Goal: Information Seeking & Learning: Learn about a topic

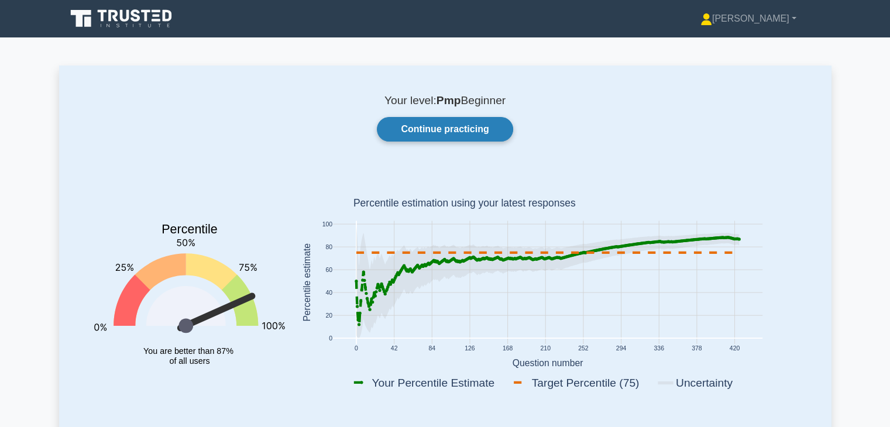
click at [428, 127] on link "Continue practicing" at bounding box center [445, 129] width 136 height 25
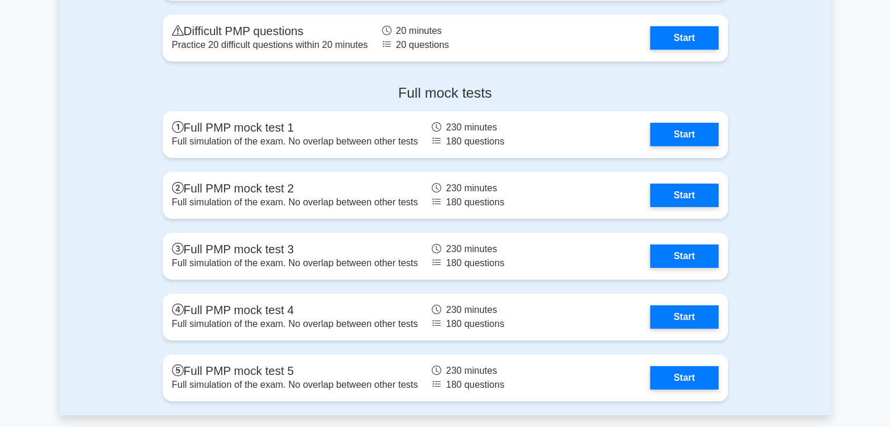
scroll to position [3940, 0]
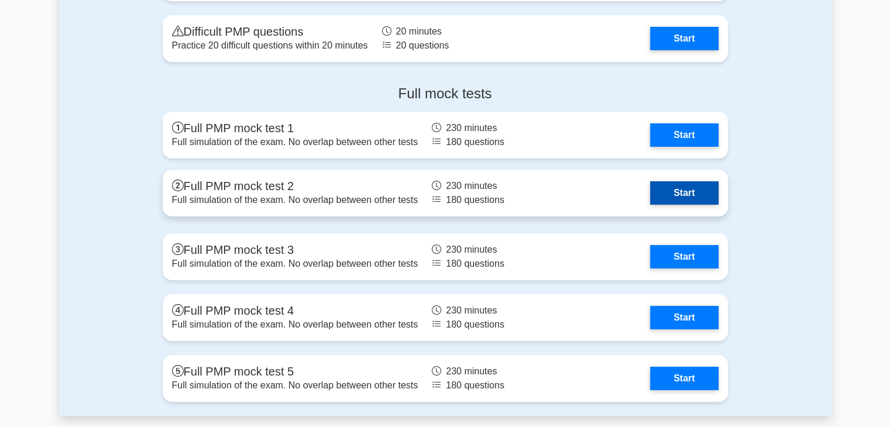
click at [696, 186] on link "Start" at bounding box center [684, 192] width 68 height 23
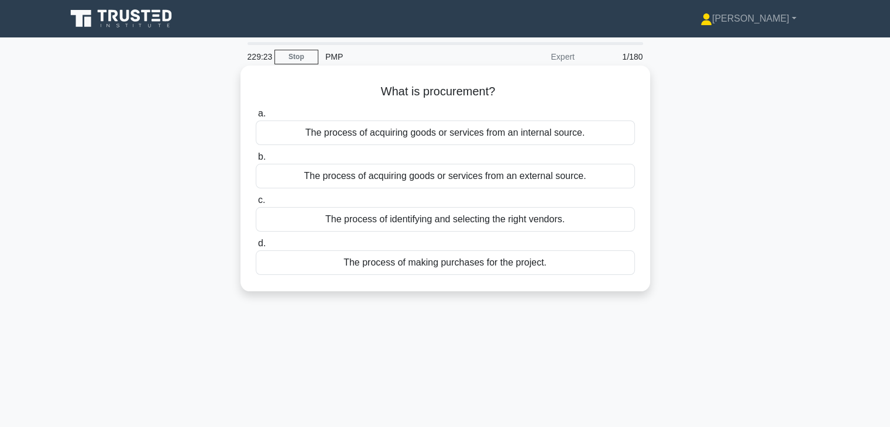
click at [583, 176] on div "The process of acquiring goods or services from an external source." at bounding box center [445, 176] width 379 height 25
click at [256, 161] on input "b. The process of acquiring goods or services from an external source." at bounding box center [256, 157] width 0 height 8
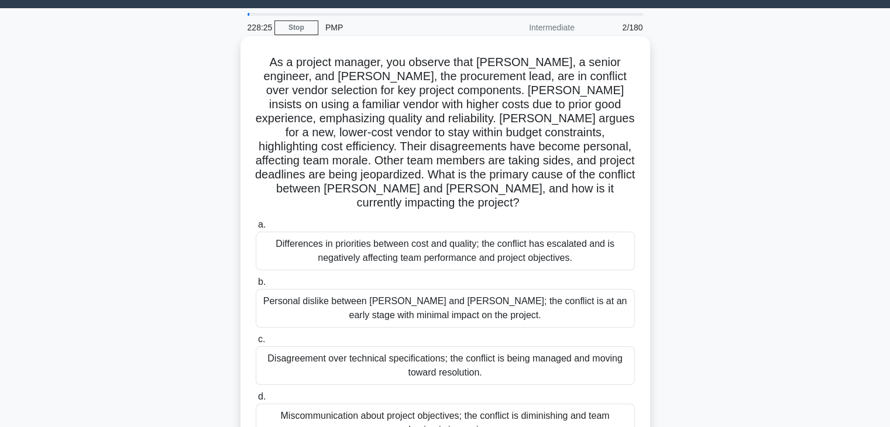
scroll to position [28, 0]
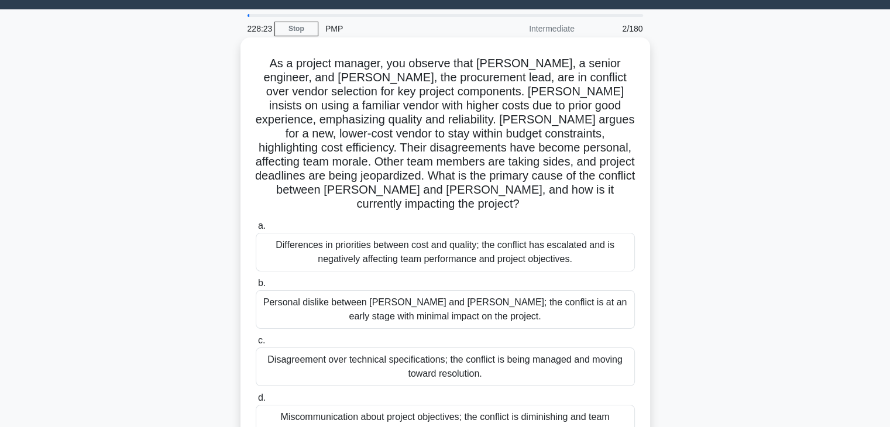
click at [458, 244] on div "Differences in priorities between cost and quality; the conflict has escalated …" at bounding box center [445, 252] width 379 height 39
click at [256, 230] on input "a. Differences in priorities between cost and quality; the conflict has escalat…" at bounding box center [256, 226] width 0 height 8
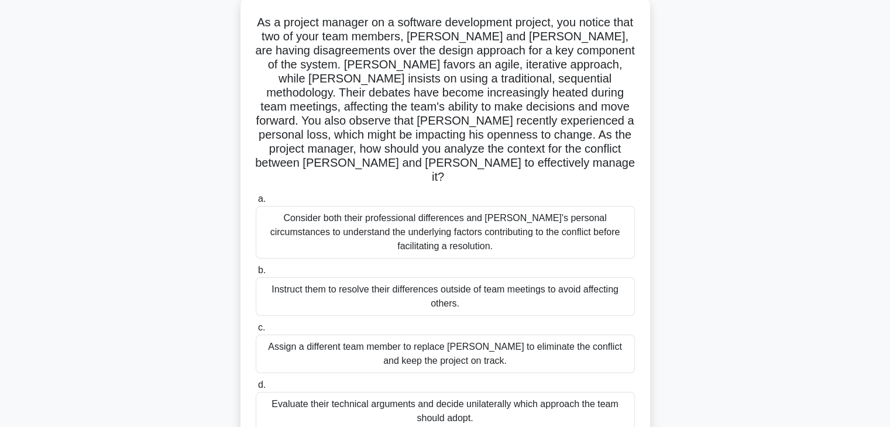
scroll to position [73, 0]
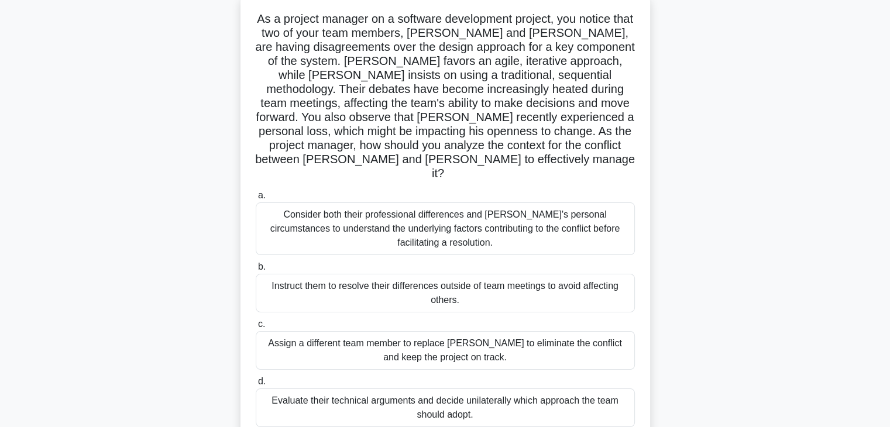
click at [561, 211] on div "Consider both their professional differences and Tom's personal circumstances t…" at bounding box center [445, 229] width 379 height 53
click at [256, 200] on input "a. Consider both their professional differences and Tom's personal circumstance…" at bounding box center [256, 196] width 0 height 8
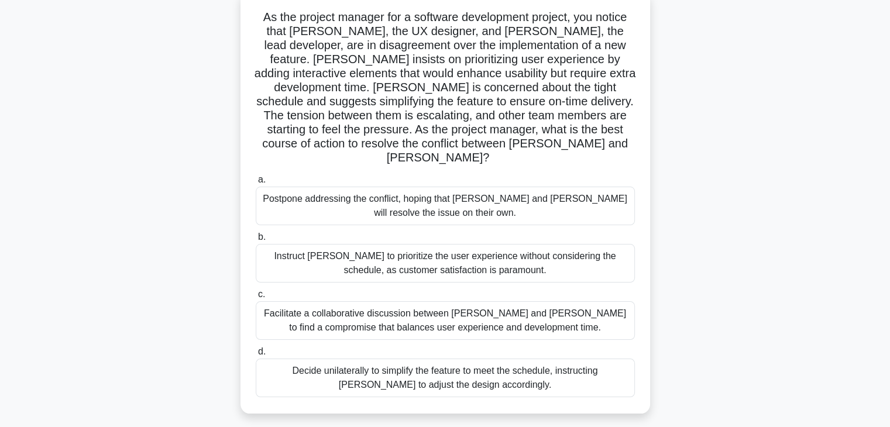
scroll to position [74, 0]
click at [535, 306] on div "Facilitate a collaborative discussion between Alex and Jamie to find a compromi…" at bounding box center [445, 321] width 379 height 39
click at [256, 299] on input "c. Facilitate a collaborative discussion between Alex and Jamie to find a compr…" at bounding box center [256, 296] width 0 height 8
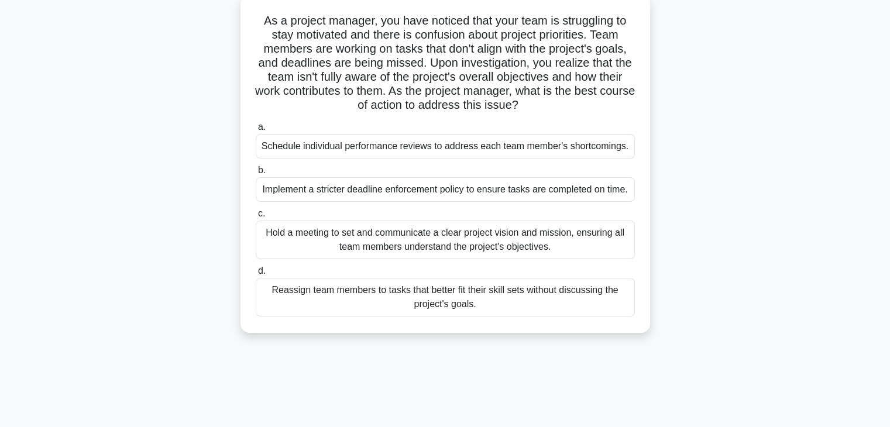
scroll to position [0, 0]
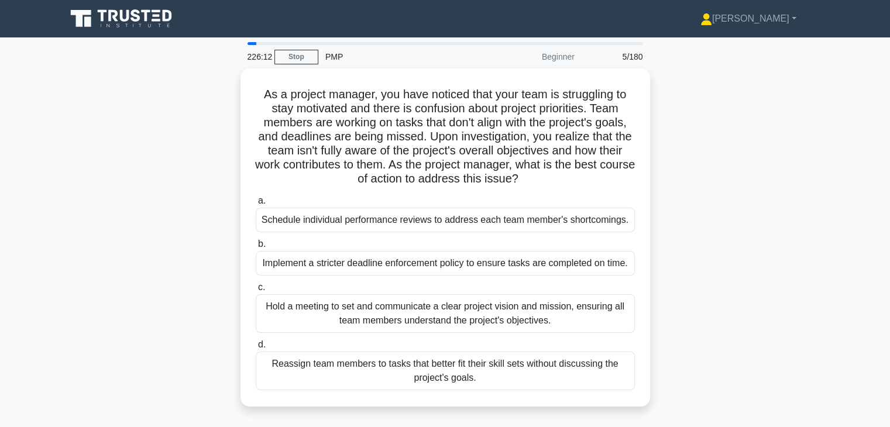
click at [535, 306] on div "Hold a meeting to set and communicate a clear project vision and mission, ensur…" at bounding box center [445, 313] width 379 height 39
click at [256, 292] on input "c. Hold a meeting to set and communicate a clear project vision and mission, en…" at bounding box center [256, 288] width 0 height 8
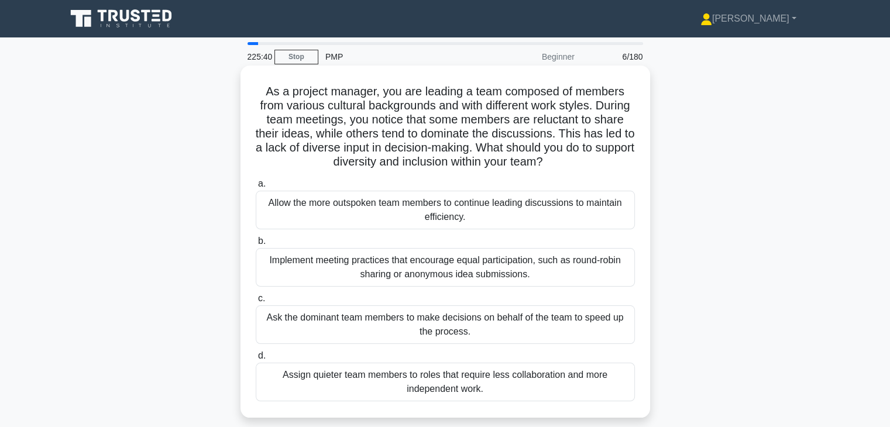
click at [588, 266] on div "Implement meeting practices that encourage equal participation, such as round-r…" at bounding box center [445, 267] width 379 height 39
click at [256, 245] on input "b. Implement meeting practices that encourage equal participation, such as roun…" at bounding box center [256, 242] width 0 height 8
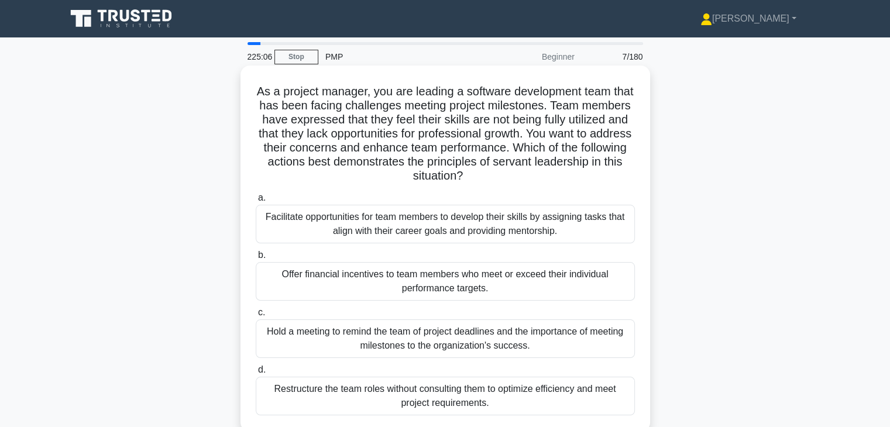
click at [494, 221] on div "Facilitate opportunities for team members to develop their skills by assigning …" at bounding box center [445, 224] width 379 height 39
click at [256, 202] on input "a. Facilitate opportunities for team members to develop their skills by assigni…" at bounding box center [256, 198] width 0 height 8
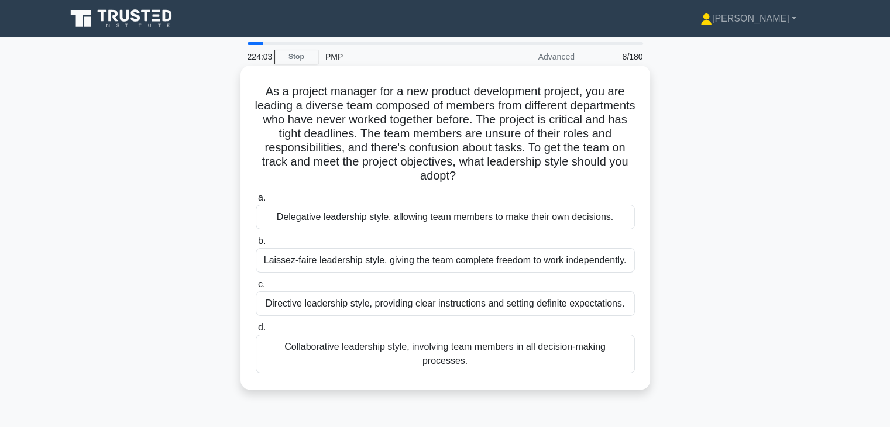
click at [535, 304] on div "Directive leadership style, providing clear instructions and setting definite e…" at bounding box center [445, 304] width 379 height 25
click at [256, 289] on input "c. Directive leadership style, providing clear instructions and setting definit…" at bounding box center [256, 285] width 0 height 8
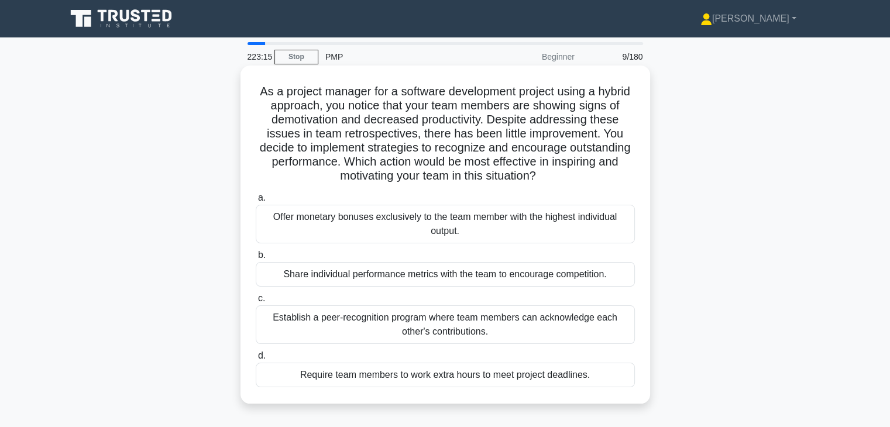
click at [509, 328] on div "Establish a peer-recognition program where team members can acknowledge each ot…" at bounding box center [445, 325] width 379 height 39
click at [256, 303] on input "c. Establish a peer-recognition program where team members can acknowledge each…" at bounding box center [256, 299] width 0 height 8
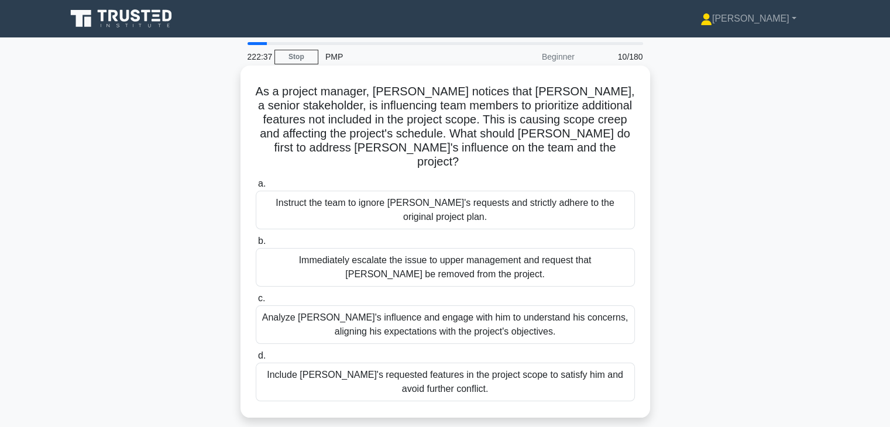
click at [607, 324] on div "Analyze John's influence and engage with him to understand his concerns, aligni…" at bounding box center [445, 325] width 379 height 39
click at [256, 303] on input "c. Analyze John's influence and engage with him to understand his concerns, ali…" at bounding box center [256, 299] width 0 height 8
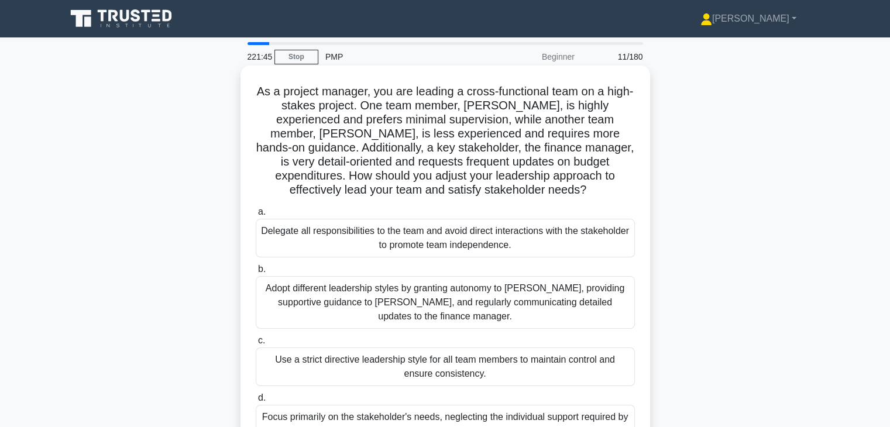
click at [561, 307] on div "Adopt different leadership styles by granting autonomy to Alex, providing suppo…" at bounding box center [445, 302] width 379 height 53
click at [256, 273] on input "b. Adopt different leadership styles by granting autonomy to Alex, providing su…" at bounding box center [256, 270] width 0 height 8
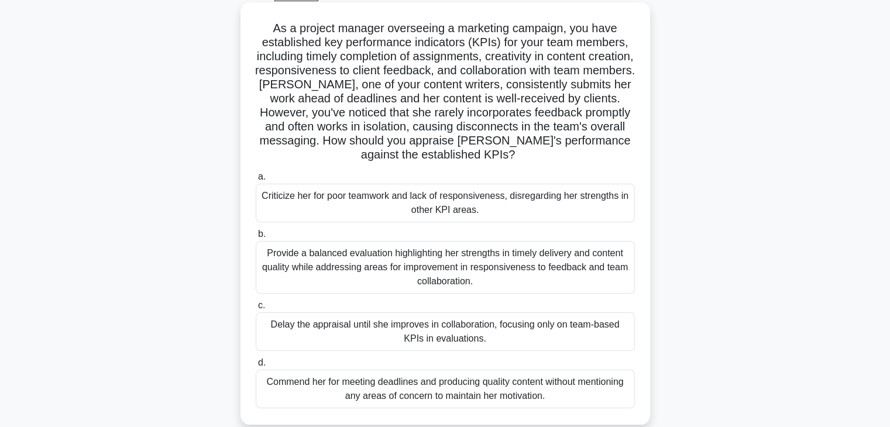
scroll to position [66, 0]
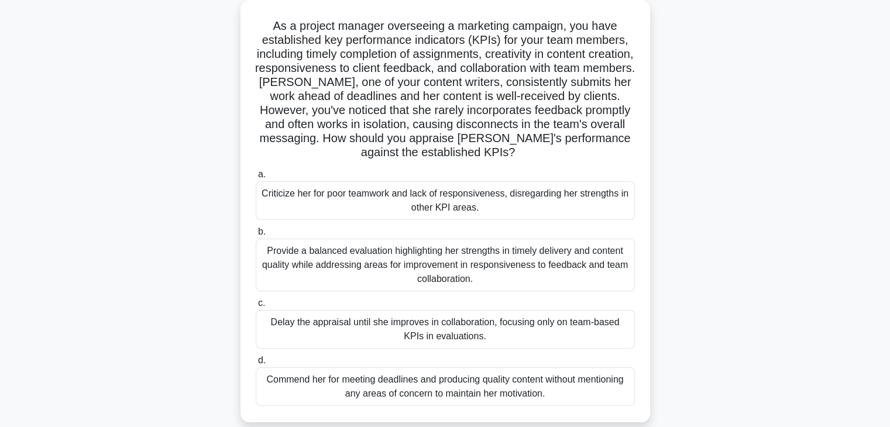
click at [475, 273] on div "Provide a balanced evaluation highlighting her strengths in timely delivery and…" at bounding box center [445, 265] width 379 height 53
click at [256, 236] on input "b. Provide a balanced evaluation highlighting her strengths in timely delivery …" at bounding box center [256, 232] width 0 height 8
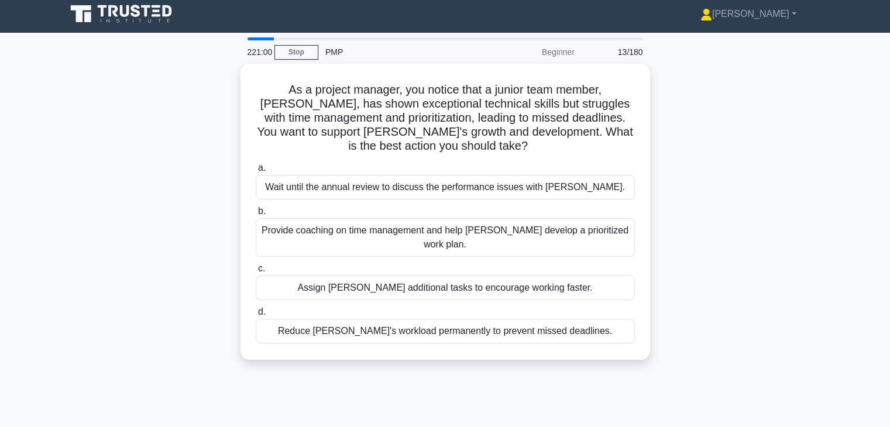
scroll to position [0, 0]
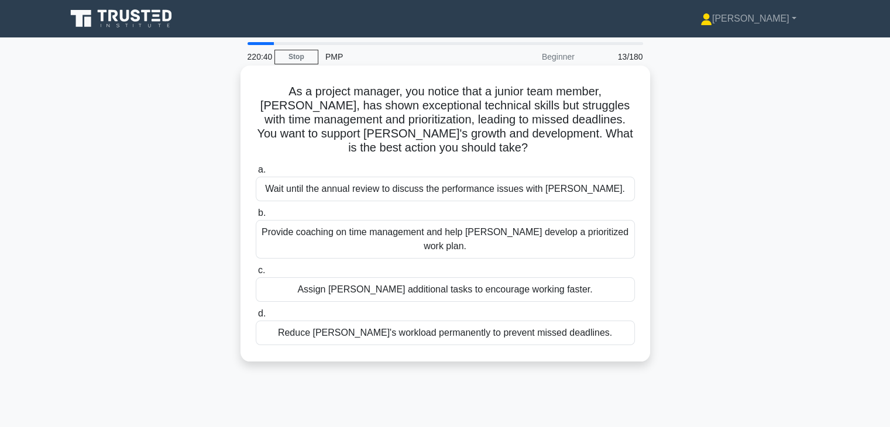
click at [533, 242] on div "Provide coaching on time management and help Alex develop a prioritized work pl…" at bounding box center [445, 239] width 379 height 39
click at [256, 217] on input "b. Provide coaching on time management and help Alex develop a prioritized work…" at bounding box center [256, 214] width 0 height 8
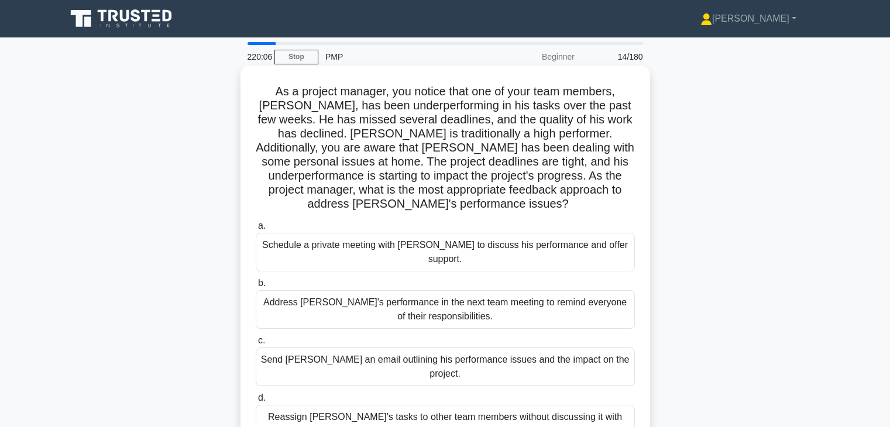
click at [555, 242] on div "Schedule a private meeting with Carlos to discuss his performance and offer sup…" at bounding box center [445, 252] width 379 height 39
click at [256, 230] on input "a. Schedule a private meeting with Carlos to discuss his performance and offer …" at bounding box center [256, 226] width 0 height 8
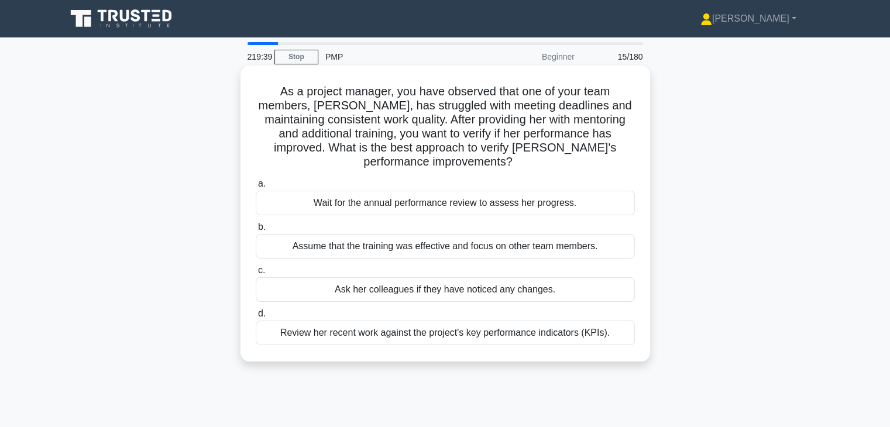
click at [554, 337] on div "Review her recent work against the project's key performance indicators (KPIs)." at bounding box center [445, 333] width 379 height 25
click at [256, 318] on input "d. Review her recent work against the project's key performance indicators (KPI…" at bounding box center [256, 314] width 0 height 8
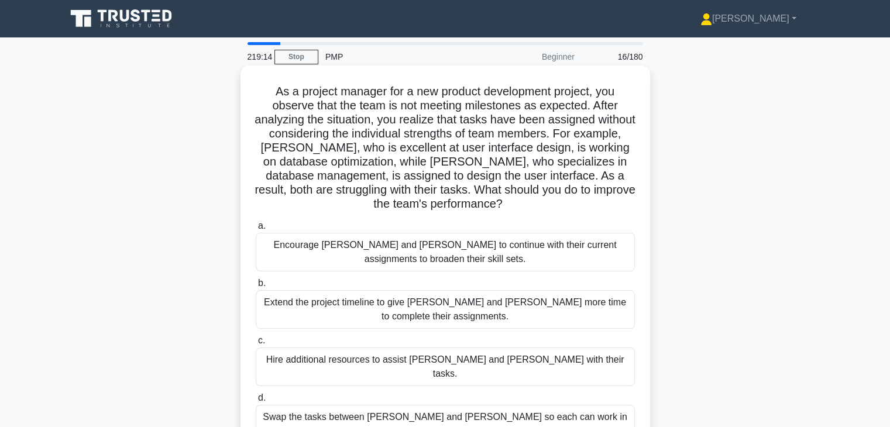
click at [576, 408] on div "Swap the tasks between Alex and Sam so each can work in their areas of expertis…" at bounding box center [445, 424] width 379 height 39
click at [256, 402] on input "d. Swap the tasks between Alex and Sam so each can work in their areas of exper…" at bounding box center [256, 399] width 0 height 8
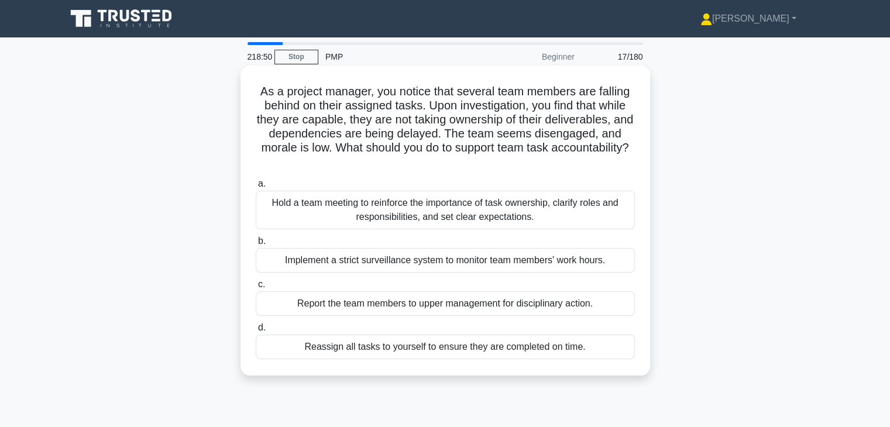
click at [611, 223] on div "Hold a team meeting to reinforce the importance of task ownership, clarify role…" at bounding box center [445, 210] width 379 height 39
click at [256, 188] on input "a. Hold a team meeting to reinforce the importance of task ownership, clarify r…" at bounding box center [256, 184] width 0 height 8
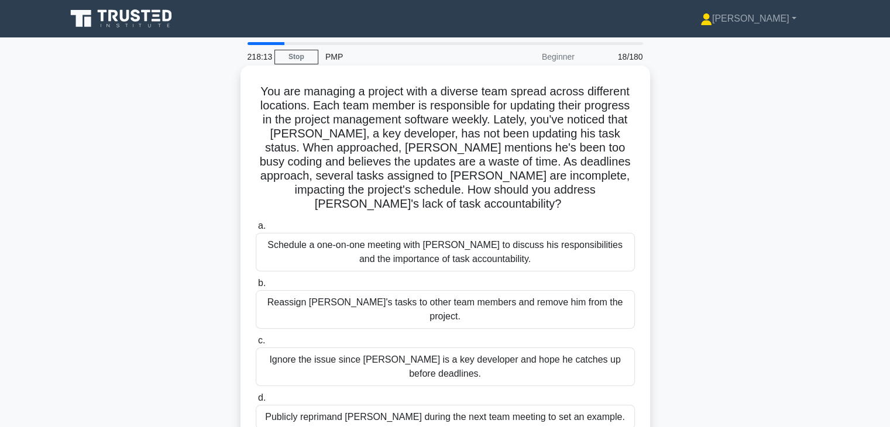
click at [581, 253] on div "Schedule a one-on-one meeting with Alex to discuss his responsibilities and the…" at bounding box center [445, 252] width 379 height 39
click at [256, 230] on input "a. Schedule a one-on-one meeting with Alex to discuss his responsibilities and …" at bounding box center [256, 226] width 0 height 8
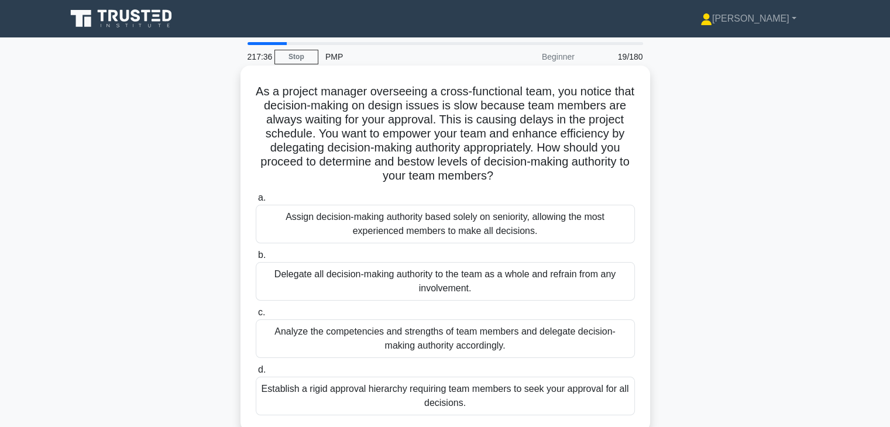
click at [559, 342] on div "Analyze the competencies and strengths of team members and delegate decision-ma…" at bounding box center [445, 339] width 379 height 39
click at [256, 317] on input "c. Analyze the competencies and strengths of team members and delegate decision…" at bounding box center [256, 313] width 0 height 8
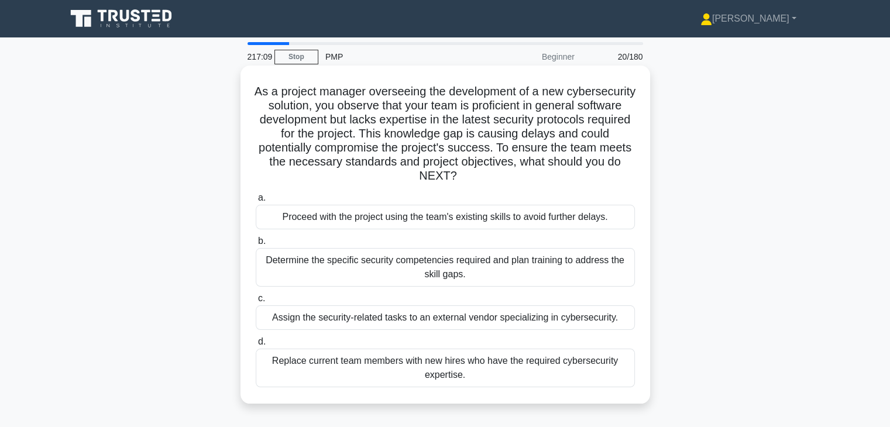
click at [546, 266] on div "Determine the specific security competencies required and plan training to addr…" at bounding box center [445, 267] width 379 height 39
click at [256, 245] on input "b. Determine the specific security competencies required and plan training to a…" at bounding box center [256, 242] width 0 height 8
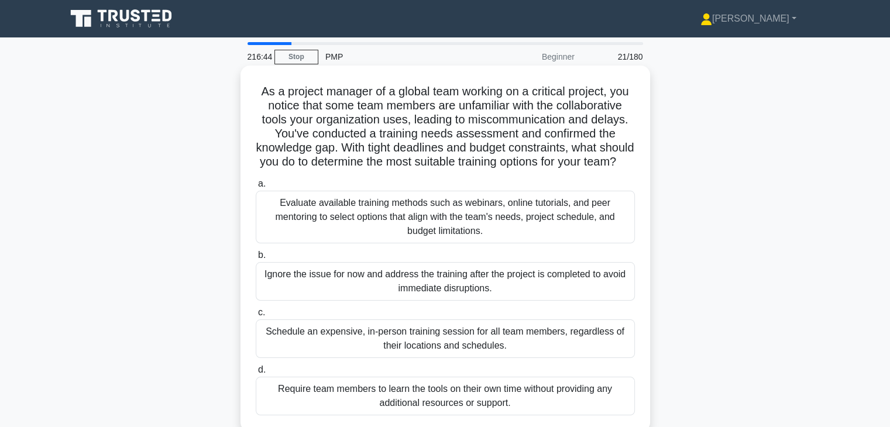
click at [539, 228] on div "Evaluate available training methods such as webinars, online tutorials, and pee…" at bounding box center [445, 217] width 379 height 53
click at [256, 188] on input "a. Evaluate available training methods such as webinars, online tutorials, and …" at bounding box center [256, 184] width 0 height 8
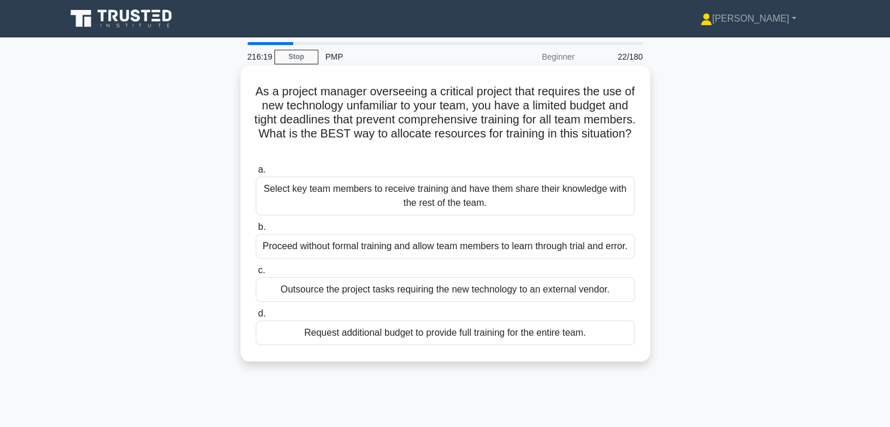
click at [532, 192] on div "Select key team members to receive training and have them share their knowledge…" at bounding box center [445, 196] width 379 height 39
click at [256, 174] on input "a. Select key team members to receive training and have them share their knowle…" at bounding box center [256, 170] width 0 height 8
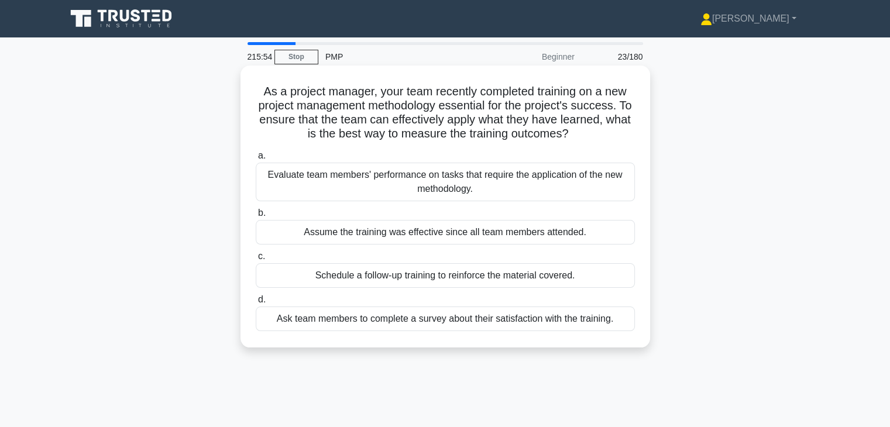
click at [614, 177] on div "Evaluate team members' performance on tasks that require the application of the…" at bounding box center [445, 182] width 379 height 39
click at [256, 160] on input "a. Evaluate team members' performance on tasks that require the application of …" at bounding box center [256, 156] width 0 height 8
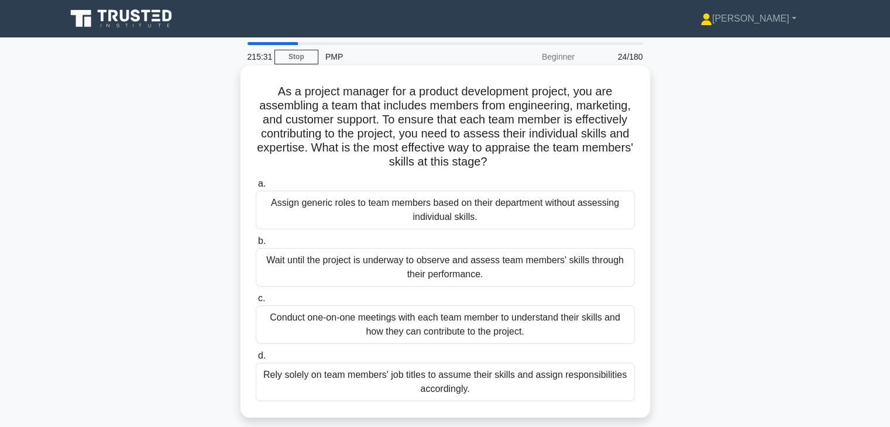
click at [526, 326] on div "Conduct one-on-one meetings with each team member to understand their skills an…" at bounding box center [445, 325] width 379 height 39
click at [256, 303] on input "c. Conduct one-on-one meetings with each team member to understand their skills…" at bounding box center [256, 299] width 0 height 8
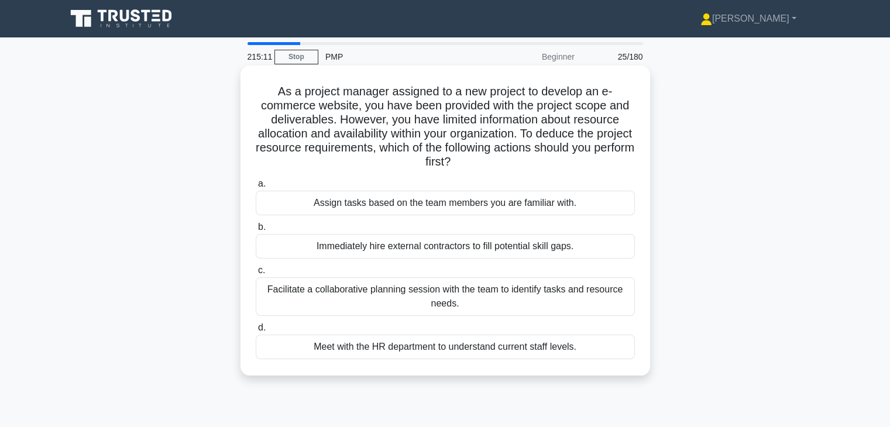
click at [596, 303] on div "Facilitate a collaborative planning session with the team to identify tasks and…" at bounding box center [445, 297] width 379 height 39
click at [256, 275] on input "c. Facilitate a collaborative planning session with the team to identify tasks …" at bounding box center [256, 271] width 0 height 8
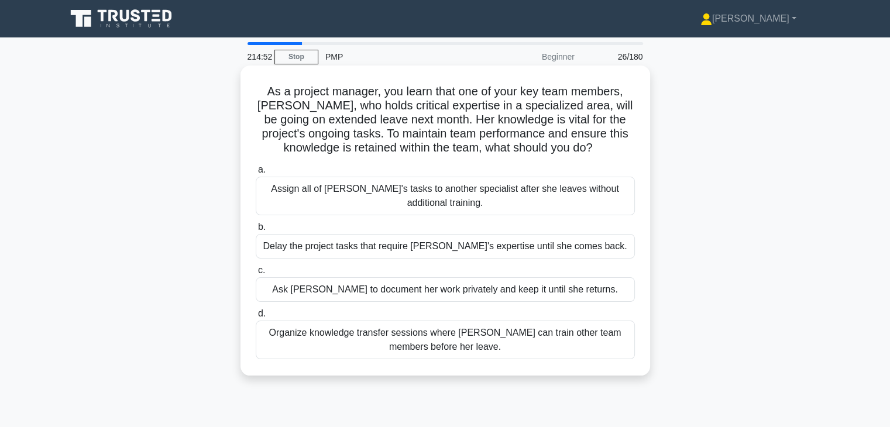
click at [503, 358] on div "Organize knowledge transfer sessions where Emma can train other team members be…" at bounding box center [445, 340] width 379 height 39
click at [256, 318] on input "d. Organize knowledge transfer sessions where Emma can train other team members…" at bounding box center [256, 314] width 0 height 8
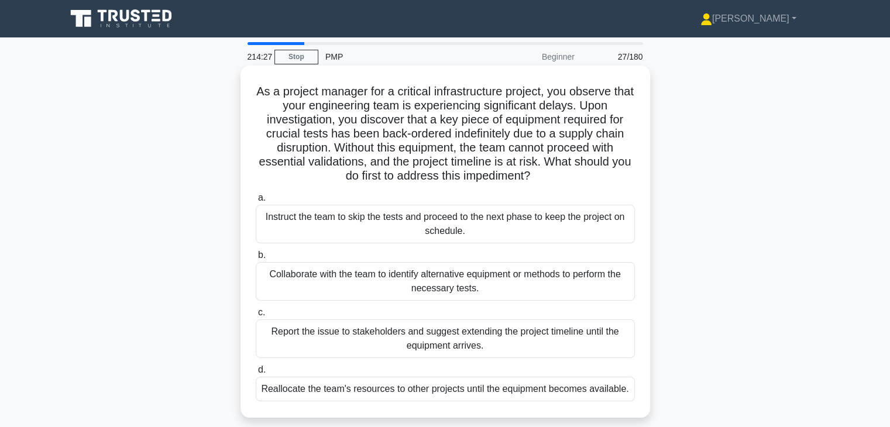
click at [460, 289] on div "Collaborate with the team to identify alternative equipment or methods to perfo…" at bounding box center [445, 281] width 379 height 39
click at [256, 259] on input "b. Collaborate with the team to identify alternative equipment or methods to pe…" at bounding box center [256, 256] width 0 height 8
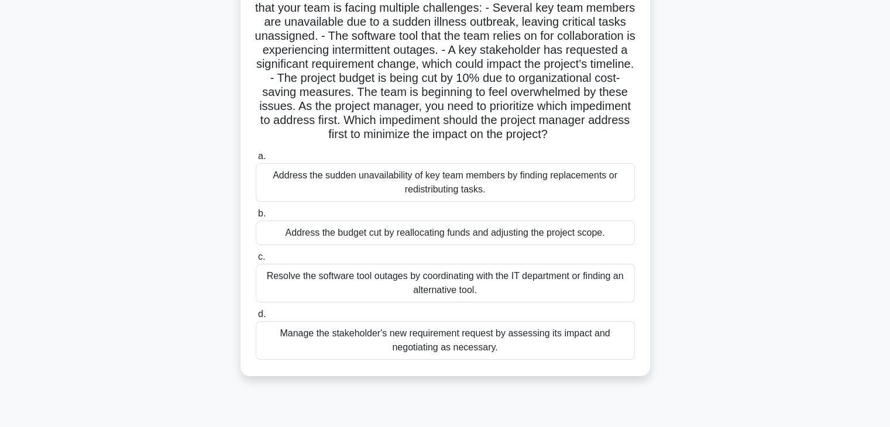
scroll to position [98, 0]
click at [487, 352] on div "Manage the stakeholder's new requirement request by assessing its impact and ne…" at bounding box center [445, 340] width 379 height 39
click at [256, 318] on input "d. Manage the stakeholder's new requirement request by assessing its impact and…" at bounding box center [256, 314] width 0 height 8
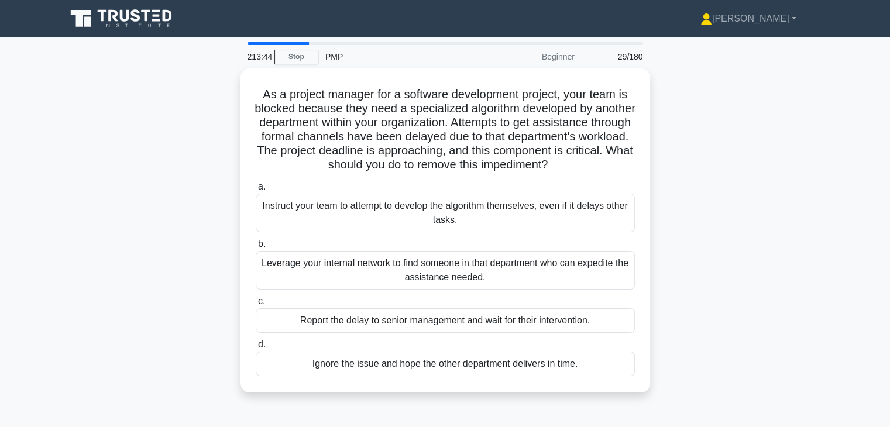
scroll to position [0, 0]
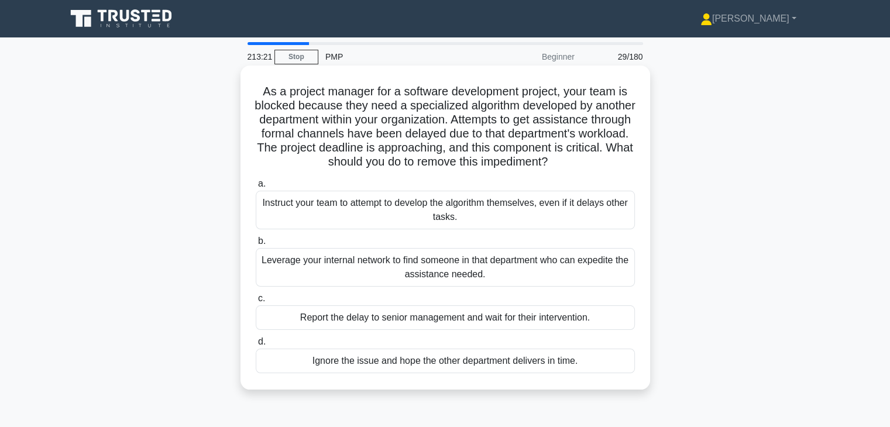
click at [565, 284] on div "Leverage your internal network to find someone in that department who can exped…" at bounding box center [445, 267] width 379 height 39
click at [256, 245] on input "b. Leverage your internal network to find someone in that department who can ex…" at bounding box center [256, 242] width 0 height 8
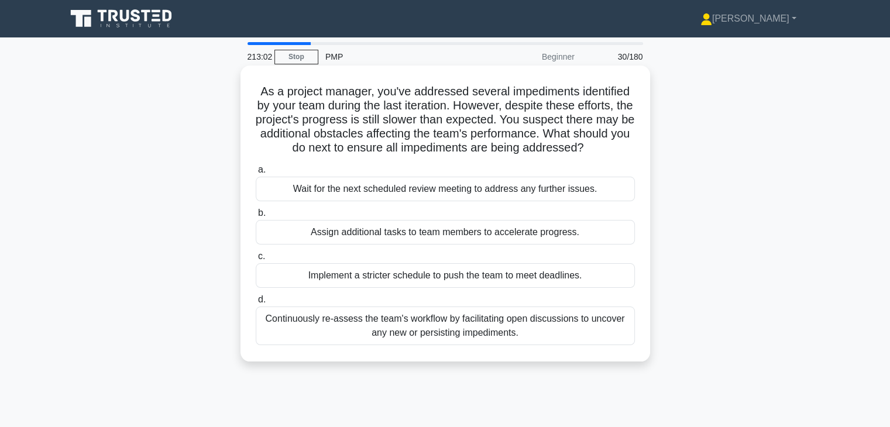
click at [537, 314] on div "Continuously re-assess the team's workflow by facilitating open discussions to …" at bounding box center [445, 326] width 379 height 39
click at [256, 304] on input "d. Continuously re-assess the team's workflow by facilitating open discussions …" at bounding box center [256, 300] width 0 height 8
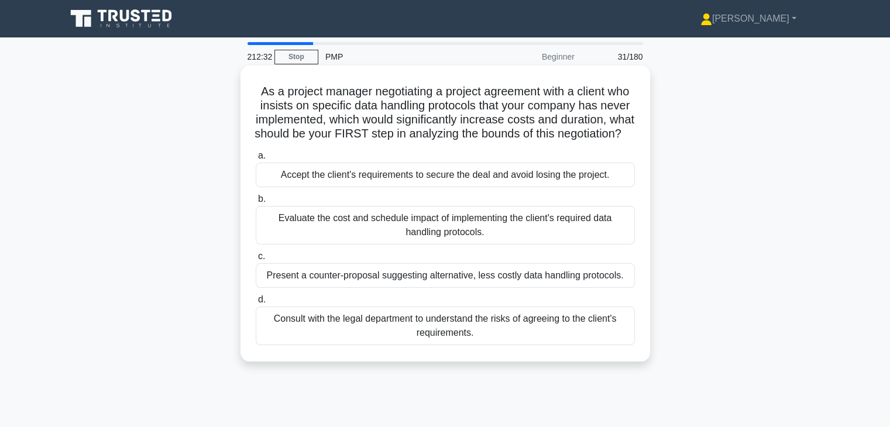
click at [517, 231] on div "Evaluate the cost and schedule impact of implementing the client's required dat…" at bounding box center [445, 225] width 379 height 39
click at [256, 203] on input "b. Evaluate the cost and schedule impact of implementing the client's required …" at bounding box center [256, 200] width 0 height 8
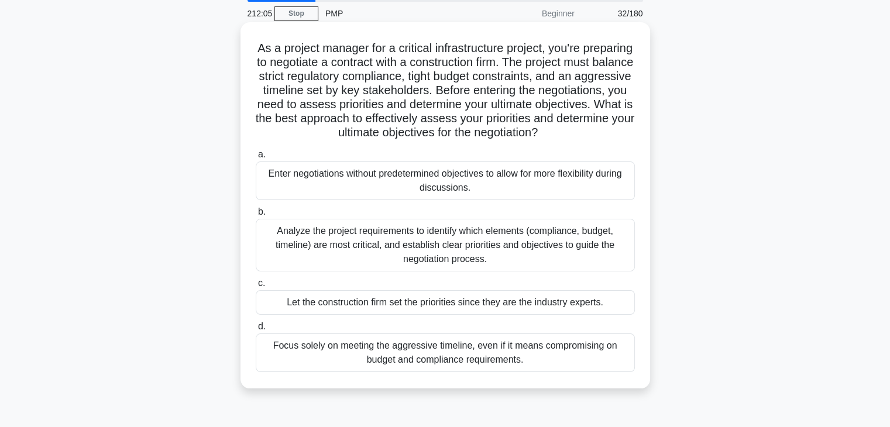
scroll to position [42, 0]
click at [565, 258] on div "Analyze the project requirements to identify which elements (compliance, budget…" at bounding box center [445, 246] width 379 height 53
click at [256, 217] on input "b. Analyze the project requirements to identify which elements (compliance, bud…" at bounding box center [256, 214] width 0 height 8
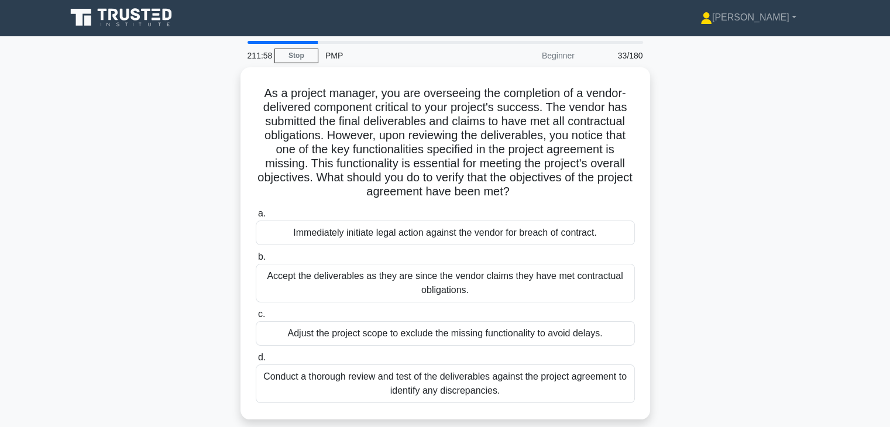
scroll to position [0, 0]
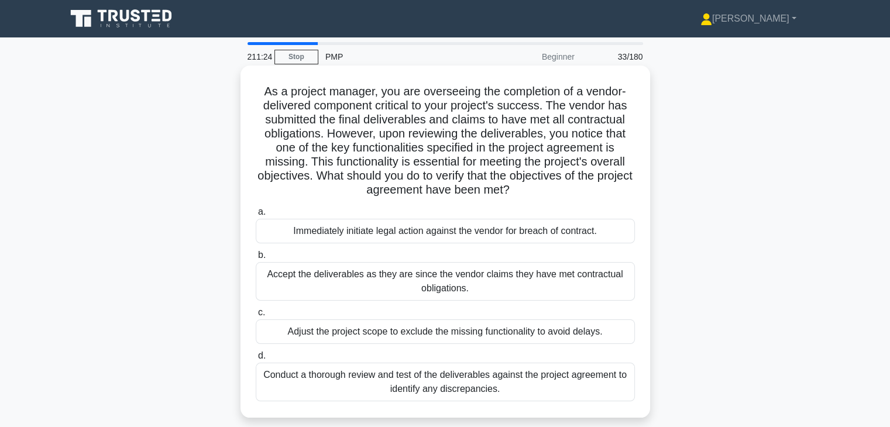
click at [507, 393] on div "Conduct a thorough review and test of the deliverables against the project agre…" at bounding box center [445, 382] width 379 height 39
click at [256, 360] on input "d. Conduct a thorough review and test of the deliverables against the project a…" at bounding box center [256, 356] width 0 height 8
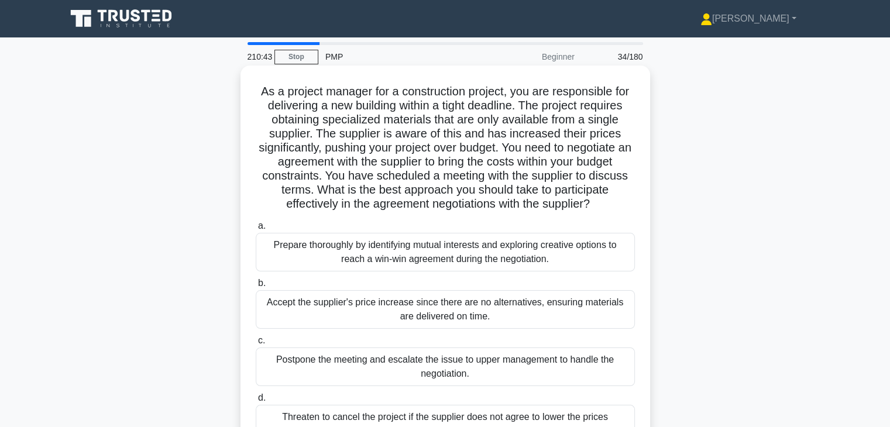
click at [602, 255] on div "Prepare thoroughly by identifying mutual interests and exploring creative optio…" at bounding box center [445, 252] width 379 height 39
click at [256, 230] on input "a. Prepare thoroughly by identifying mutual interests and exploring creative op…" at bounding box center [256, 226] width 0 height 8
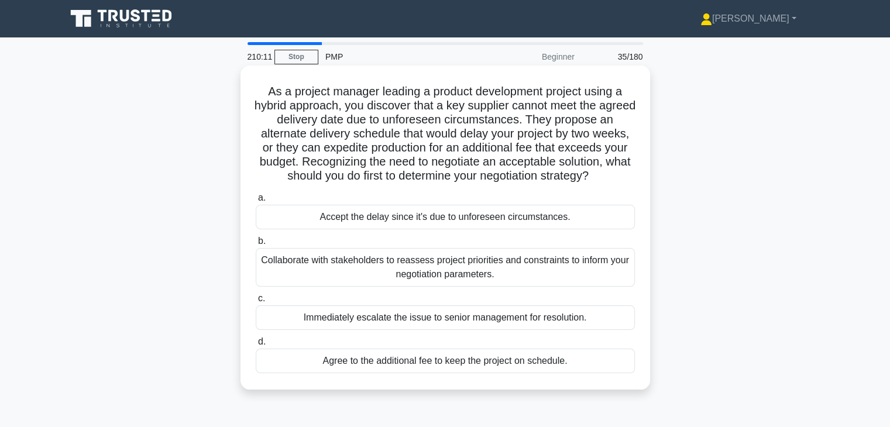
click at [550, 275] on div "Collaborate with stakeholders to reassess project priorities and constraints to…" at bounding box center [445, 267] width 379 height 39
click at [256, 245] on input "b. Collaborate with stakeholders to reassess project priorities and constraints…" at bounding box center [256, 242] width 0 height 8
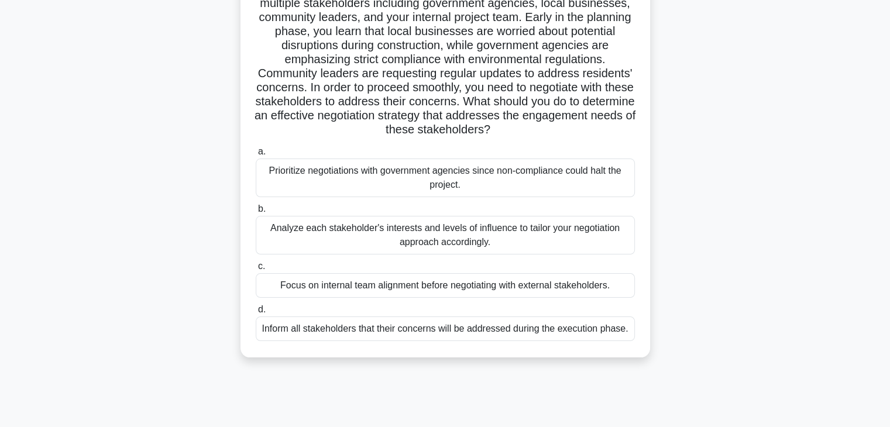
scroll to position [107, 0]
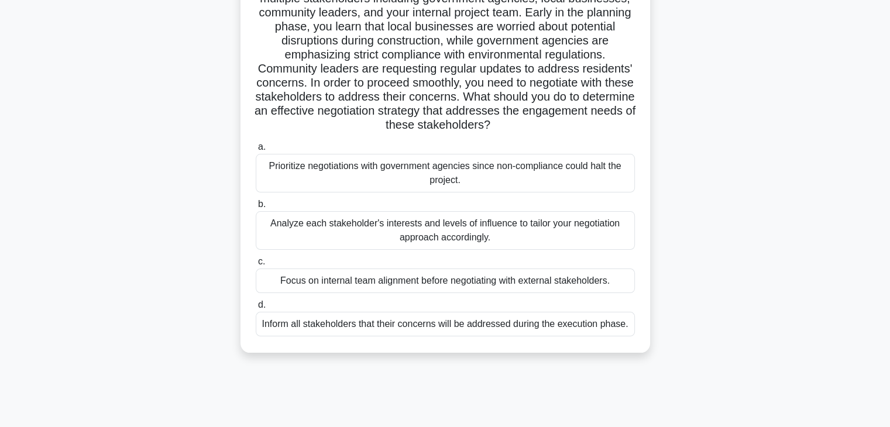
click at [574, 240] on div "Analyze each stakeholder's interests and levels of influence to tailor your neg…" at bounding box center [445, 230] width 379 height 39
click at [256, 208] on input "b. Analyze each stakeholder's interests and levels of influence to tailor your …" at bounding box center [256, 205] width 0 height 8
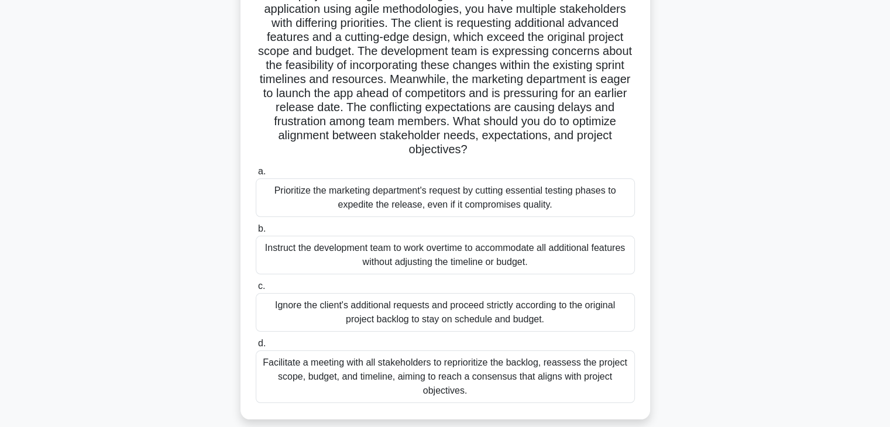
scroll to position [101, 0]
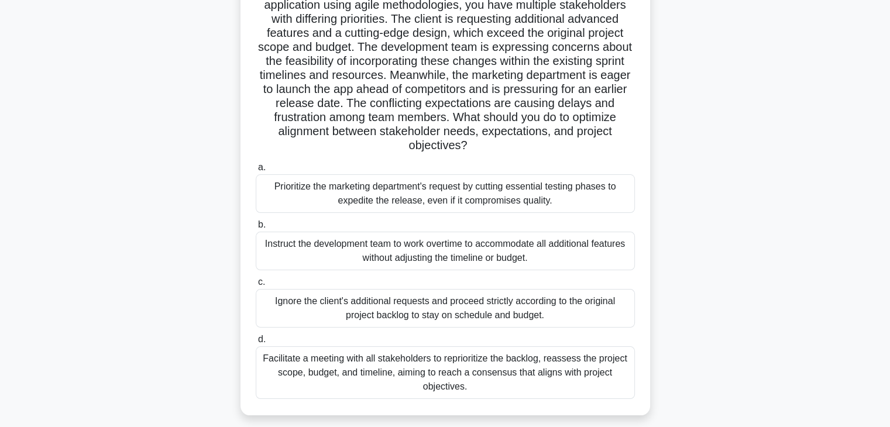
click at [590, 365] on div "Facilitate a meeting with all stakeholders to reprioritize the backlog, reasses…" at bounding box center [445, 373] width 379 height 53
click at [256, 344] on input "d. Facilitate a meeting with all stakeholders to reprioritize the backlog, reas…" at bounding box center [256, 340] width 0 height 8
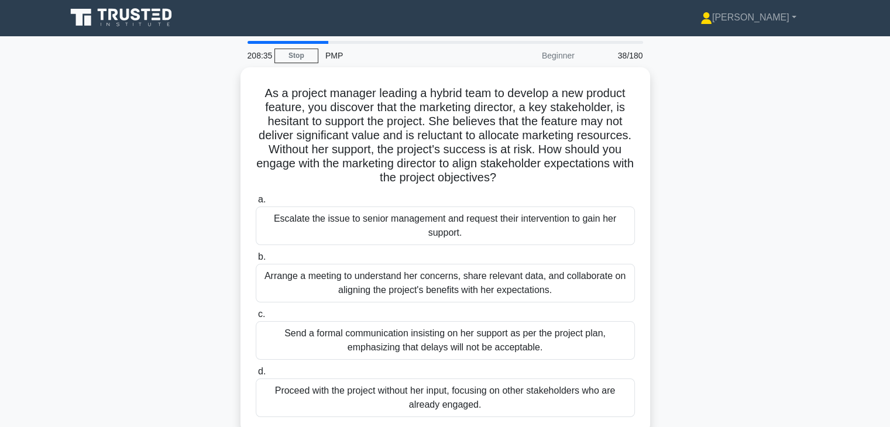
scroll to position [0, 0]
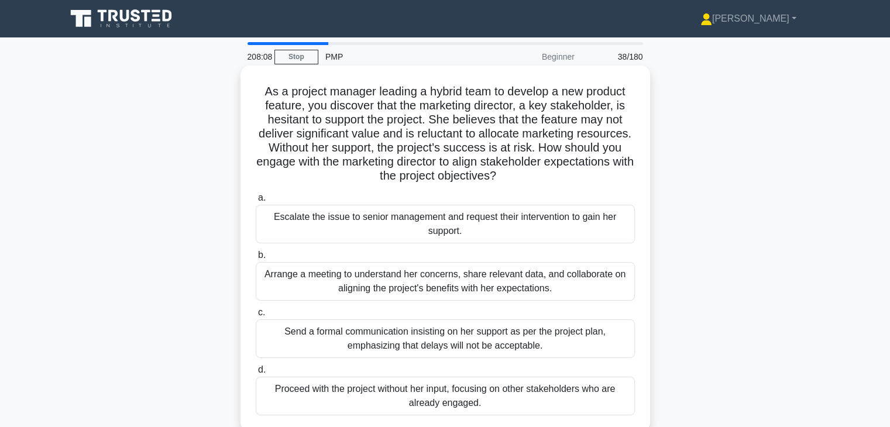
click at [541, 285] on div "Arrange a meeting to understand her concerns, share relevant data, and collabor…" at bounding box center [445, 281] width 379 height 39
click at [256, 259] on input "b. Arrange a meeting to understand her concerns, share relevant data, and colla…" at bounding box center [256, 256] width 0 height 8
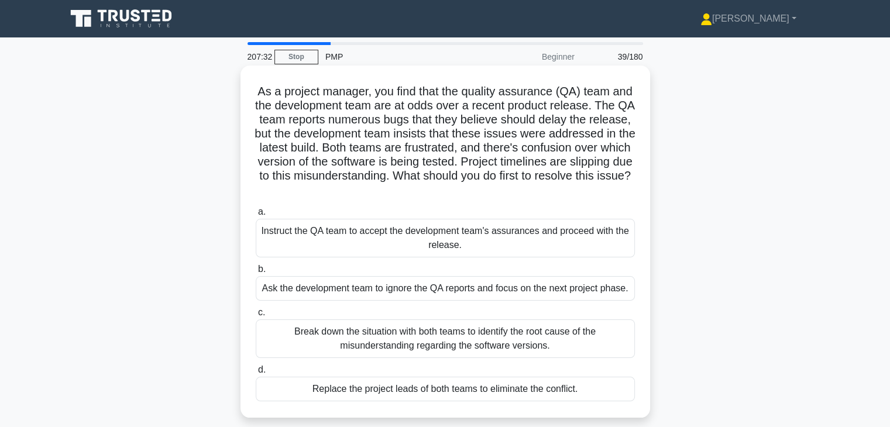
click at [602, 354] on div "Break down the situation with both teams to identify the root cause of the misu…" at bounding box center [445, 339] width 379 height 39
click at [256, 317] on input "c. Break down the situation with both teams to identify the root cause of the m…" at bounding box center [256, 313] width 0 height 8
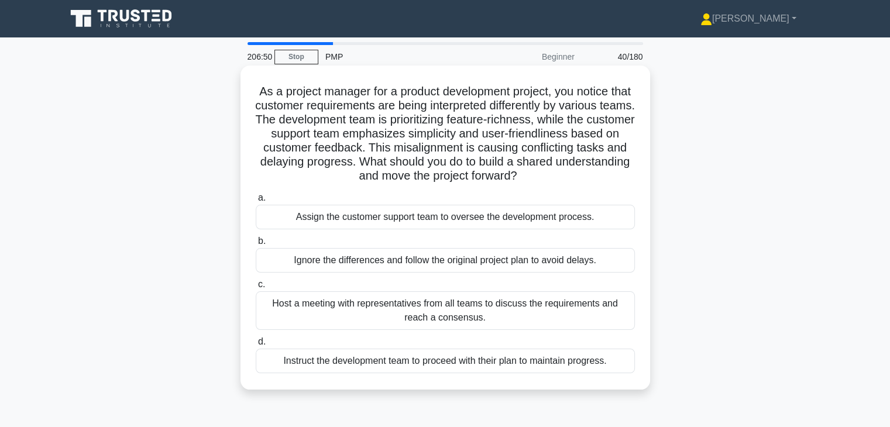
click at [556, 328] on div "Host a meeting with representatives from all teams to discuss the requirements …" at bounding box center [445, 311] width 379 height 39
click at [256, 289] on input "c. Host a meeting with representatives from all teams to discuss the requiremen…" at bounding box center [256, 285] width 0 height 8
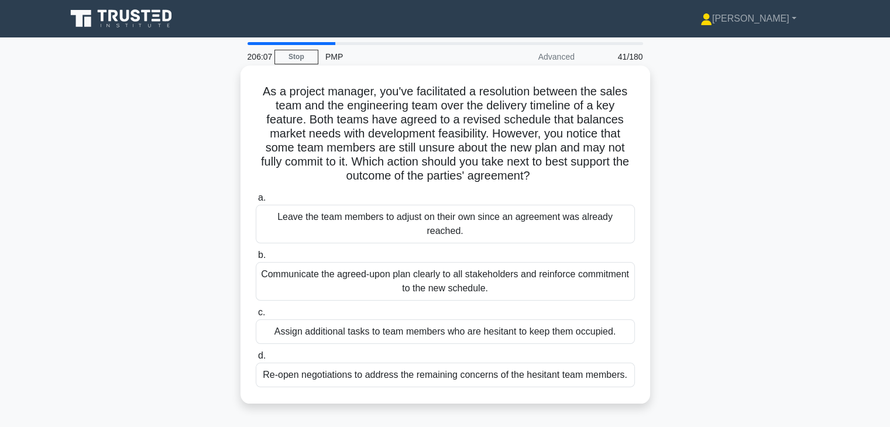
click at [620, 294] on div "Communicate the agreed-upon plan clearly to all stakeholders and reinforce comm…" at bounding box center [445, 281] width 379 height 39
click at [256, 259] on input "b. Communicate the agreed-upon plan clearly to all stakeholders and reinforce c…" at bounding box center [256, 256] width 0 height 8
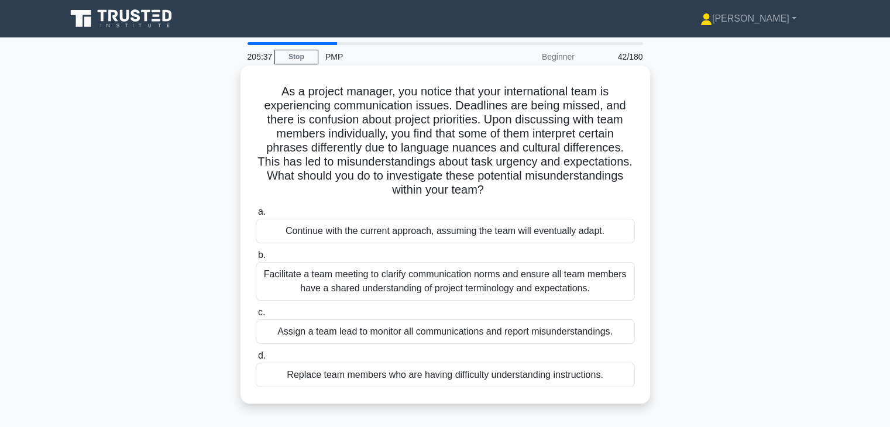
click at [608, 281] on div "Facilitate a team meeting to clarify communication norms and ensure all team me…" at bounding box center [445, 281] width 379 height 39
click at [256, 259] on input "b. Facilitate a team meeting to clarify communication norms and ensure all team…" at bounding box center [256, 256] width 0 height 8
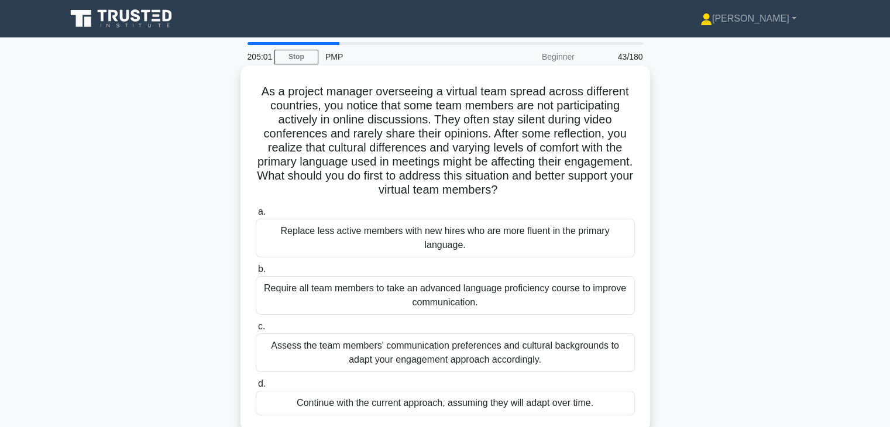
click at [571, 334] on div "Assess the team members' communication preferences and cultural backgrounds to …" at bounding box center [445, 353] width 379 height 39
click at [256, 328] on input "c. Assess the team members' communication preferences and cultural backgrounds …" at bounding box center [256, 327] width 0 height 8
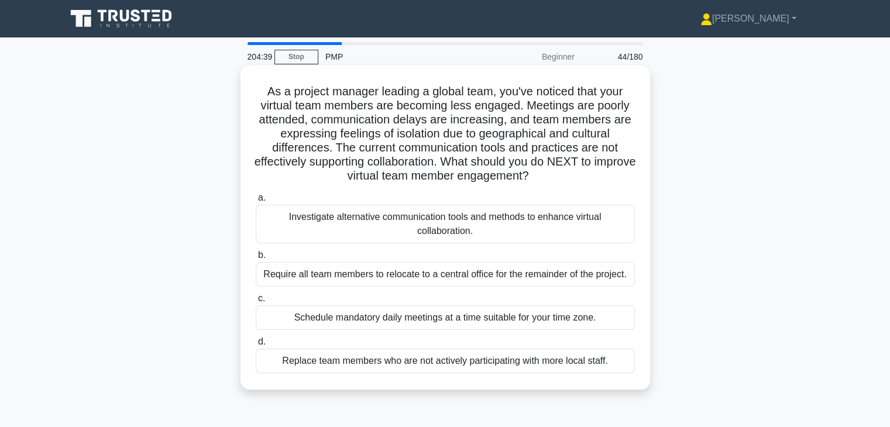
click at [559, 217] on div "Investigate alternative communication tools and methods to enhance virtual coll…" at bounding box center [445, 224] width 379 height 39
click at [256, 202] on input "a. Investigate alternative communication tools and methods to enhance virtual c…" at bounding box center [256, 198] width 0 height 8
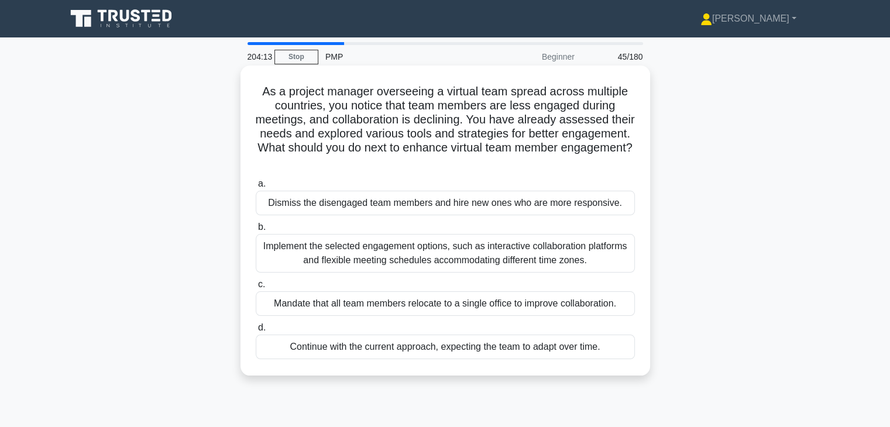
click at [544, 253] on div "Implement the selected engagement options, such as interactive collaboration pl…" at bounding box center [445, 253] width 379 height 39
click at [256, 231] on input "b. Implement the selected engagement options, such as interactive collaboration…" at bounding box center [256, 228] width 0 height 8
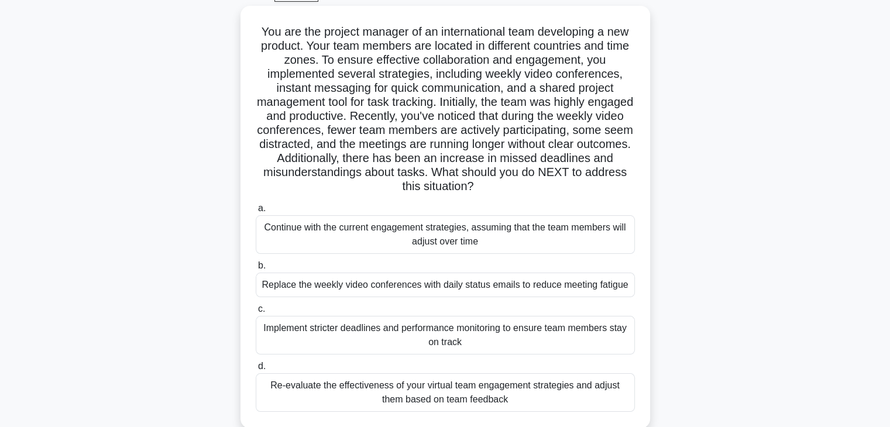
scroll to position [61, 0]
click at [578, 394] on div "Re-evaluate the effectiveness of your virtual team engagement strategies and ad…" at bounding box center [445, 391] width 379 height 39
click at [256, 369] on input "d. Re-evaluate the effectiveness of your virtual team engagement strategies and…" at bounding box center [256, 366] width 0 height 8
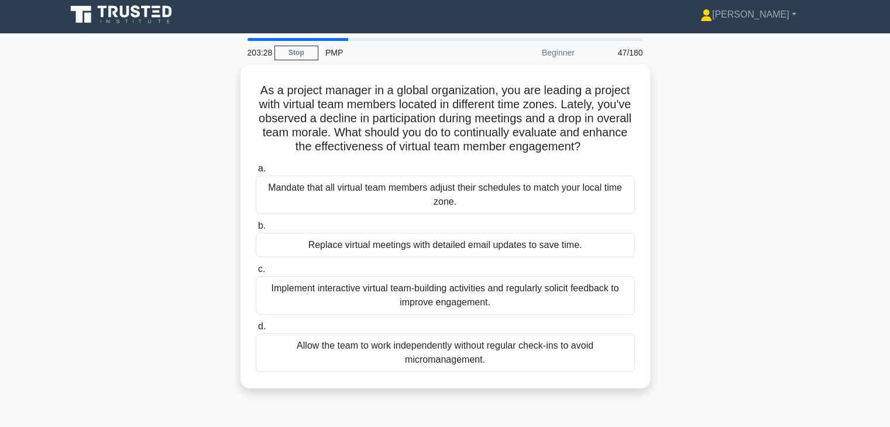
scroll to position [0, 0]
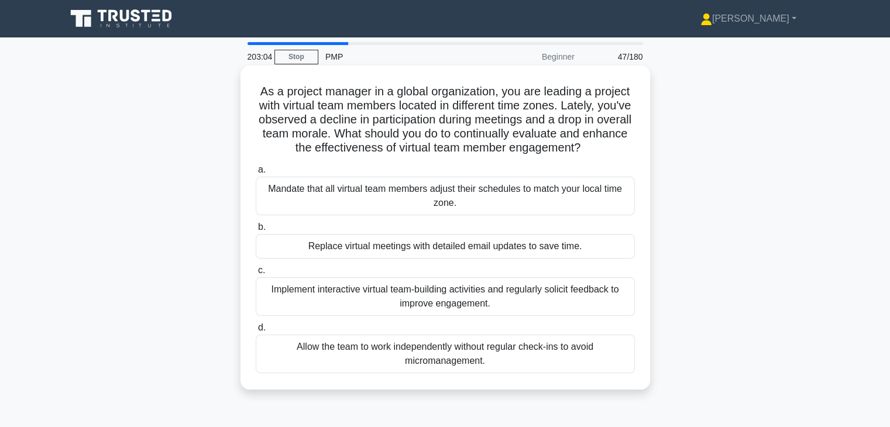
click at [564, 291] on div "Implement interactive virtual team-building activities and regularly solicit fe…" at bounding box center [445, 297] width 379 height 39
click at [256, 275] on input "c. Implement interactive virtual team-building activities and regularly solicit…" at bounding box center [256, 271] width 0 height 8
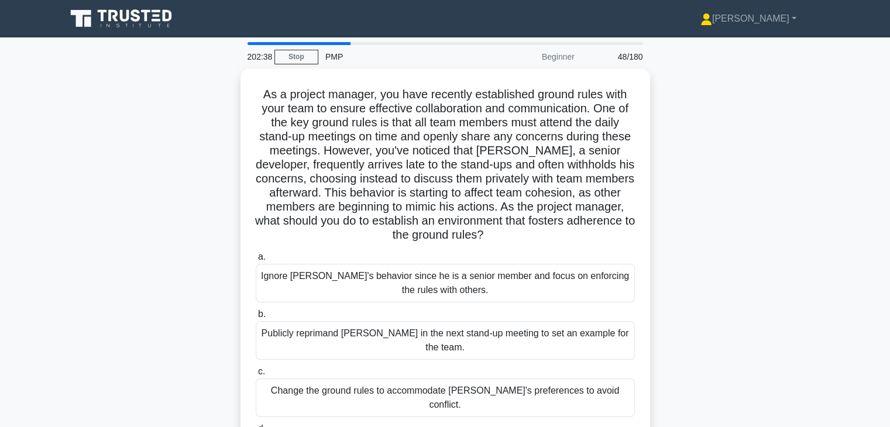
scroll to position [77, 0]
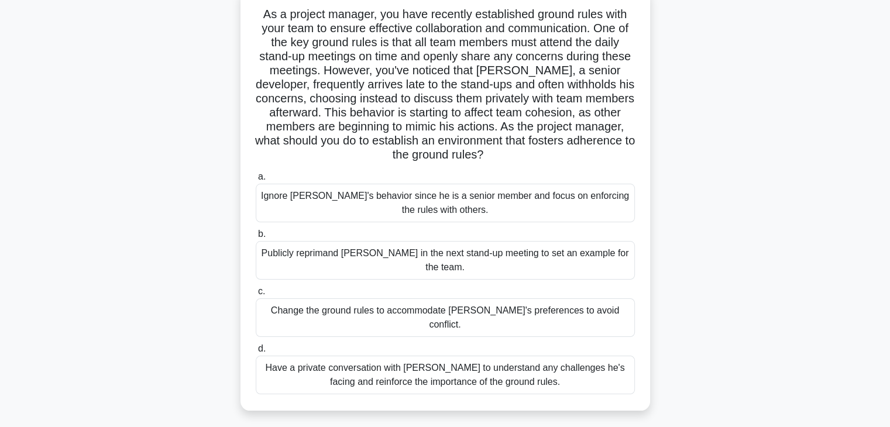
click at [539, 356] on div "Have a private conversation with Jack to understand any challenges he's facing …" at bounding box center [445, 375] width 379 height 39
click at [256, 348] on input "d. Have a private conversation with Jack to understand any challenges he's faci…" at bounding box center [256, 349] width 0 height 8
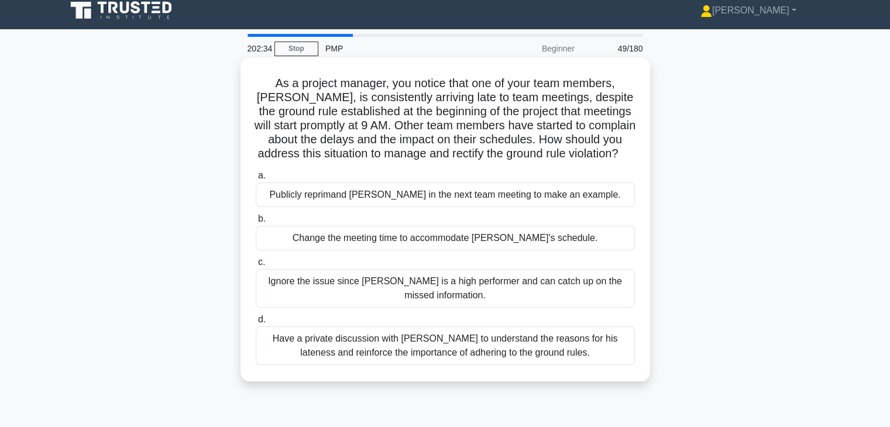
scroll to position [0, 0]
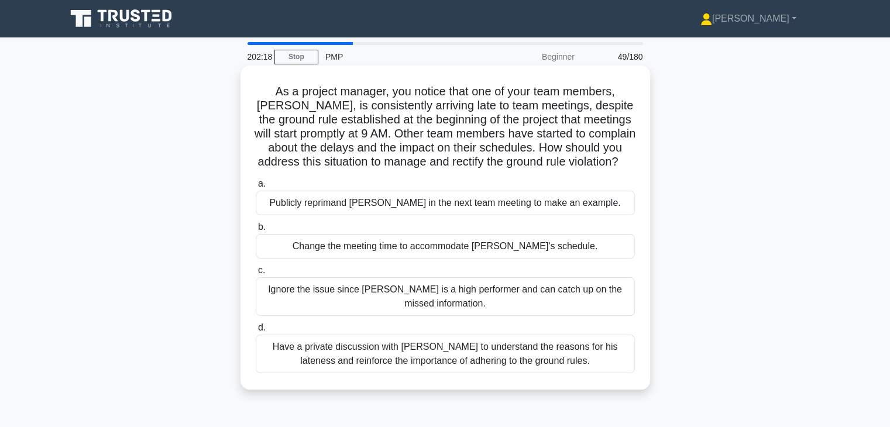
click at [547, 364] on div "Have a private discussion with Tom to understand the reasons for his lateness a…" at bounding box center [445, 354] width 379 height 39
click at [256, 332] on input "d. Have a private discussion with Tom to understand the reasons for his latenes…" at bounding box center [256, 328] width 0 height 8
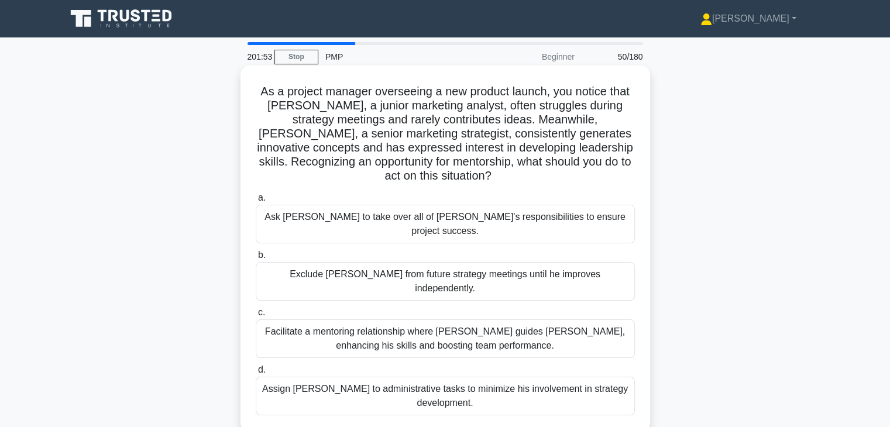
click at [622, 320] on div "Facilitate a mentoring relationship where Linda guides James, enhancing his ski…" at bounding box center [445, 339] width 379 height 39
click at [256, 316] on input "c. Facilitate a mentoring relationship where Linda guides James, enhancing his …" at bounding box center [256, 313] width 0 height 8
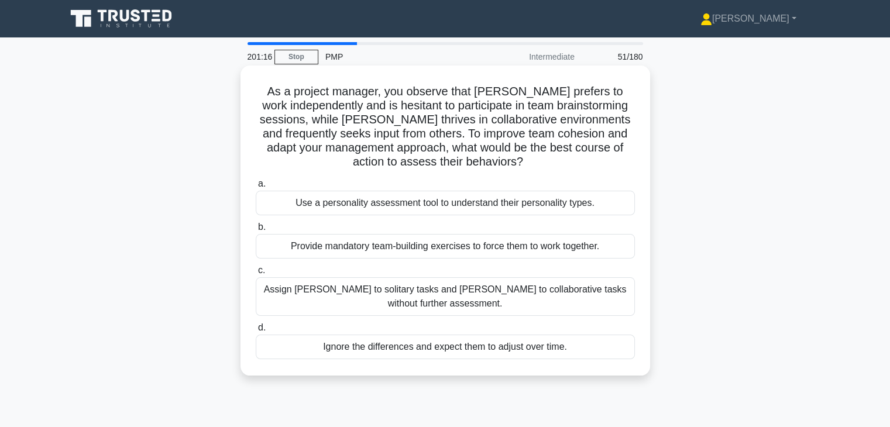
click at [536, 209] on div "Use a personality assessment tool to understand their personality types." at bounding box center [445, 203] width 379 height 25
click at [256, 188] on input "a. Use a personality assessment tool to understand their personality types." at bounding box center [256, 184] width 0 height 8
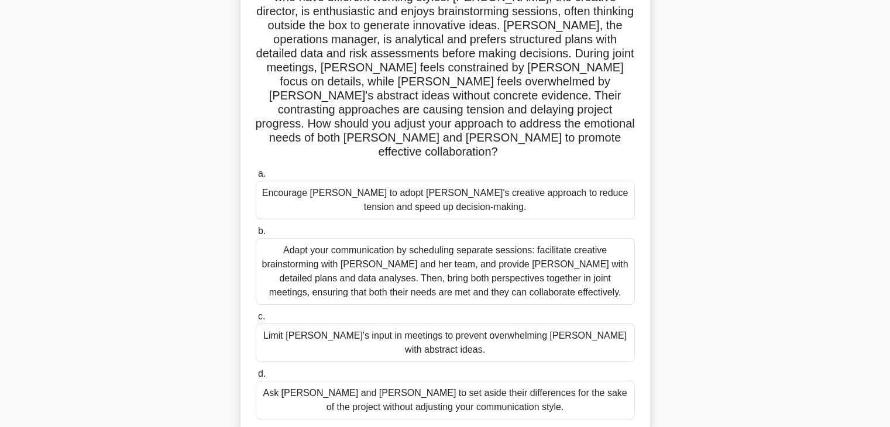
scroll to position [112, 0]
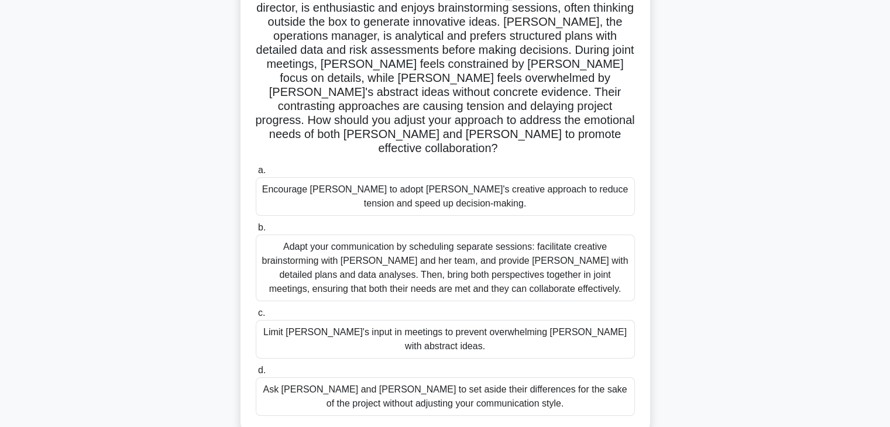
click at [591, 249] on div "Adapt your communication by scheduling separate sessions: facilitate creative b…" at bounding box center [445, 268] width 379 height 67
click at [256, 232] on input "b. Adapt your communication by scheduling separate sessions: facilitate creativ…" at bounding box center [256, 228] width 0 height 8
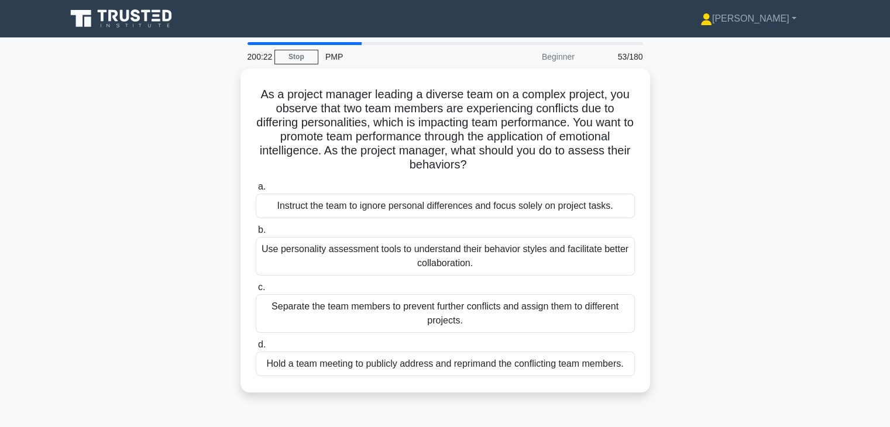
scroll to position [0, 0]
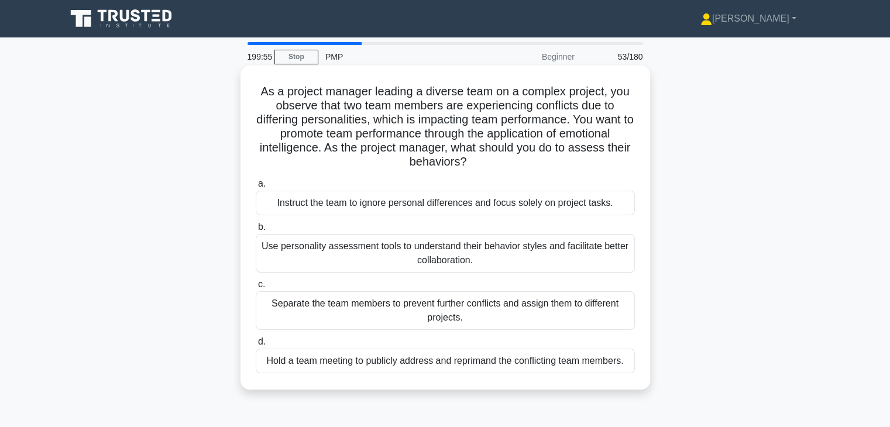
click at [590, 263] on div "Use personality assessment tools to understand their behavior styles and facili…" at bounding box center [445, 253] width 379 height 39
click at [256, 231] on input "b. Use personality assessment tools to understand their behavior styles and fac…" at bounding box center [256, 228] width 0 height 8
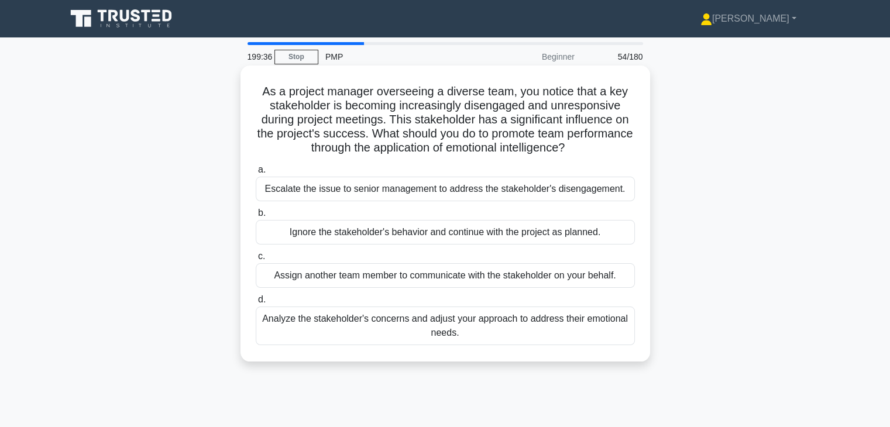
click at [571, 317] on div "Analyze the stakeholder's concerns and adjust your approach to address their em…" at bounding box center [445, 326] width 379 height 39
click at [256, 304] on input "d. Analyze the stakeholder's concerns and adjust your approach to address their…" at bounding box center [256, 300] width 0 height 8
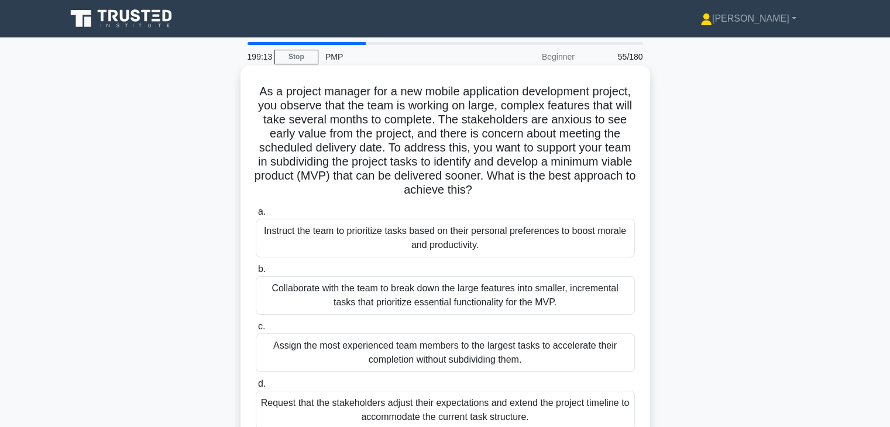
click at [590, 286] on div "Collaborate with the team to break down the large features into smaller, increm…" at bounding box center [445, 295] width 379 height 39
click at [256, 273] on input "b. Collaborate with the team to break down the large features into smaller, inc…" at bounding box center [256, 270] width 0 height 8
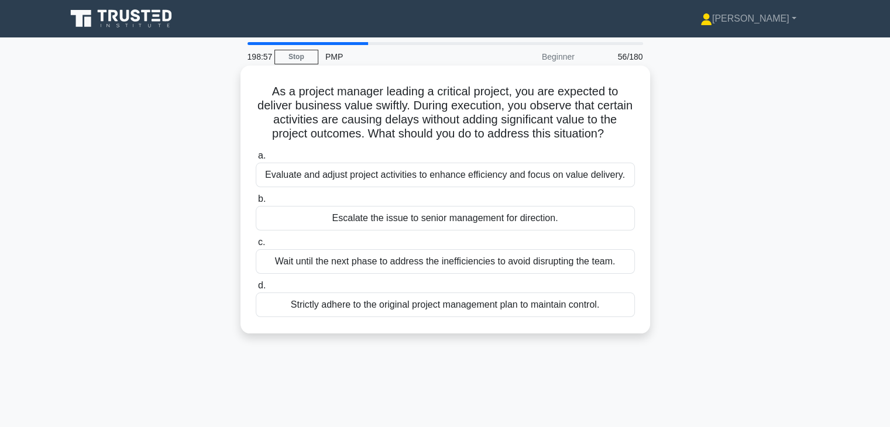
click at [574, 173] on div "Evaluate and adjust project activities to enhance efficiency and focus on value…" at bounding box center [445, 175] width 379 height 25
click at [256, 160] on input "a. Evaluate and adjust project activities to enhance efficiency and focus on va…" at bounding box center [256, 156] width 0 height 8
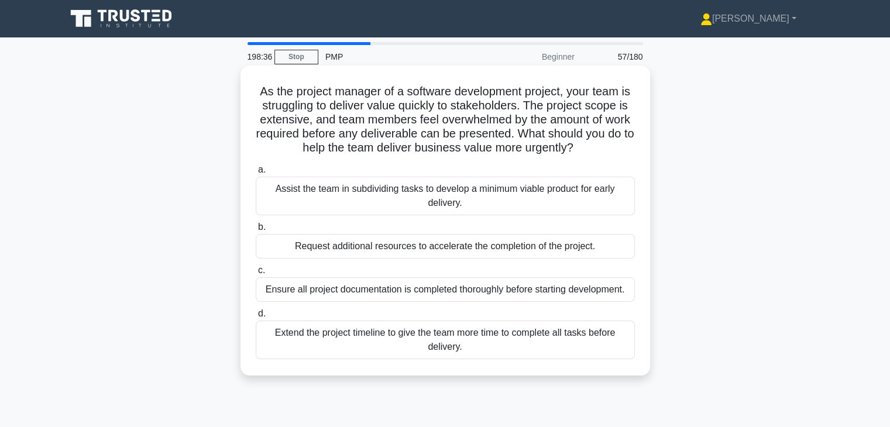
click at [577, 187] on div "Assist the team in subdividing tasks to develop a minimum viable product for ea…" at bounding box center [445, 196] width 379 height 39
click at [256, 174] on input "a. Assist the team in subdividing tasks to develop a minimum viable product for…" at bounding box center [256, 170] width 0 height 8
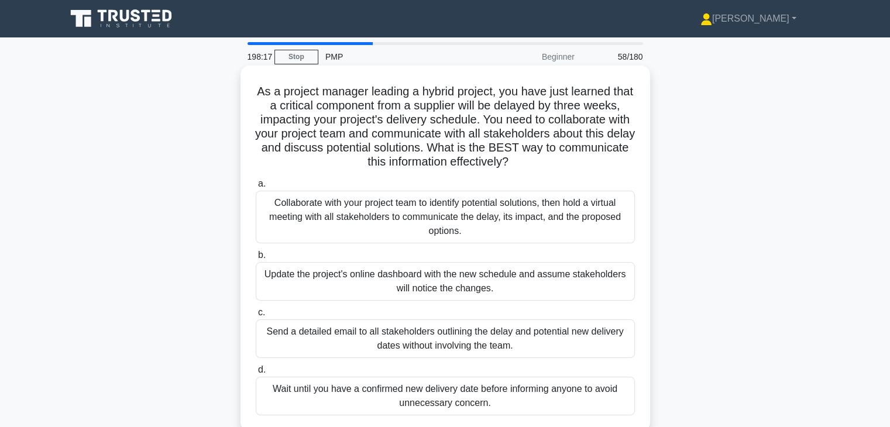
click at [529, 202] on div "Collaborate with your project team to identify potential solutions, then hold a…" at bounding box center [445, 217] width 379 height 53
click at [256, 188] on input "a. Collaborate with your project team to identify potential solutions, then hol…" at bounding box center [256, 184] width 0 height 8
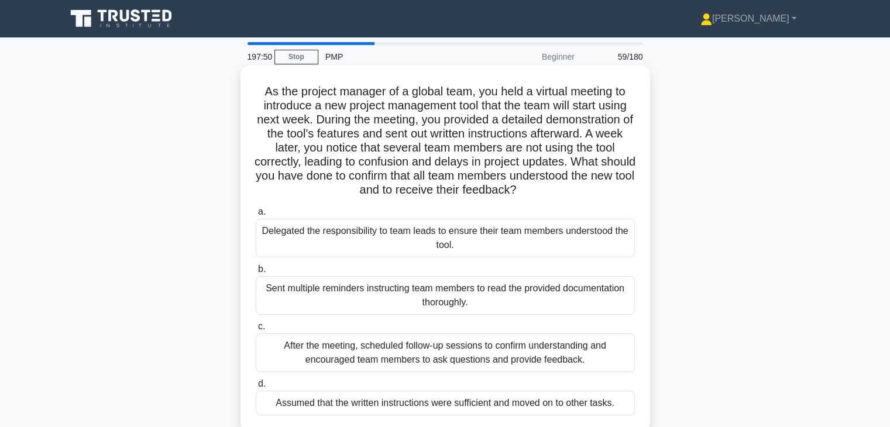
click at [490, 356] on div "After the meeting, scheduled follow-up sessions to confirm understanding and en…" at bounding box center [445, 353] width 379 height 39
click at [256, 331] on input "c. After the meeting, scheduled follow-up sessions to confirm understanding and…" at bounding box center [256, 327] width 0 height 8
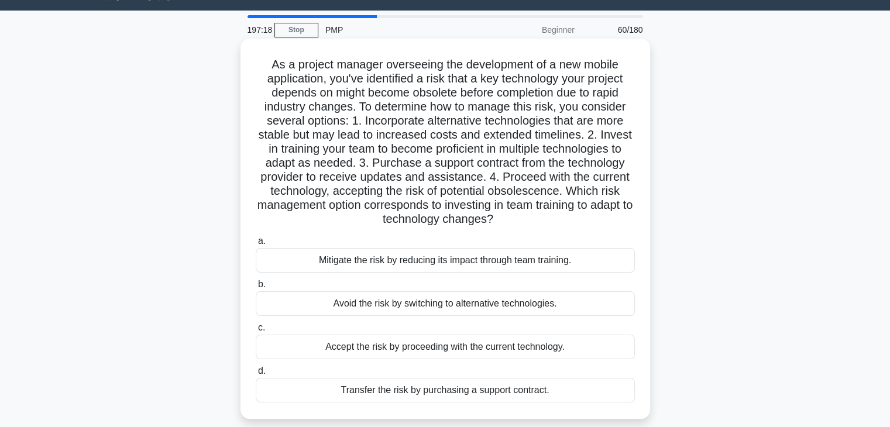
scroll to position [6, 0]
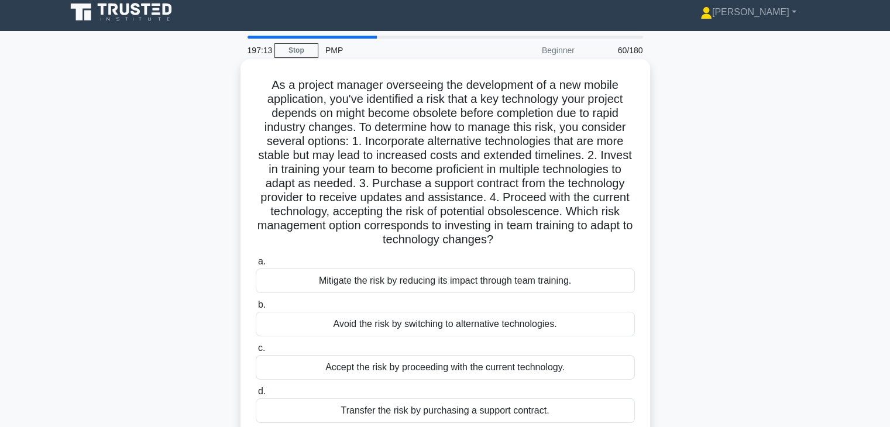
click at [573, 278] on div "Mitigate the risk by reducing its impact through team training." at bounding box center [445, 281] width 379 height 25
click at [256, 266] on input "a. Mitigate the risk by reducing its impact through team training." at bounding box center [256, 262] width 0 height 8
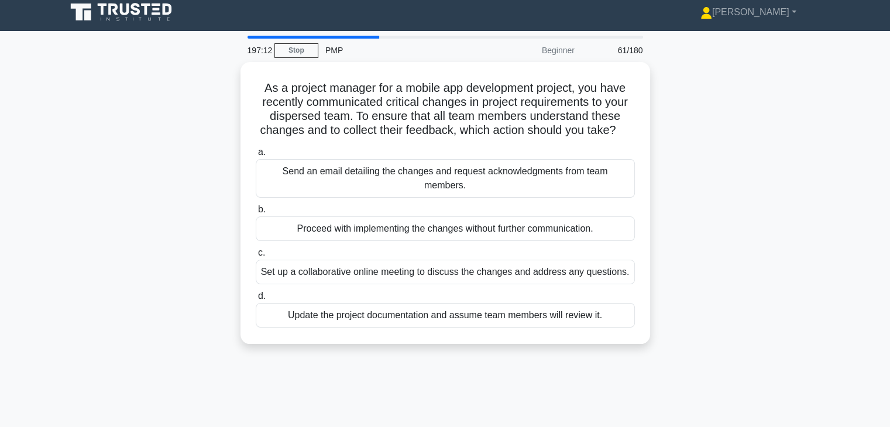
scroll to position [0, 0]
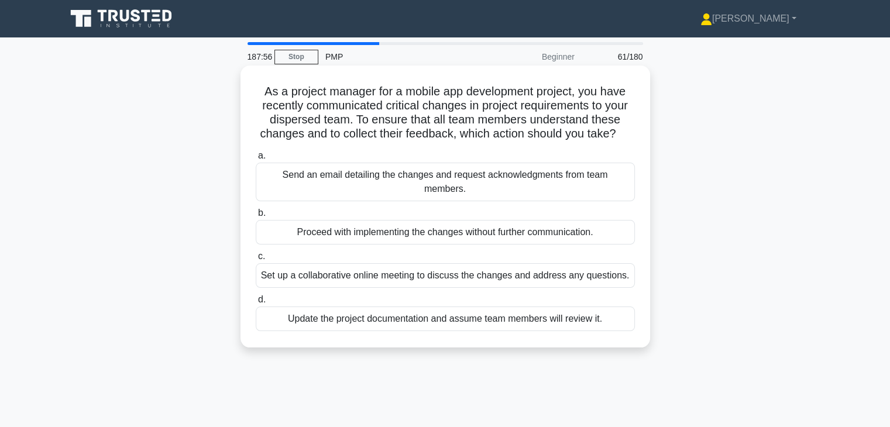
click at [621, 275] on div "Set up a collaborative online meeting to discuss the changes and address any qu…" at bounding box center [445, 275] width 379 height 25
click at [256, 261] on input "c. Set up a collaborative online meeting to discuss the changes and address any…" at bounding box center [256, 257] width 0 height 8
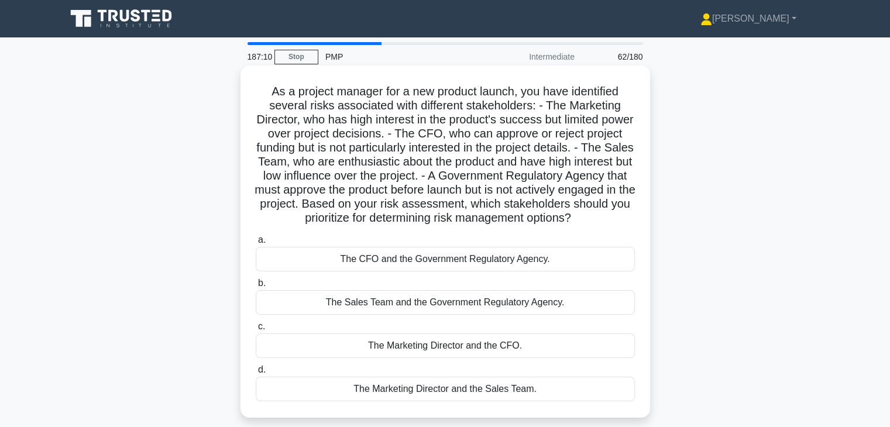
click at [541, 272] on div "The CFO and the Government Regulatory Agency." at bounding box center [445, 259] width 379 height 25
click at [256, 244] on input "a. The CFO and the Government Regulatory Agency." at bounding box center [256, 241] width 0 height 8
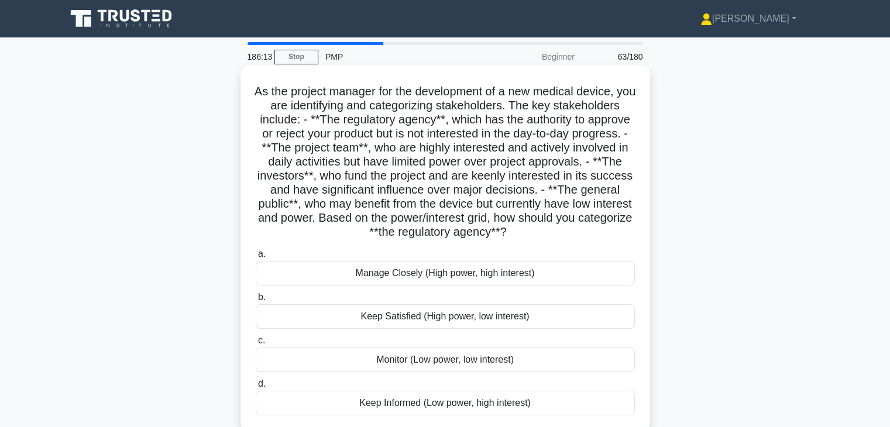
click at [565, 315] on div "Keep Satisfied (High power, low interest)" at bounding box center [445, 316] width 379 height 25
click at [256, 302] on input "b. Keep Satisfied (High power, low interest)" at bounding box center [256, 298] width 0 height 8
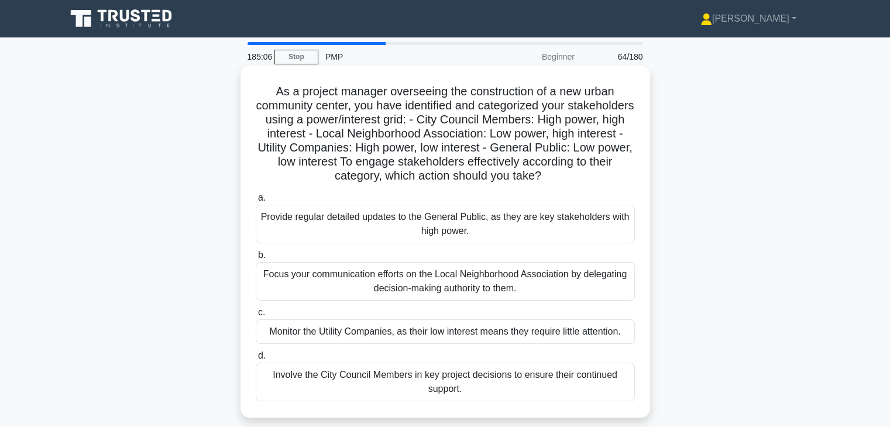
click at [488, 369] on div "Involve the City Council Members in key project decisions to ensure their conti…" at bounding box center [445, 382] width 379 height 39
click at [256, 360] on input "d. Involve the City Council Members in key project decisions to ensure their co…" at bounding box center [256, 356] width 0 height 8
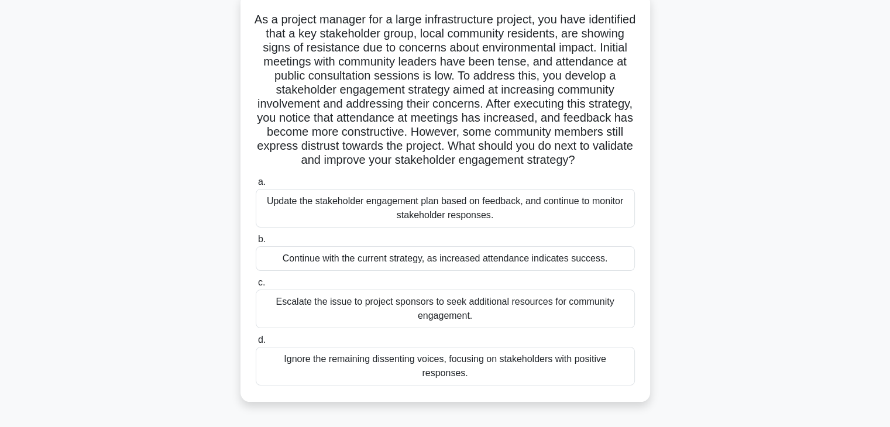
scroll to position [81, 0]
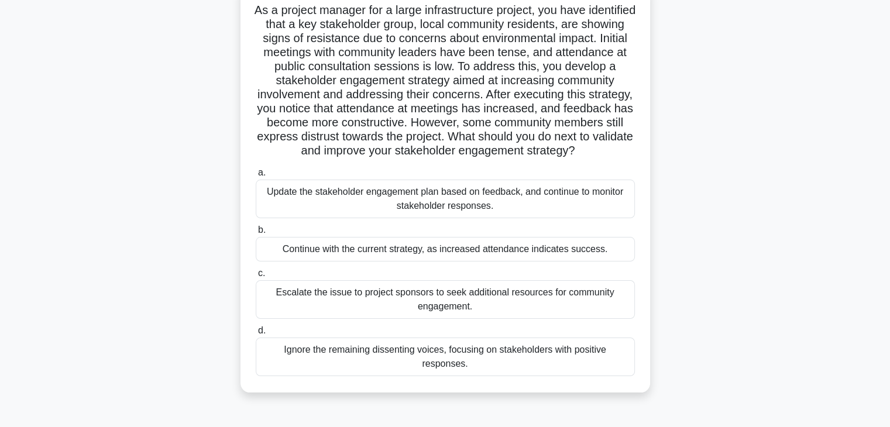
click at [549, 204] on div "Update the stakeholder engagement plan based on feedback, and continue to monit…" at bounding box center [445, 199] width 379 height 39
click at [256, 177] on input "a. Update the stakeholder engagement plan based on feedback, and continue to mo…" at bounding box center [256, 173] width 0 height 8
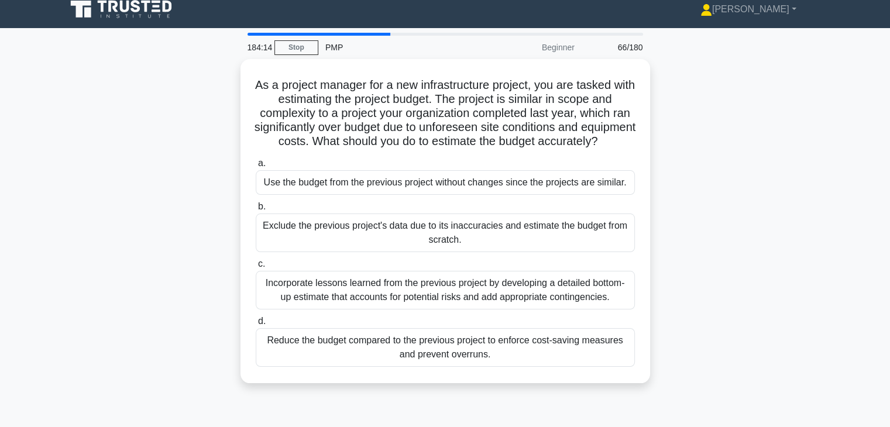
scroll to position [0, 0]
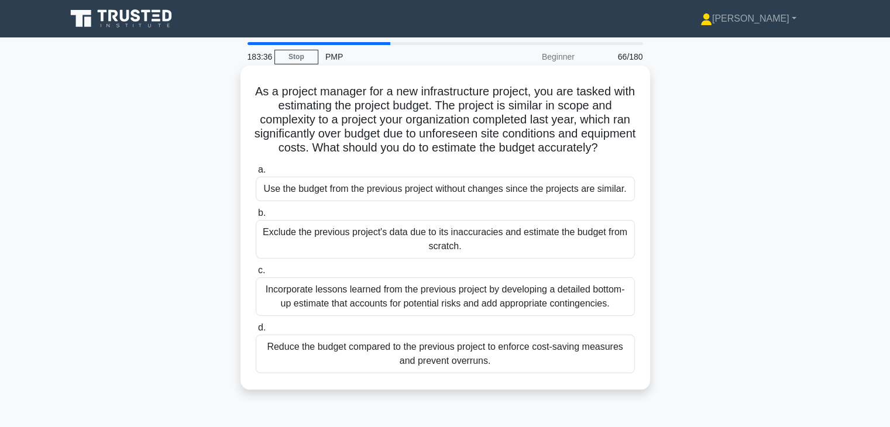
click at [616, 316] on div "Incorporate lessons learned from the previous project by developing a detailed …" at bounding box center [445, 297] width 379 height 39
click at [256, 275] on input "c. Incorporate lessons learned from the previous project by developing a detail…" at bounding box center [256, 271] width 0 height 8
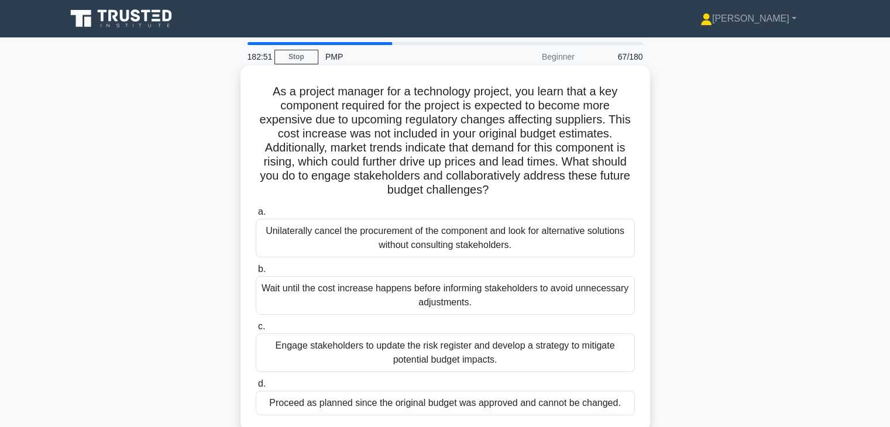
click at [593, 352] on div "Engage stakeholders to update the risk register and develop a strategy to mitig…" at bounding box center [445, 353] width 379 height 39
click at [256, 331] on input "c. Engage stakeholders to update the risk register and develop a strategy to mi…" at bounding box center [256, 327] width 0 height 8
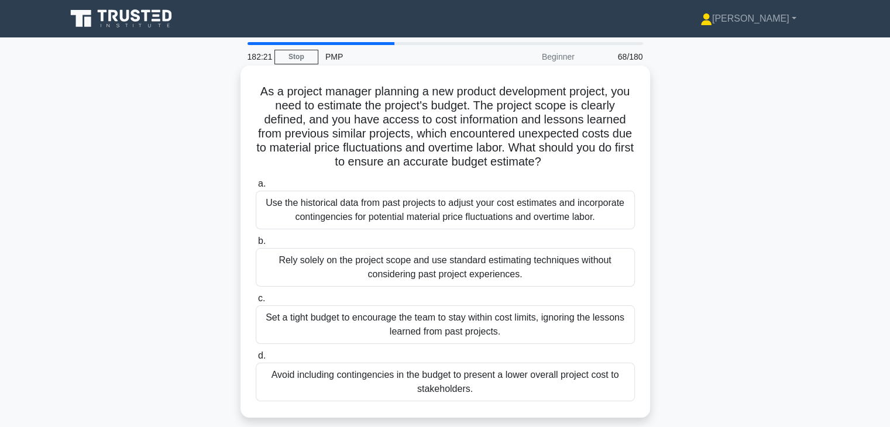
click at [602, 212] on div "Use the historical data from past projects to adjust your cost estimates and in…" at bounding box center [445, 210] width 379 height 39
click at [256, 188] on input "a. Use the historical data from past projects to adjust your cost estimates and…" at bounding box center [256, 184] width 0 height 8
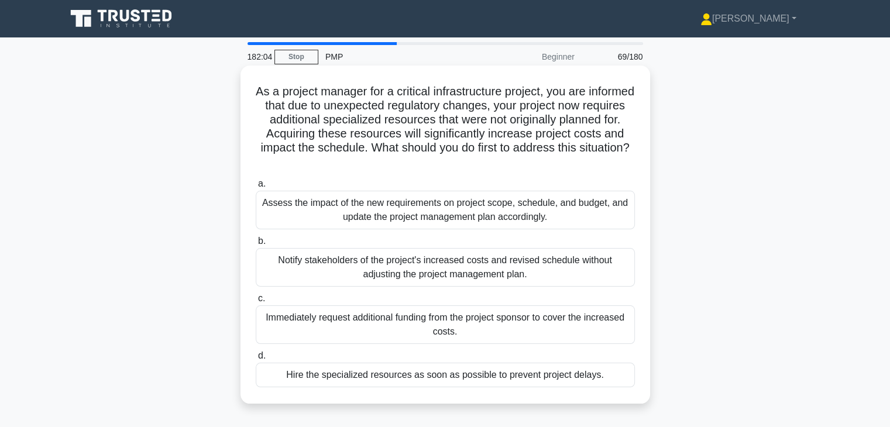
click at [597, 204] on div "Assess the impact of the new requirements on project scope, schedule, and budge…" at bounding box center [445, 210] width 379 height 39
click at [256, 188] on input "a. Assess the impact of the new requirements on project scope, schedule, and bu…" at bounding box center [256, 184] width 0 height 8
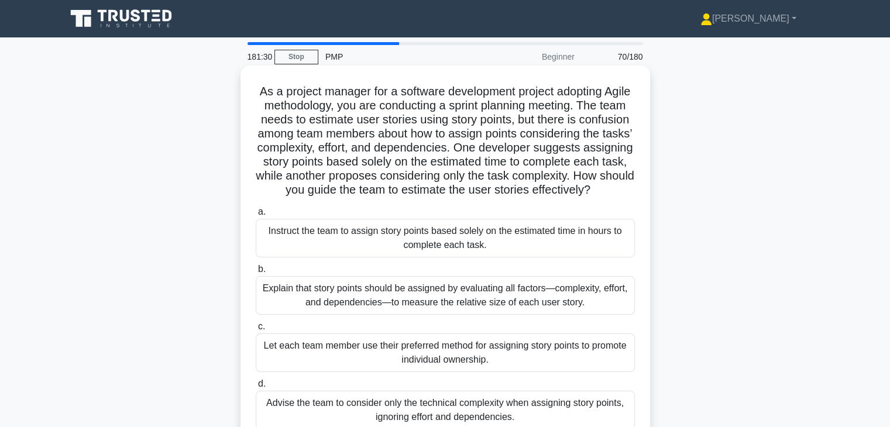
click at [549, 312] on div "Explain that story points should be assigned by evaluating all factors—complexi…" at bounding box center [445, 295] width 379 height 39
click at [256, 273] on input "b. Explain that story points should be assigned by evaluating all factors—compl…" at bounding box center [256, 270] width 0 height 8
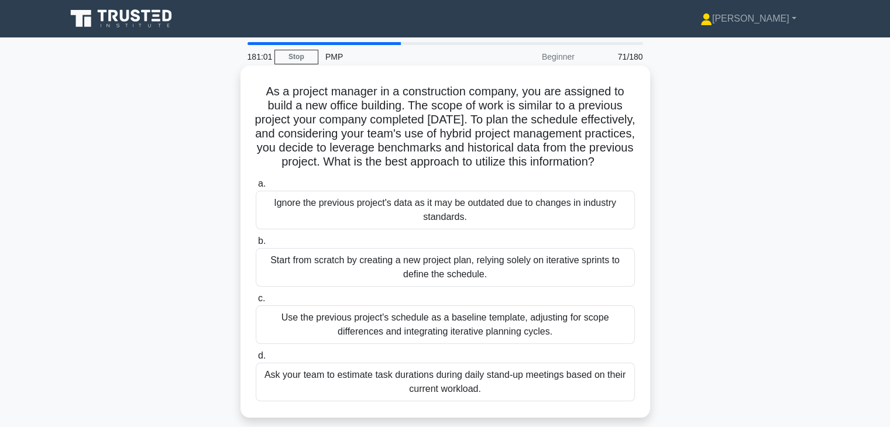
click at [490, 328] on div "Use the previous project's schedule as a baseline template, adjusting for scope…" at bounding box center [445, 325] width 379 height 39
click at [256, 303] on input "c. Use the previous project's schedule as a baseline template, adjusting for sc…" at bounding box center [256, 299] width 0 height 8
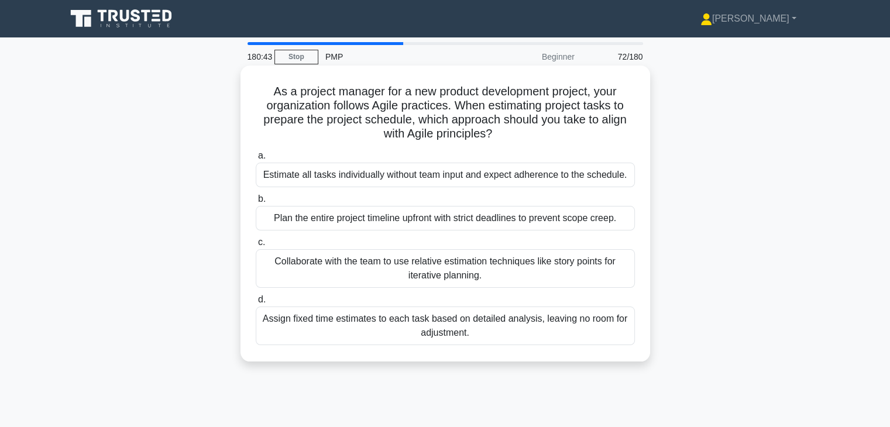
click at [562, 256] on div "Collaborate with the team to use relative estimation techniques like story poin…" at bounding box center [445, 268] width 379 height 39
click at [256, 246] on input "c. Collaborate with the team to use relative estimation techniques like story p…" at bounding box center [256, 243] width 0 height 8
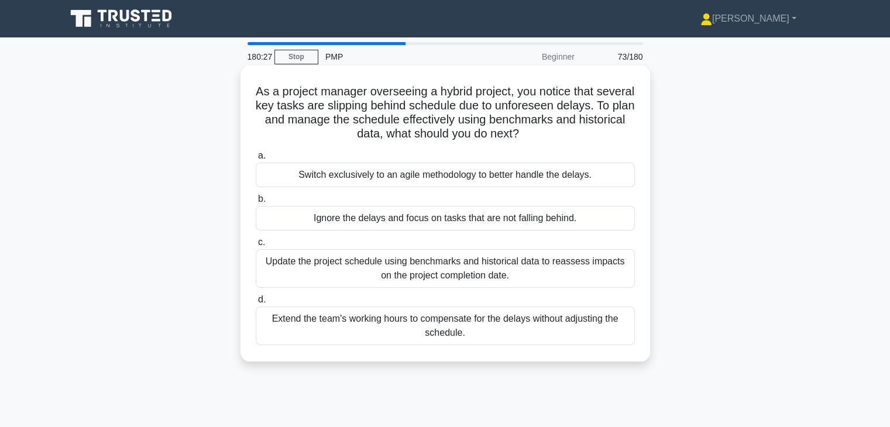
click at [508, 265] on div "Update the project schedule using benchmarks and historical data to reassess im…" at bounding box center [445, 268] width 379 height 39
click at [256, 246] on input "c. Update the project schedule using benchmarks and historical data to reassess…" at bounding box center [256, 243] width 0 height 8
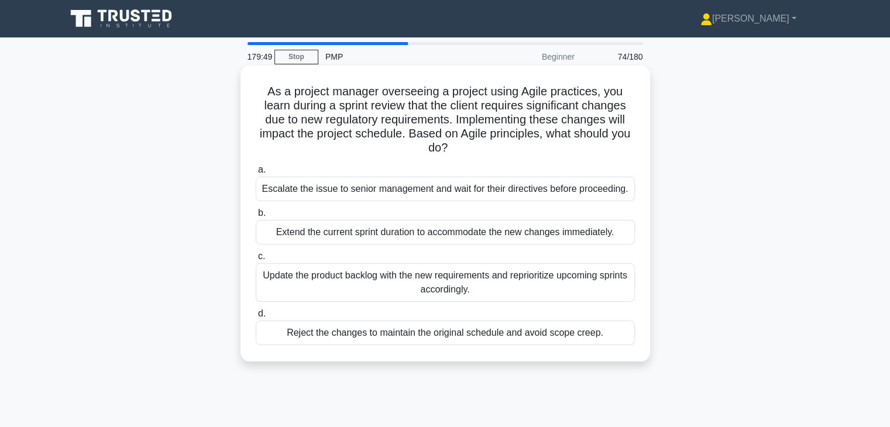
click at [609, 292] on div "Update the product backlog with the new requirements and reprioritize upcoming …" at bounding box center [445, 282] width 379 height 39
click at [256, 261] on input "c. Update the product backlog with the new requirements and reprioritize upcomi…" at bounding box center [256, 257] width 0 height 8
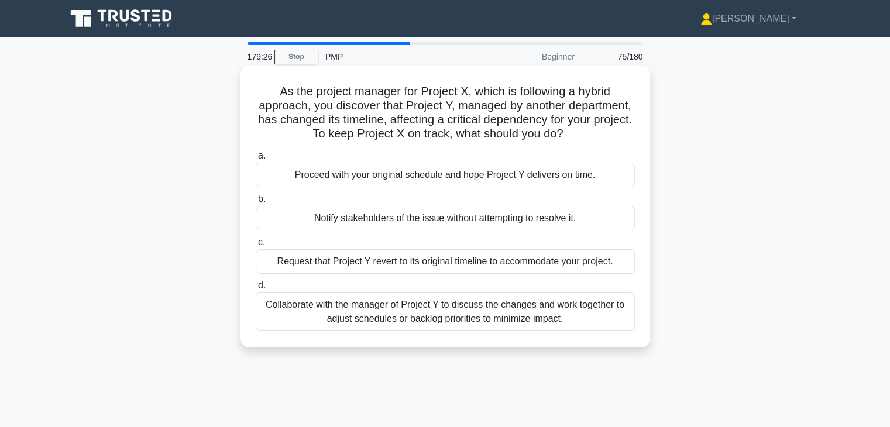
click at [533, 319] on div "Collaborate with the manager of Project Y to discuss the changes and work toget…" at bounding box center [445, 312] width 379 height 39
click at [256, 290] on input "d. Collaborate with the manager of Project Y to discuss the changes and work to…" at bounding box center [256, 286] width 0 height 8
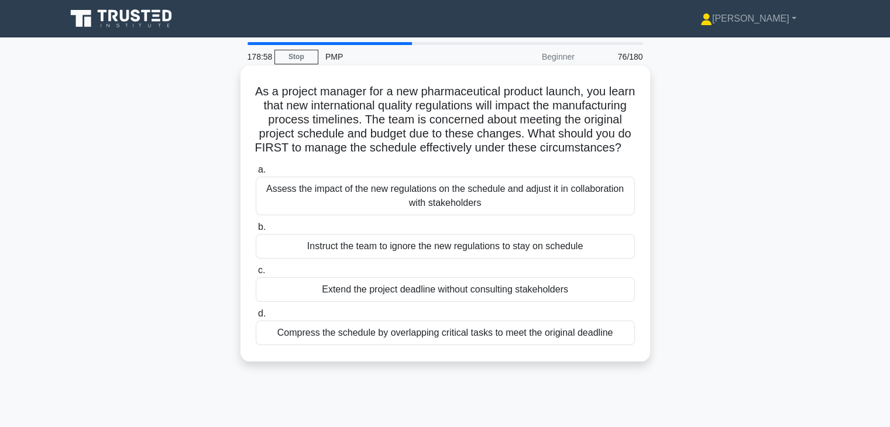
click at [568, 215] on div "Assess the impact of the new regulations on the schedule and adjust it in colla…" at bounding box center [445, 196] width 379 height 39
click at [256, 174] on input "a. Assess the impact of the new regulations on the schedule and adjust it in co…" at bounding box center [256, 170] width 0 height 8
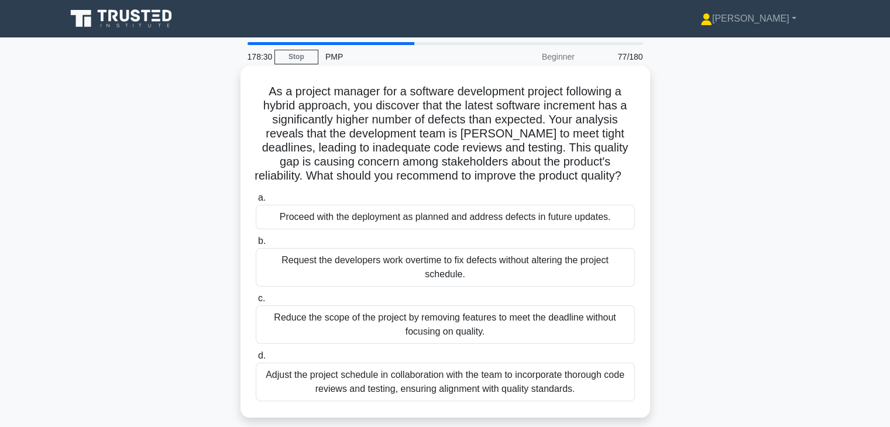
click at [581, 389] on div "Adjust the project schedule in collaboration with the team to incorporate thoro…" at bounding box center [445, 382] width 379 height 39
click at [256, 360] on input "d. Adjust the project schedule in collaboration with the team to incorporate th…" at bounding box center [256, 356] width 0 height 8
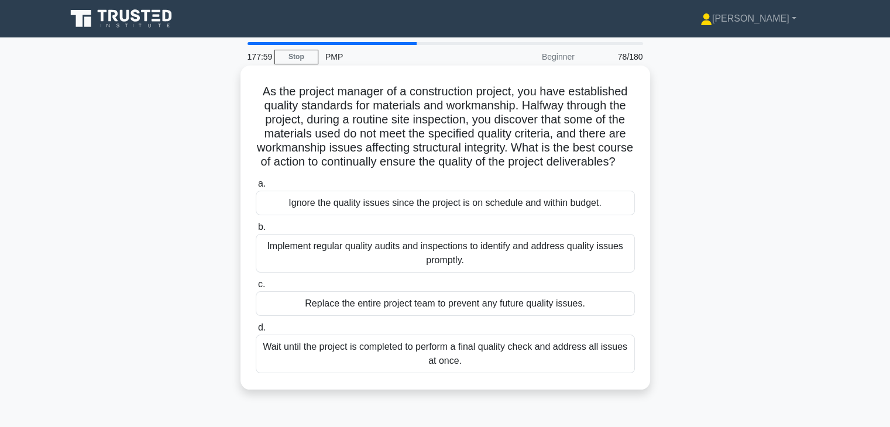
click at [554, 273] on div "Implement regular quality audits and inspections to identify and address qualit…" at bounding box center [445, 253] width 379 height 39
click at [256, 231] on input "b. Implement regular quality audits and inspections to identify and address qua…" at bounding box center [256, 228] width 0 height 8
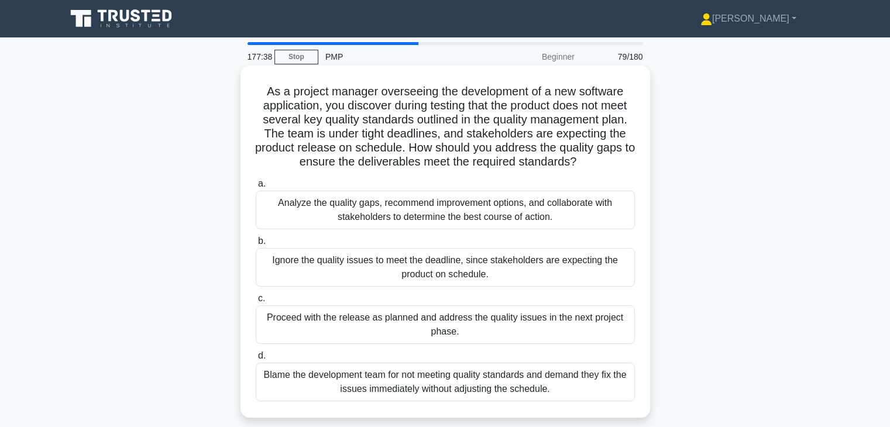
click at [570, 219] on div "Analyze the quality gaps, recommend improvement options, and collaborate with s…" at bounding box center [445, 210] width 379 height 39
click at [256, 188] on input "a. Analyze the quality gaps, recommend improvement options, and collaborate wit…" at bounding box center [256, 184] width 0 height 8
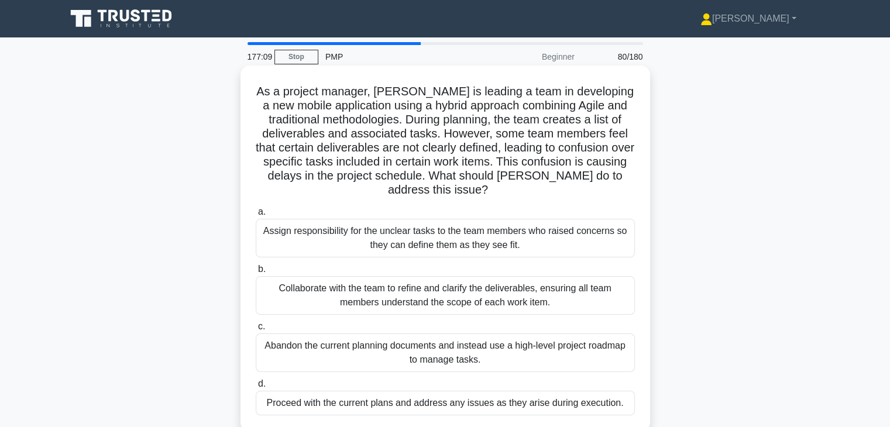
click at [599, 306] on div "Collaborate with the team to refine and clarify the deliverables, ensuring all …" at bounding box center [445, 295] width 379 height 39
click at [256, 273] on input "b. Collaborate with the team to refine and clarify the deliverables, ensuring a…" at bounding box center [256, 270] width 0 height 8
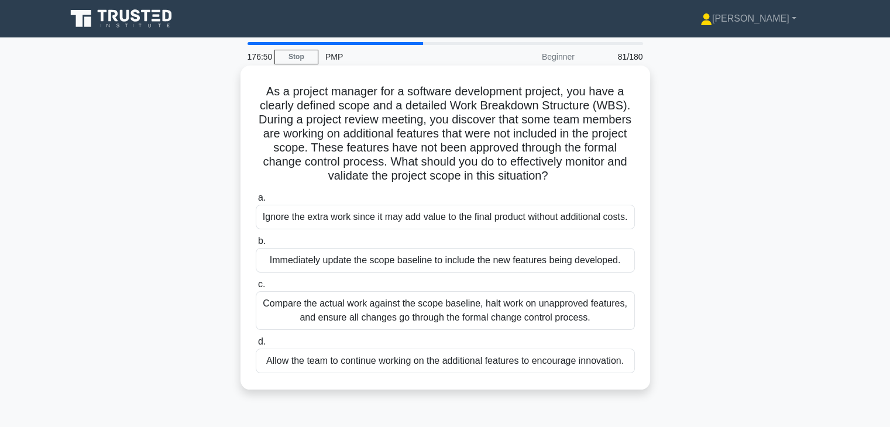
click at [616, 324] on div "Compare the actual work against the scope baseline, halt work on unapproved fea…" at bounding box center [445, 311] width 379 height 39
click at [256, 289] on input "c. Compare the actual work against the scope baseline, halt work on unapproved …" at bounding box center [256, 285] width 0 height 8
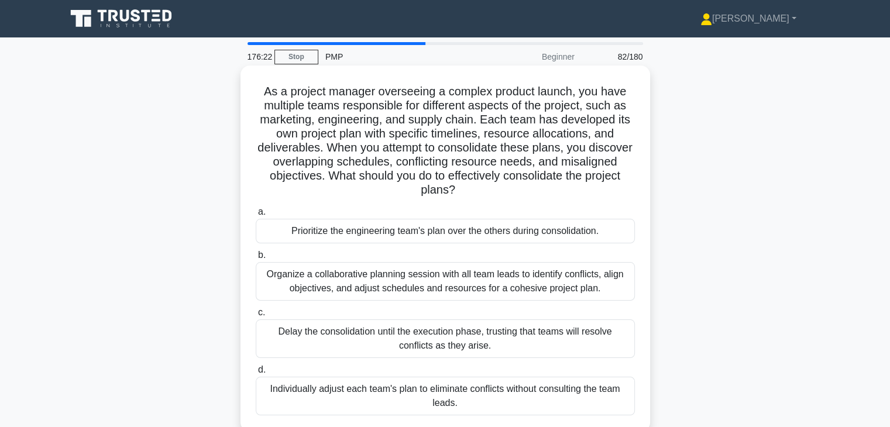
click at [593, 289] on div "Organize a collaborative planning session with all team leads to identify confl…" at bounding box center [445, 281] width 379 height 39
click at [256, 259] on input "b. Organize a collaborative planning session with all team leads to identify co…" at bounding box center [256, 256] width 0 height 8
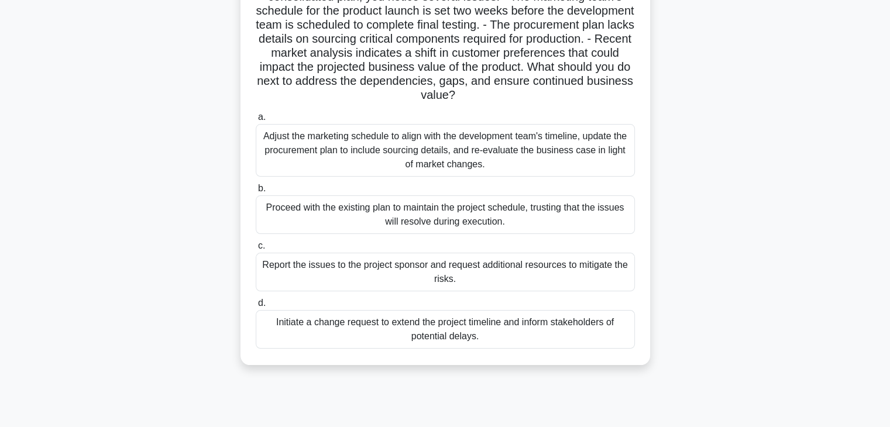
scroll to position [77, 0]
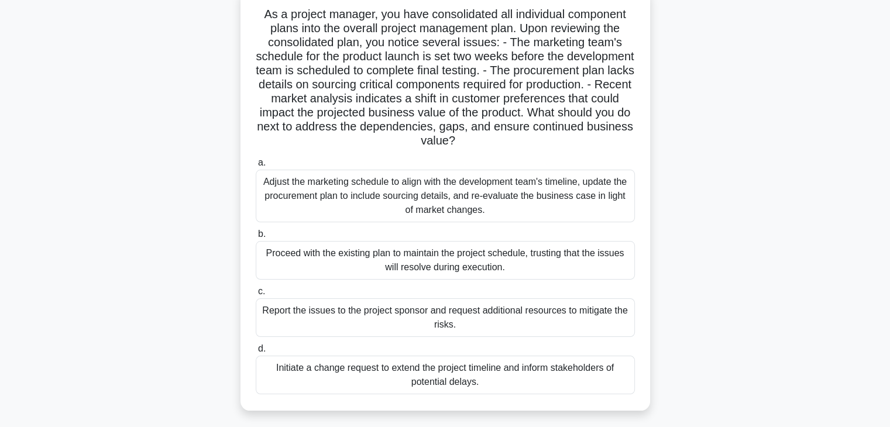
click at [622, 214] on div "Adjust the marketing schedule to align with the development team's timeline, up…" at bounding box center [445, 196] width 379 height 53
click at [256, 167] on input "a. Adjust the marketing schedule to align with the development team's timeline,…" at bounding box center [256, 163] width 0 height 8
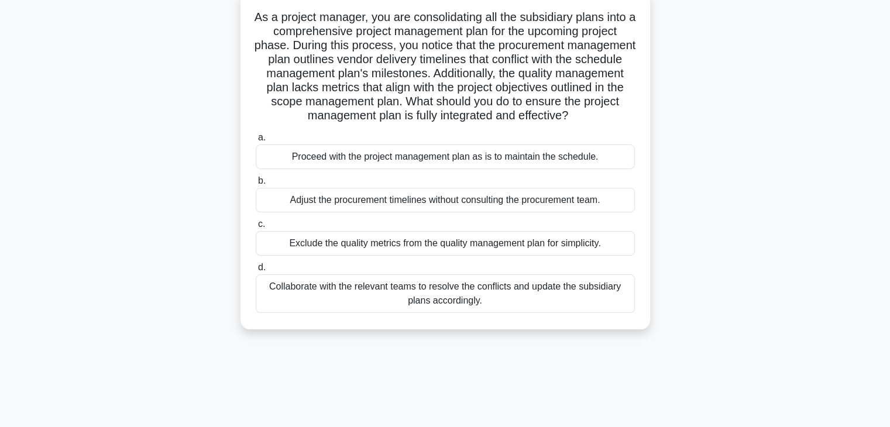
scroll to position [0, 0]
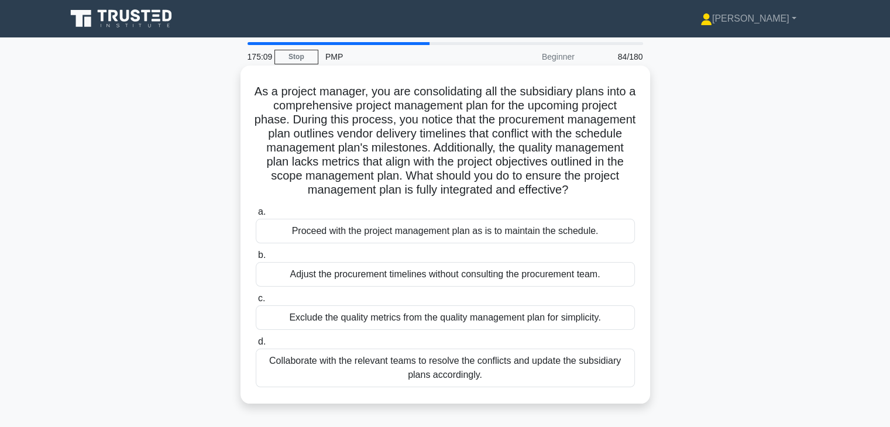
click at [498, 356] on div "Collaborate with the relevant teams to resolve the conflicts and update the sub…" at bounding box center [445, 368] width 379 height 39
click at [256, 346] on input "d. Collaborate with the relevant teams to resolve the conflicts and update the …" at bounding box center [256, 342] width 0 height 8
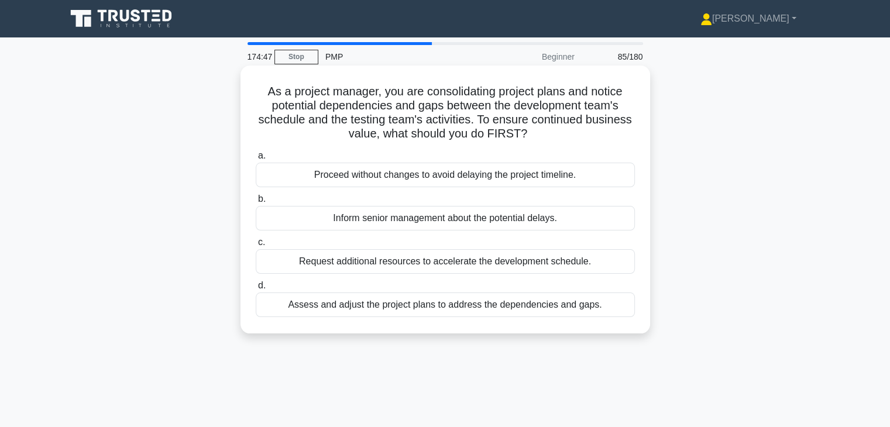
click at [566, 305] on div "Assess and adjust the project plans to address the dependencies and gaps." at bounding box center [445, 305] width 379 height 25
click at [256, 290] on input "d. Assess and adjust the project plans to address the dependencies and gaps." at bounding box center [256, 286] width 0 height 8
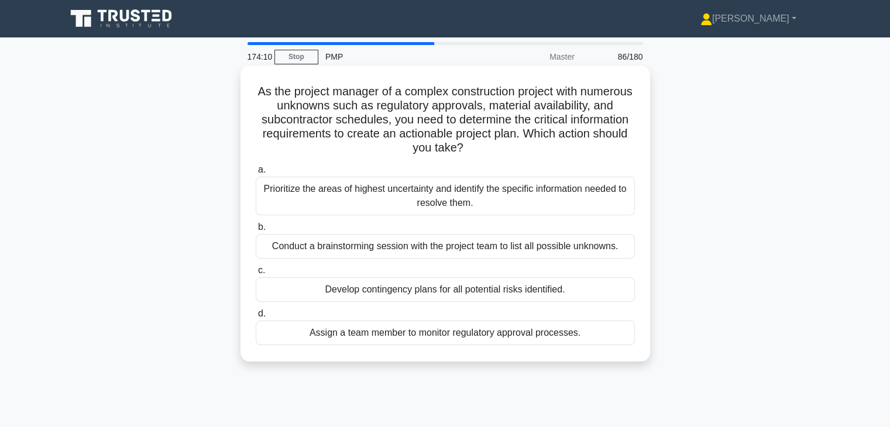
click at [608, 211] on div "Prioritize the areas of highest uncertainty and identify the specific informati…" at bounding box center [445, 196] width 379 height 39
click at [256, 174] on input "a. Prioritize the areas of highest uncertainty and identify the specific inform…" at bounding box center [256, 170] width 0 height 8
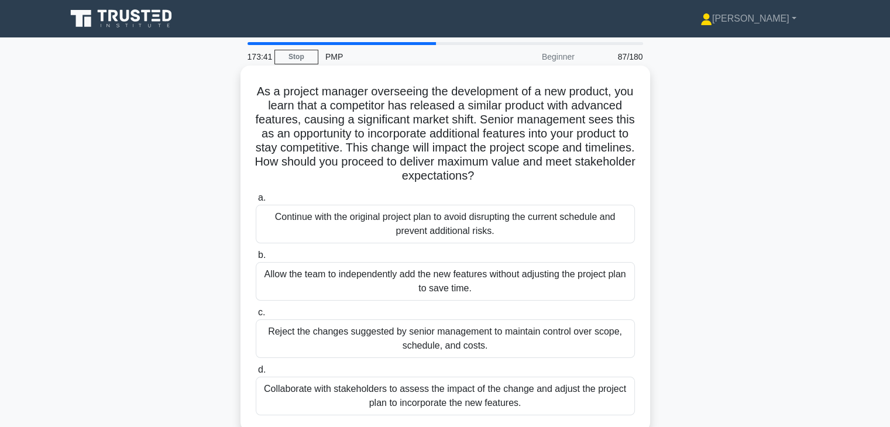
click at [540, 389] on div "Collaborate with stakeholders to assess the impact of the change and adjust the…" at bounding box center [445, 396] width 379 height 39
click at [256, 374] on input "d. Collaborate with stakeholders to assess the impact of the change and adjust …" at bounding box center [256, 370] width 0 height 8
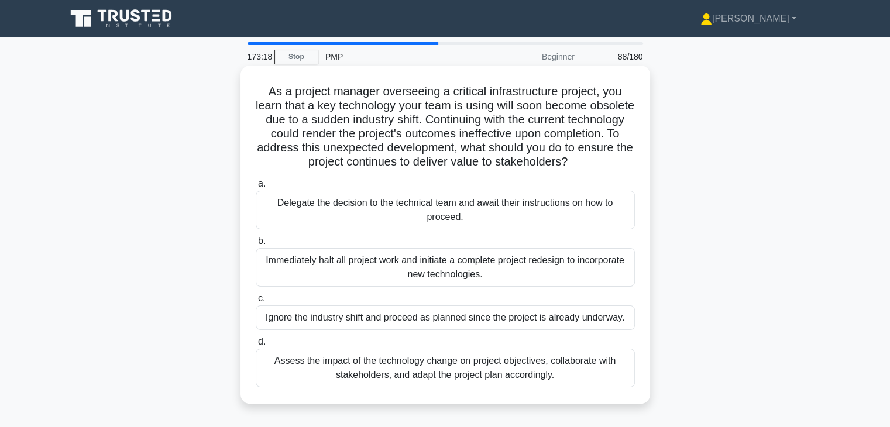
click at [539, 382] on div "Assess the impact of the technology change on project objectives, collaborate w…" at bounding box center [445, 368] width 379 height 39
click at [256, 346] on input "d. Assess the impact of the technology change on project objectives, collaborat…" at bounding box center [256, 342] width 0 height 8
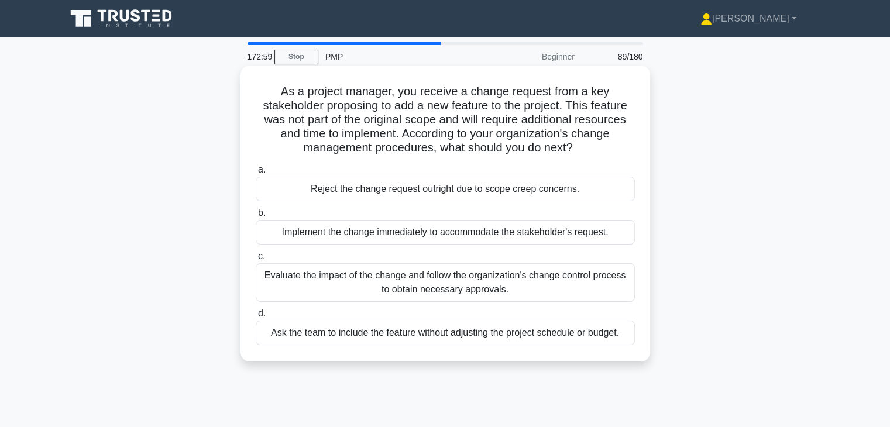
click at [597, 286] on div "Evaluate the impact of the change and follow the organization's change control …" at bounding box center [445, 282] width 379 height 39
click at [256, 261] on input "c. Evaluate the impact of the change and follow the organization's change contr…" at bounding box center [256, 257] width 0 height 8
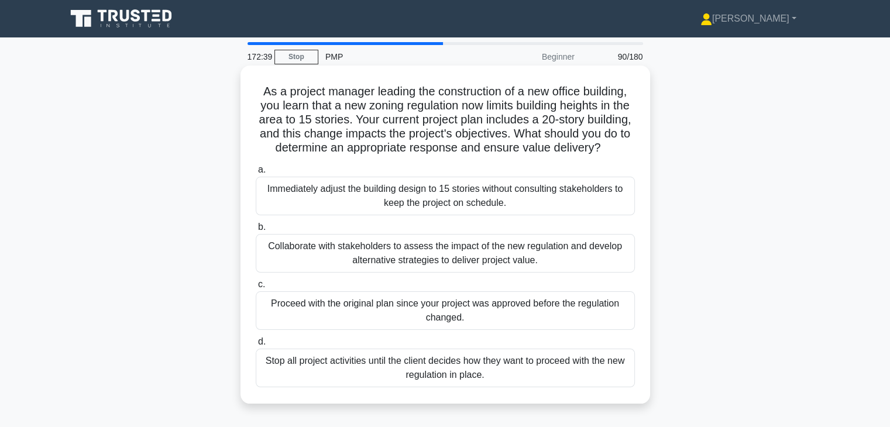
click at [553, 273] on div "Collaborate with stakeholders to assess the impact of the new regulation and de…" at bounding box center [445, 253] width 379 height 39
click at [256, 231] on input "b. Collaborate with stakeholders to assess the impact of the new regulation and…" at bounding box center [256, 228] width 0 height 8
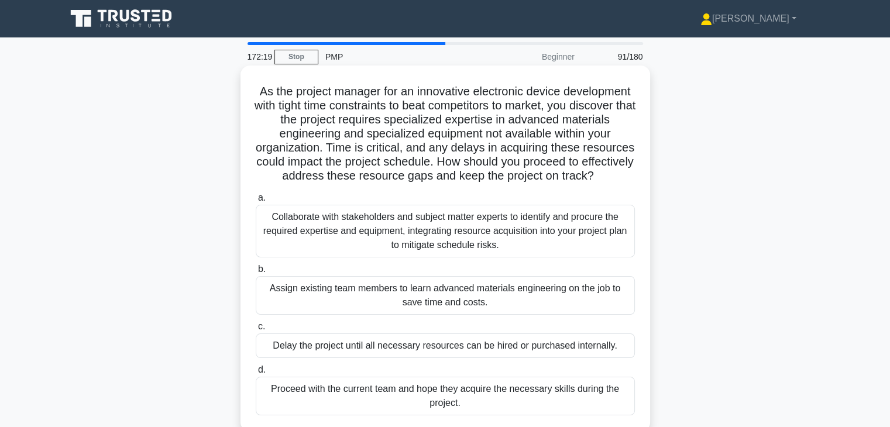
click at [599, 238] on div "Collaborate with stakeholders and subject matter experts to identify and procur…" at bounding box center [445, 231] width 379 height 53
click at [256, 202] on input "a. Collaborate with stakeholders and subject matter experts to identify and pro…" at bounding box center [256, 198] width 0 height 8
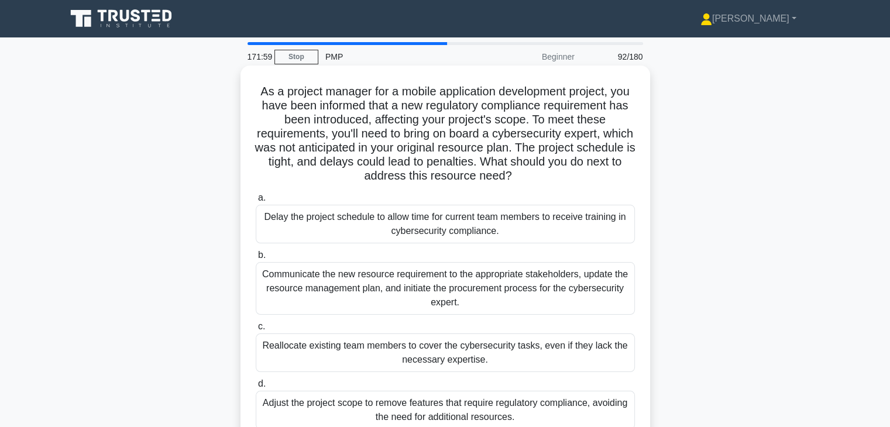
click at [536, 283] on div "Communicate the new resource requirement to the appropriate stakeholders, updat…" at bounding box center [445, 288] width 379 height 53
click at [256, 259] on input "b. Communicate the new resource requirement to the appropriate stakeholders, up…" at bounding box center [256, 256] width 0 height 8
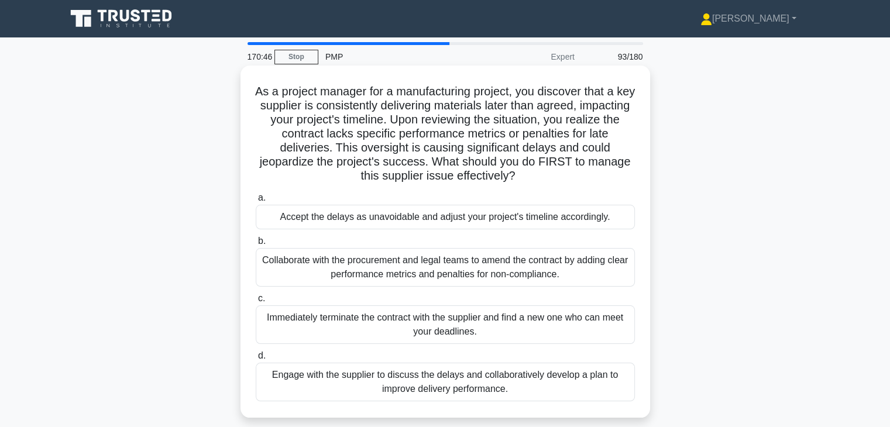
click at [549, 368] on div "Engage with the supplier to discuss the delays and collaboratively develop a pl…" at bounding box center [445, 382] width 379 height 39
click at [256, 360] on input "d. Engage with the supplier to discuss the delays and collaboratively develop a…" at bounding box center [256, 356] width 0 height 8
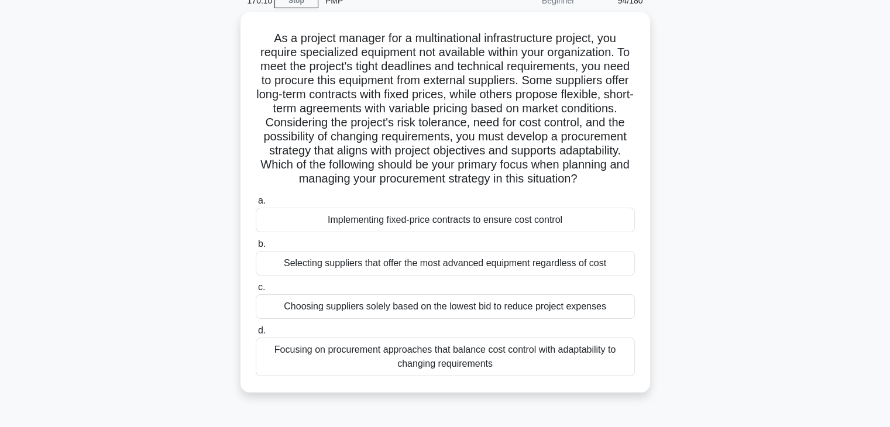
scroll to position [60, 0]
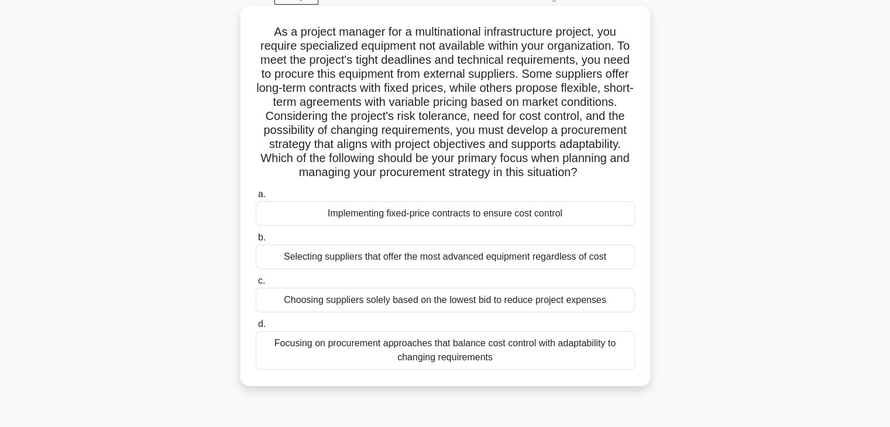
click at [578, 357] on div "Focusing on procurement approaches that balance cost control with adaptability …" at bounding box center [445, 350] width 379 height 39
click at [256, 328] on input "d. Focusing on procurement approaches that balance cost control with adaptabili…" at bounding box center [256, 325] width 0 height 8
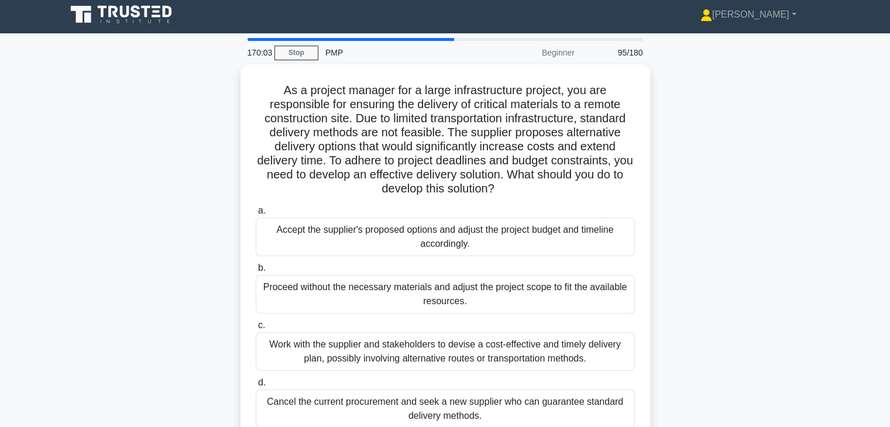
scroll to position [0, 0]
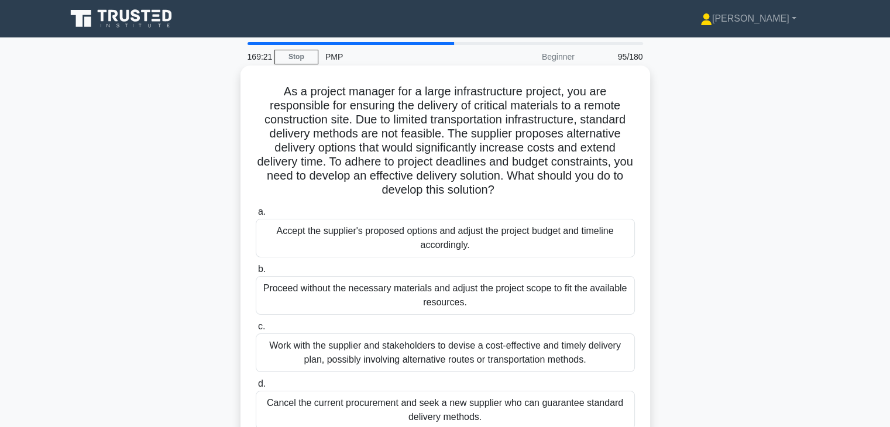
click at [520, 357] on div "Work with the supplier and stakeholders to devise a cost-effective and timely d…" at bounding box center [445, 353] width 379 height 39
click at [256, 331] on input "c. Work with the supplier and stakeholders to devise a cost-effective and timel…" at bounding box center [256, 327] width 0 height 8
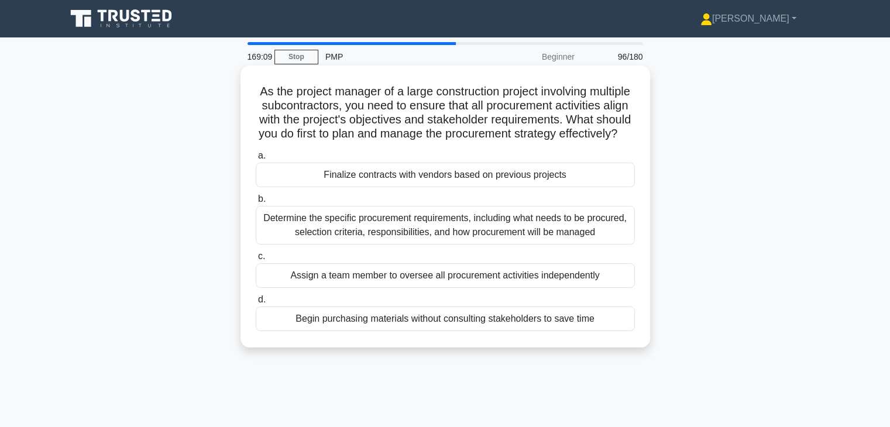
click at [523, 239] on div "Determine the specific procurement requirements, including what needs to be pro…" at bounding box center [445, 225] width 379 height 39
click at [256, 203] on input "b. Determine the specific procurement requirements, including what needs to be …" at bounding box center [256, 200] width 0 height 8
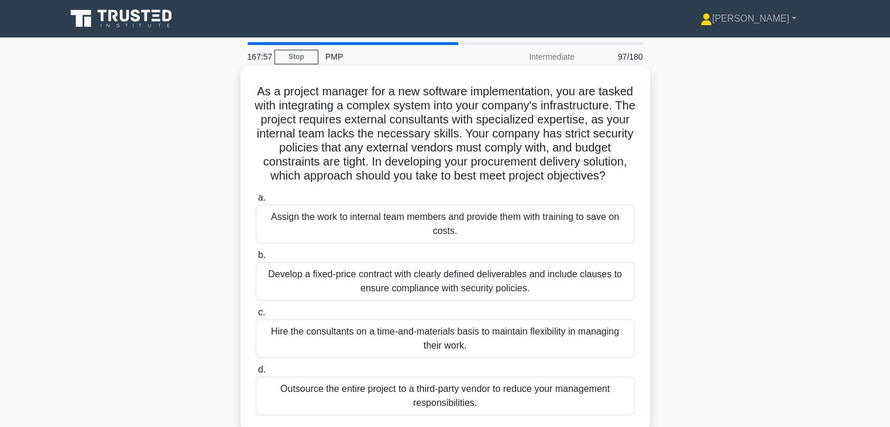
click at [592, 358] on div "Hire the consultants on a time-and-materials basis to maintain flexibility in m…" at bounding box center [445, 339] width 379 height 39
click at [256, 317] on input "c. Hire the consultants on a time-and-materials basis to maintain flexibility i…" at bounding box center [256, 313] width 0 height 8
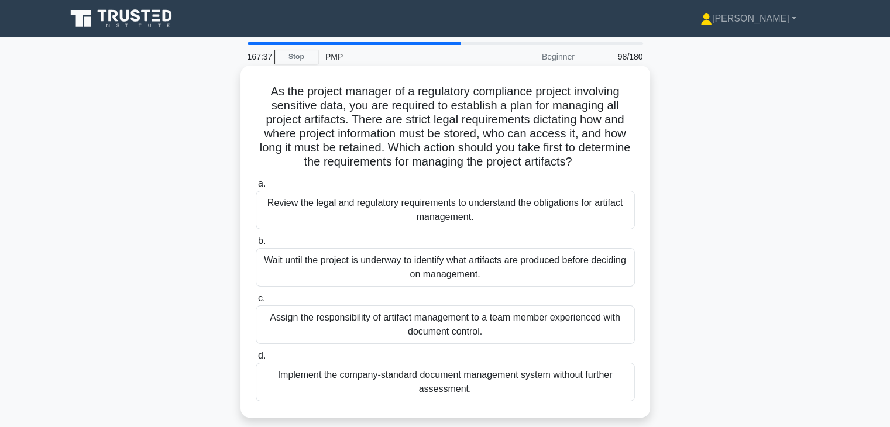
click at [560, 217] on div "Review the legal and regulatory requirements to understand the obligations for …" at bounding box center [445, 210] width 379 height 39
click at [256, 188] on input "a. Review the legal and regulatory requirements to understand the obligations f…" at bounding box center [256, 184] width 0 height 8
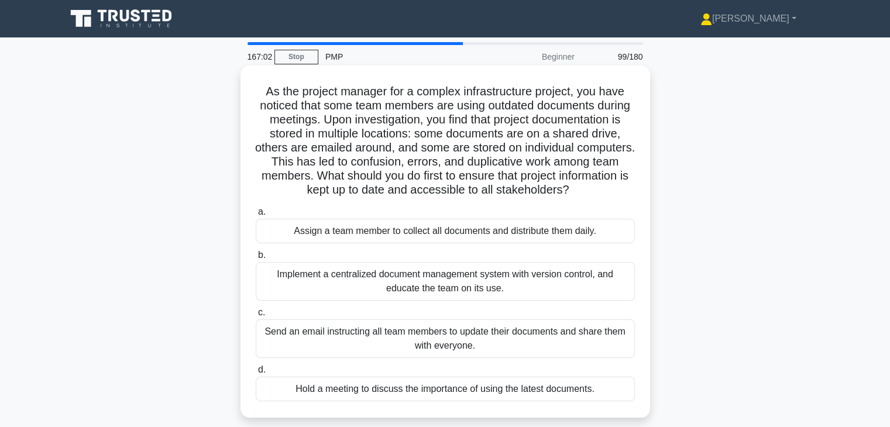
click at [539, 292] on div "Implement a centralized document management system with version control, and ed…" at bounding box center [445, 281] width 379 height 39
click at [256, 259] on input "b. Implement a centralized document management system with version control, and…" at bounding box center [256, 256] width 0 height 8
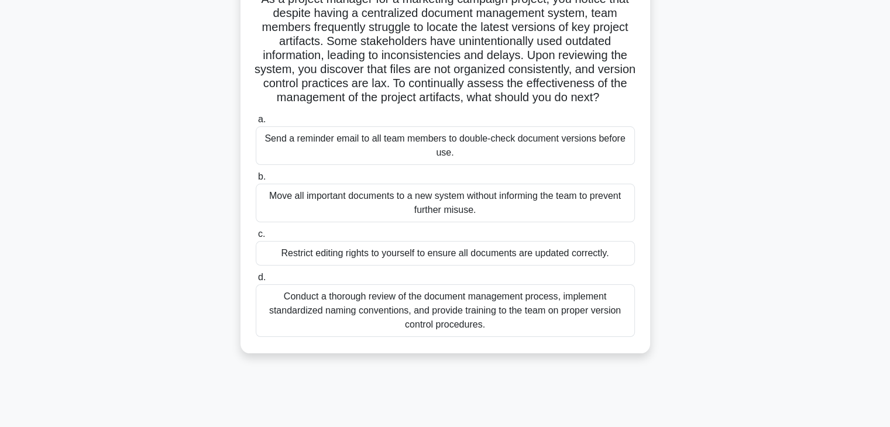
scroll to position [93, 0]
click at [542, 324] on div "Conduct a thorough review of the document management process, implement standar…" at bounding box center [445, 310] width 379 height 53
click at [256, 281] on input "d. Conduct a thorough review of the document management process, implement stan…" at bounding box center [256, 277] width 0 height 8
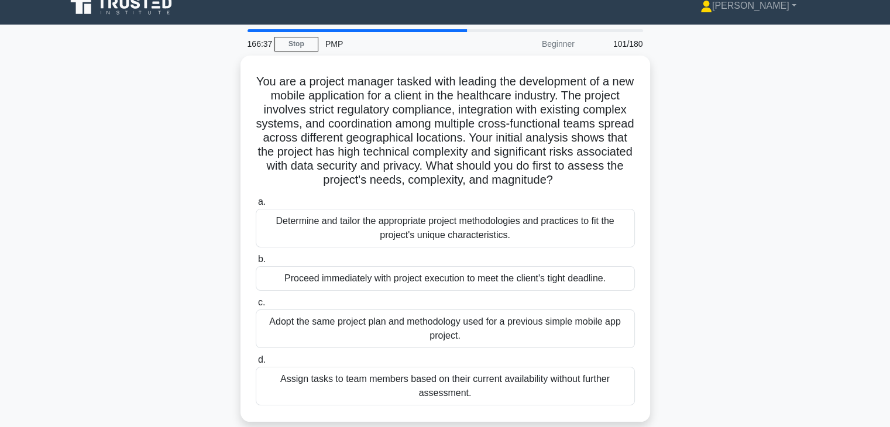
scroll to position [0, 0]
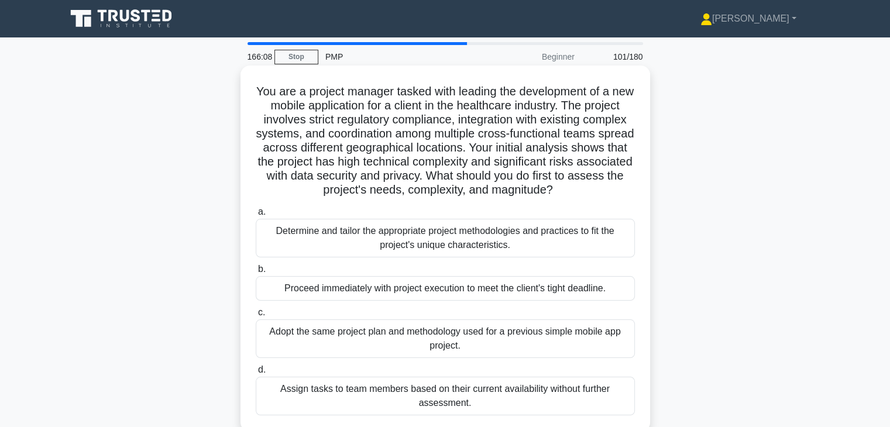
click at [577, 258] on div "Determine and tailor the appropriate project methodologies and practices to fit…" at bounding box center [445, 238] width 379 height 39
click at [256, 216] on input "a. Determine and tailor the appropriate project methodologies and practices to …" at bounding box center [256, 212] width 0 height 8
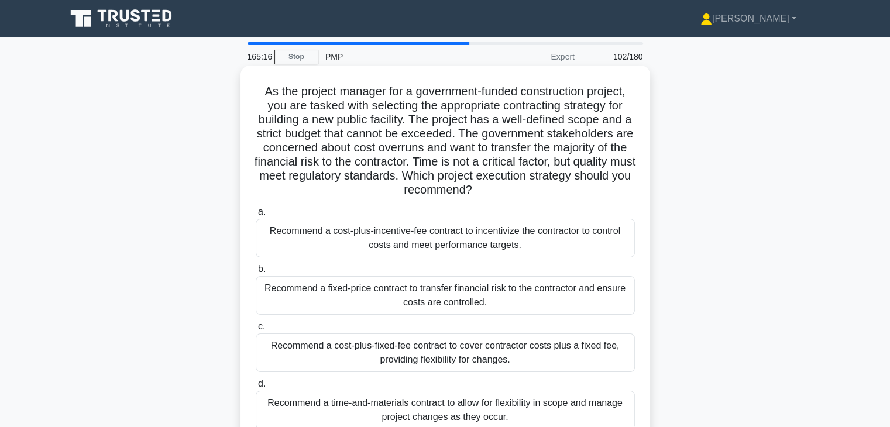
click at [609, 417] on div "Recommend a time-and-materials contract to allow for flexibility in scope and m…" at bounding box center [445, 410] width 379 height 39
click at [256, 388] on input "d. Recommend a time-and-materials contract to allow for flexibility in scope an…" at bounding box center [256, 385] width 0 height 8
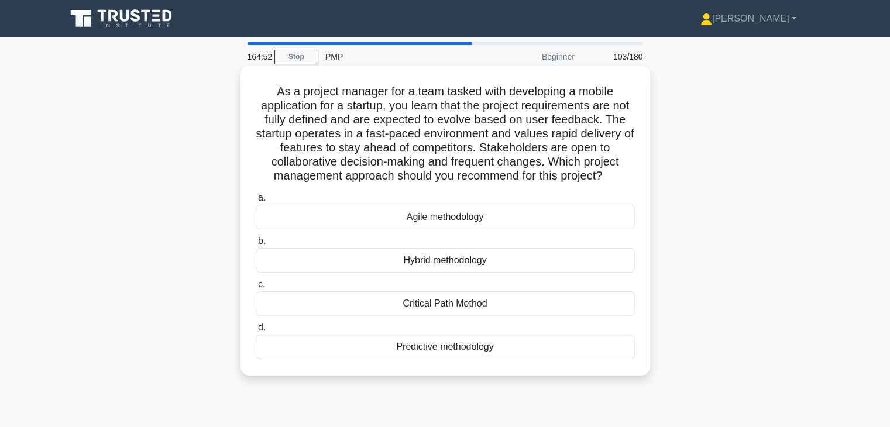
click at [581, 229] on div "Agile methodology" at bounding box center [445, 217] width 379 height 25
click at [256, 202] on input "a. Agile methodology" at bounding box center [256, 198] width 0 height 8
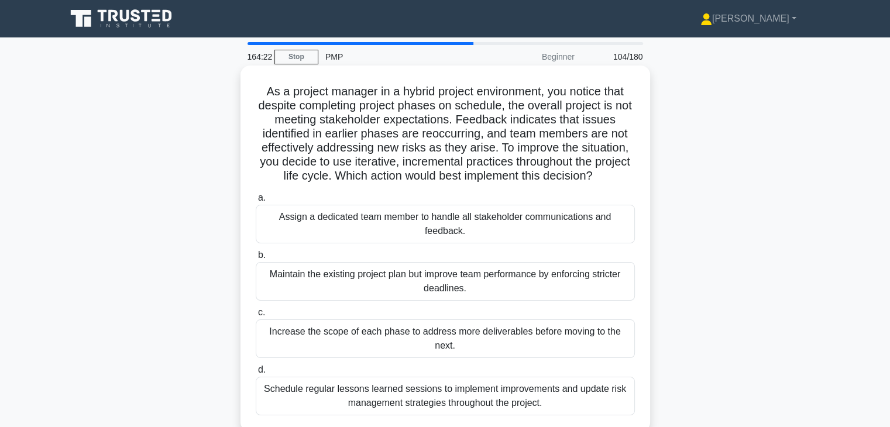
click at [587, 393] on div "Schedule regular lessons learned sessions to implement improvements and update …" at bounding box center [445, 396] width 379 height 39
click at [256, 374] on input "d. Schedule regular lessons learned sessions to implement improvements and upda…" at bounding box center [256, 370] width 0 height 8
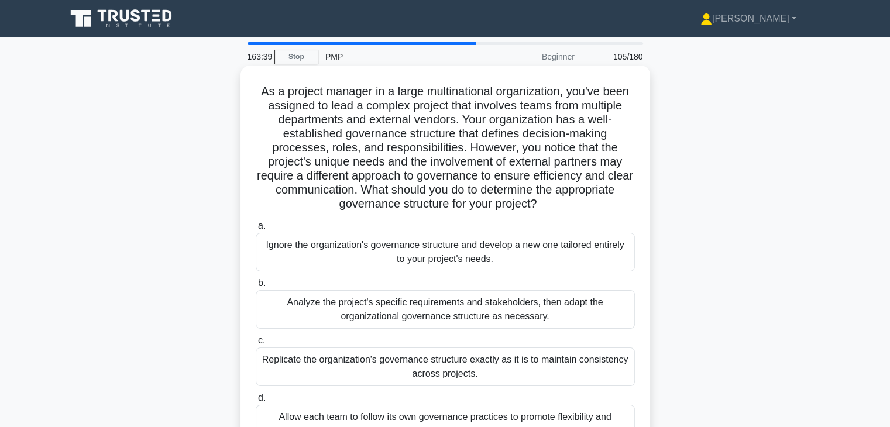
click at [562, 318] on div "Analyze the project's specific requirements and stakeholders, then adapt the or…" at bounding box center [445, 309] width 379 height 39
click at [256, 287] on input "b. Analyze the project's specific requirements and stakeholders, then adapt the…" at bounding box center [256, 284] width 0 height 8
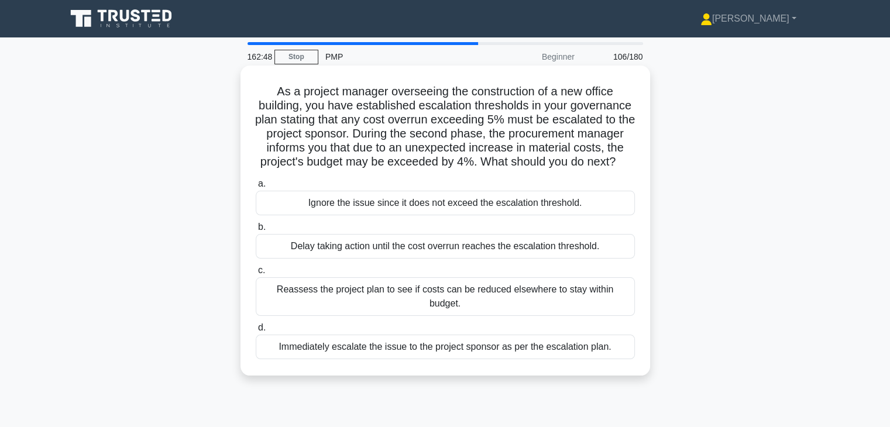
click at [557, 306] on div "Reassess the project plan to see if costs can be reduced elsewhere to stay with…" at bounding box center [445, 297] width 379 height 39
click at [256, 275] on input "c. Reassess the project plan to see if costs can be reduced elsewhere to stay w…" at bounding box center [256, 271] width 0 height 8
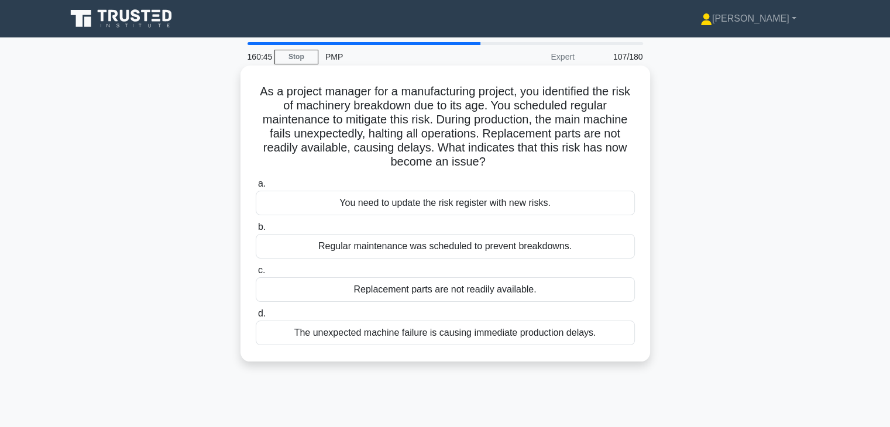
click at [556, 291] on div "Replacement parts are not readily available." at bounding box center [445, 290] width 379 height 25
click at [256, 275] on input "c. Replacement parts are not readily available." at bounding box center [256, 271] width 0 height 8
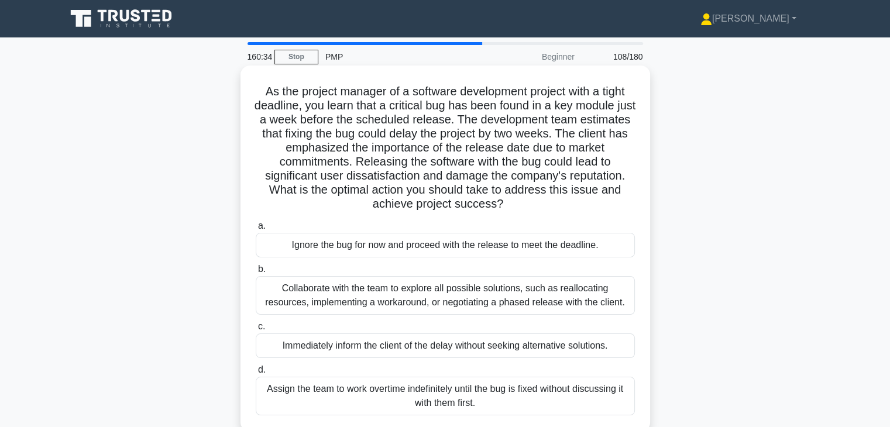
click at [533, 294] on div "Collaborate with the team to explore all possible solutions, such as reallocati…" at bounding box center [445, 295] width 379 height 39
click at [256, 273] on input "b. Collaborate with the team to explore all possible solutions, such as realloc…" at bounding box center [256, 270] width 0 height 8
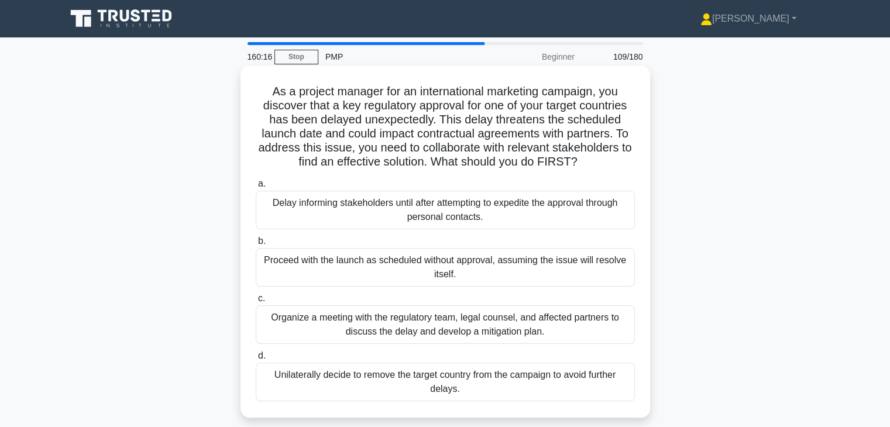
click at [541, 317] on div "Organize a meeting with the regulatory team, legal counsel, and affected partne…" at bounding box center [445, 325] width 379 height 39
click at [256, 303] on input "c. Organize a meeting with the regulatory team, legal counsel, and affected par…" at bounding box center [256, 299] width 0 height 8
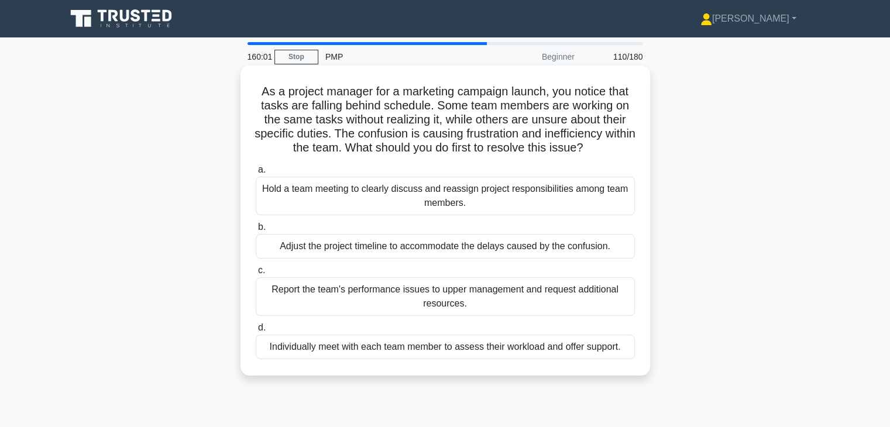
click at [602, 212] on div "Hold a team meeting to clearly discuss and reassign project responsibilities am…" at bounding box center [445, 196] width 379 height 39
click at [256, 174] on input "a. Hold a team meeting to clearly discuss and reassign project responsibilities…" at bounding box center [256, 170] width 0 height 8
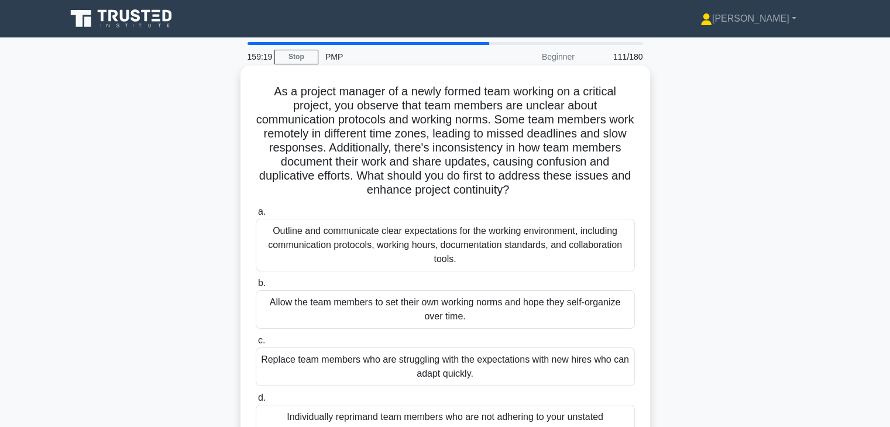
click at [557, 242] on div "Outline and communicate clear expectations for the working environment, includi…" at bounding box center [445, 245] width 379 height 53
click at [256, 216] on input "a. Outline and communicate clear expectations for the working environment, incl…" at bounding box center [256, 212] width 0 height 8
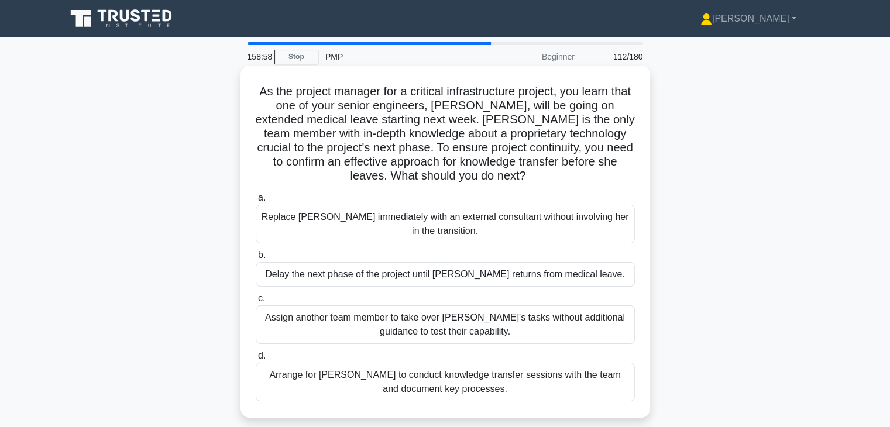
click at [541, 379] on div "Arrange for Maria to conduct knowledge transfer sessions with the team and docu…" at bounding box center [445, 382] width 379 height 39
click at [256, 360] on input "d. Arrange for Maria to conduct knowledge transfer sessions with the team and d…" at bounding box center [256, 356] width 0 height 8
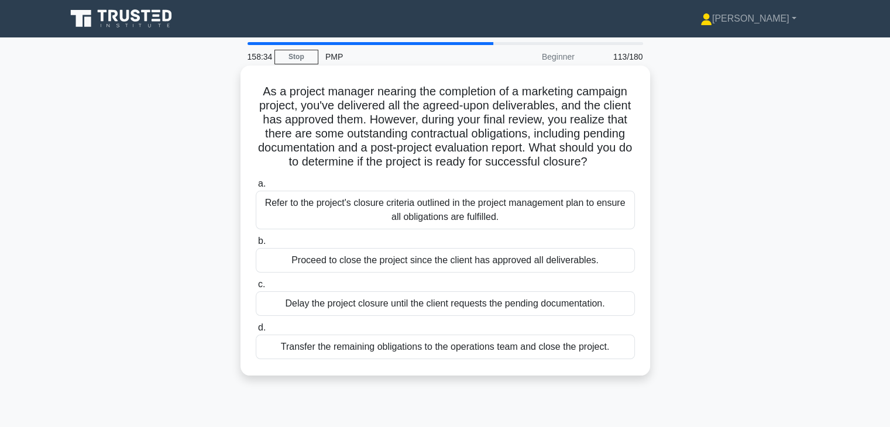
click at [585, 229] on div "Refer to the project's closure criteria outlined in the project management plan…" at bounding box center [445, 210] width 379 height 39
click at [256, 188] on input "a. Refer to the project's closure criteria outlined in the project management p…" at bounding box center [256, 184] width 0 height 8
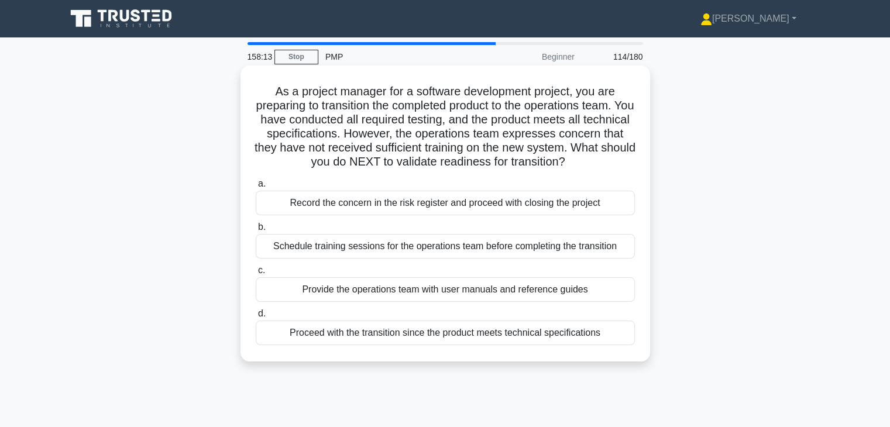
click at [581, 259] on div "Schedule training sessions for the operations team before completing the transi…" at bounding box center [445, 246] width 379 height 25
click at [256, 231] on input "b. Schedule training sessions for the operations team before completing the tra…" at bounding box center [256, 228] width 0 height 8
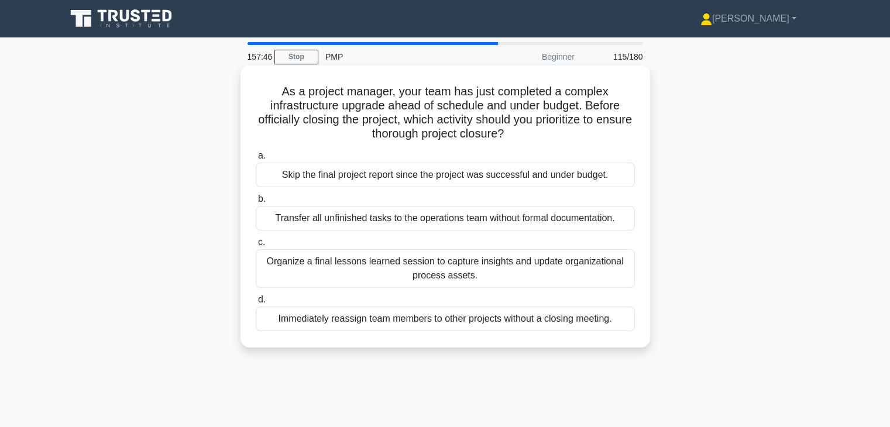
click at [567, 266] on div "Organize a final lessons learned session to capture insights and update organiz…" at bounding box center [445, 268] width 379 height 39
click at [256, 246] on input "c. Organize a final lessons learned session to capture insights and update orga…" at bounding box center [256, 243] width 0 height 8
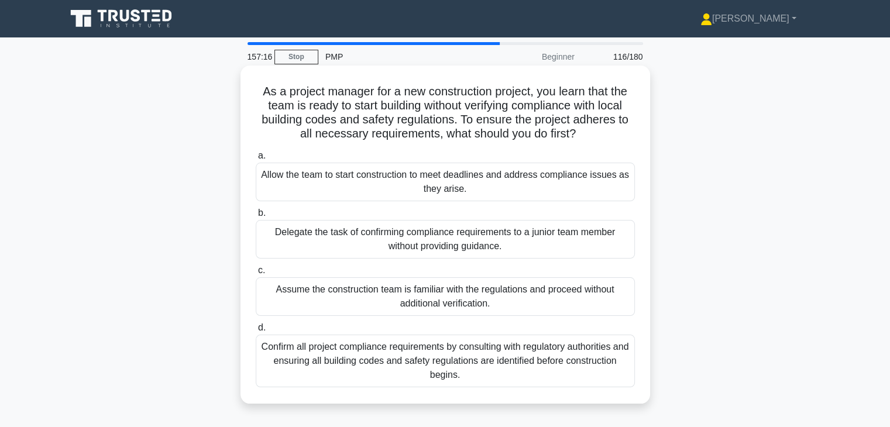
click at [543, 361] on div "Confirm all project compliance requirements by consulting with regulatory autho…" at bounding box center [445, 361] width 379 height 53
click at [256, 332] on input "d. Confirm all project compliance requirements by consulting with regulatory au…" at bounding box center [256, 328] width 0 height 8
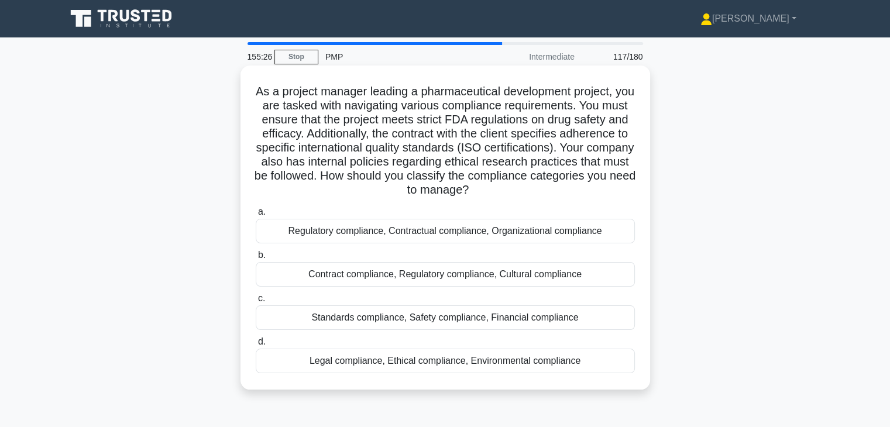
click at [598, 233] on div "Regulatory compliance, Contractual compliance, Organizational compliance" at bounding box center [445, 231] width 379 height 25
click at [256, 216] on input "a. Regulatory compliance, Contractual compliance, Organizational compliance" at bounding box center [256, 212] width 0 height 8
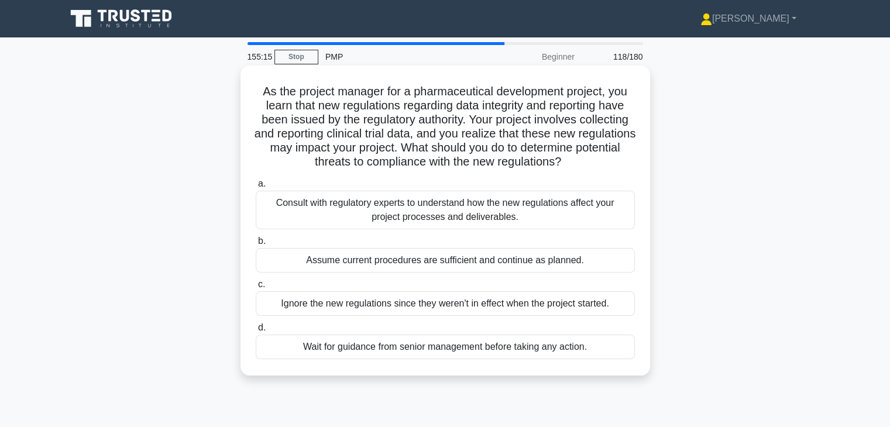
click at [552, 203] on div "Consult with regulatory experts to understand how the new regulations affect yo…" at bounding box center [445, 210] width 379 height 39
click at [256, 188] on input "a. Consult with regulatory experts to understand how the new regulations affect…" at bounding box center [256, 184] width 0 height 8
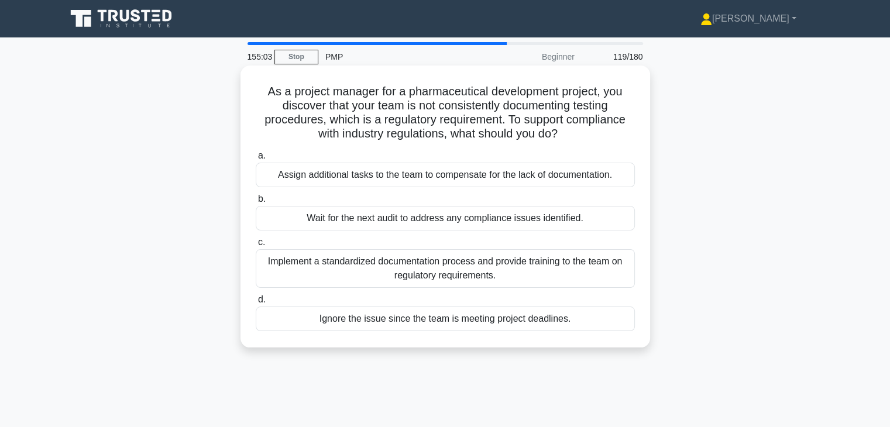
click at [575, 282] on div "Implement a standardized documentation process and provide training to the team…" at bounding box center [445, 268] width 379 height 39
click at [256, 246] on input "c. Implement a standardized documentation process and provide training to the t…" at bounding box center [256, 243] width 0 height 8
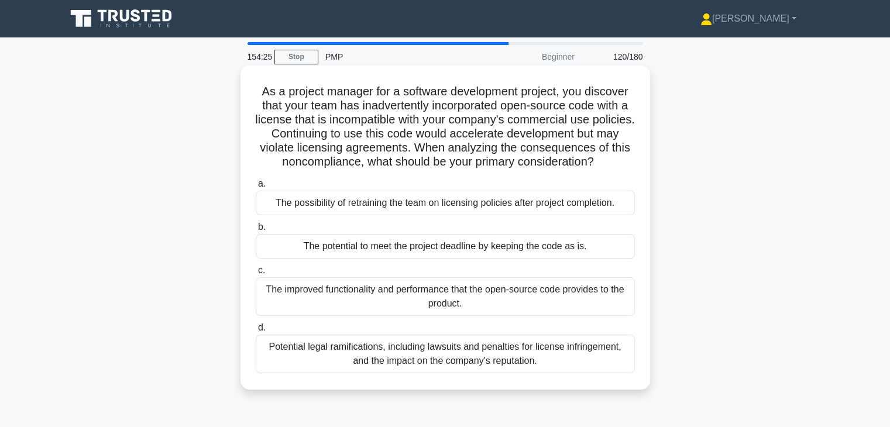
click at [503, 347] on div "Potential legal ramifications, including lawsuits and penalties for license inf…" at bounding box center [445, 354] width 379 height 39
click at [256, 332] on input "d. Potential legal ramifications, including lawsuits and penalties for license …" at bounding box center [256, 328] width 0 height 8
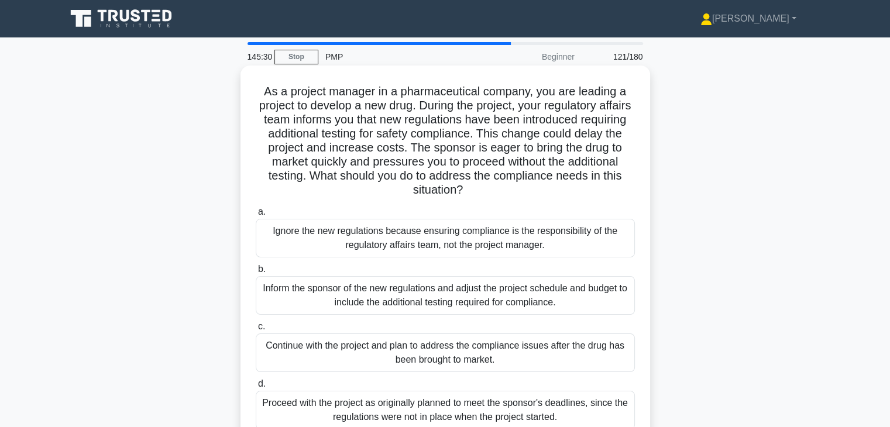
click at [624, 307] on div "Inform the sponsor of the new regulations and adjust the project schedule and b…" at bounding box center [445, 295] width 379 height 39
click at [256, 273] on input "b. Inform the sponsor of the new regulations and adjust the project schedule an…" at bounding box center [256, 270] width 0 height 8
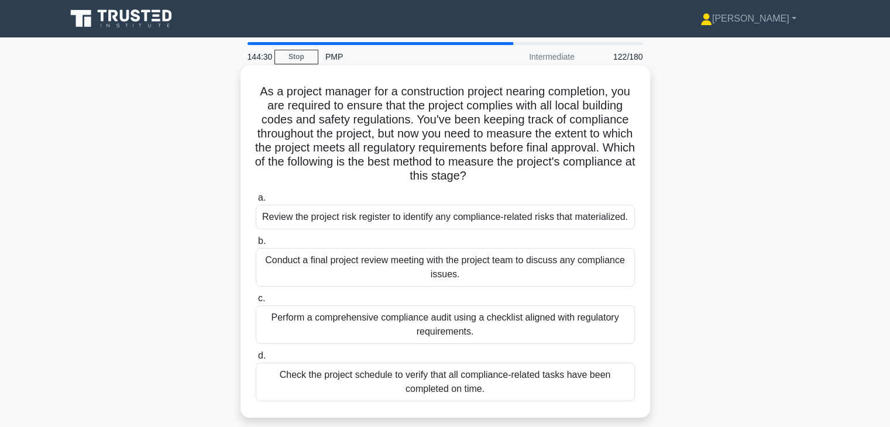
click at [534, 323] on div "Perform a comprehensive compliance audit using a checklist aligned with regulat…" at bounding box center [445, 325] width 379 height 39
click at [256, 303] on input "c. Perform a comprehensive compliance audit using a checklist aligned with regu…" at bounding box center [256, 299] width 0 height 8
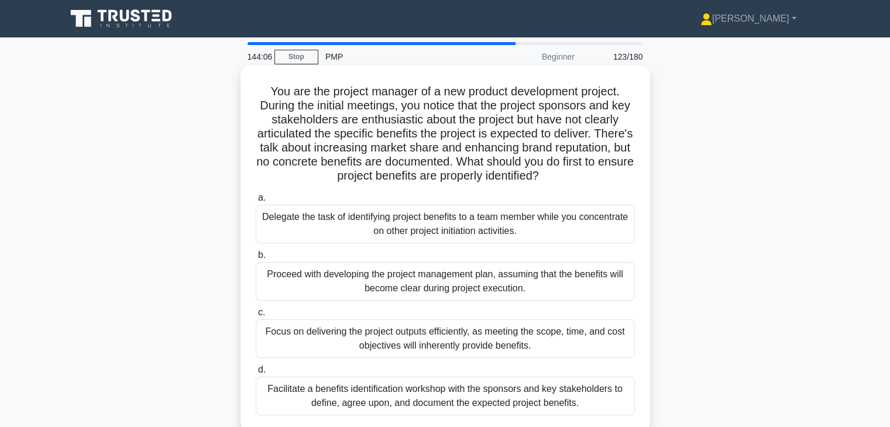
click at [537, 388] on div "Facilitate a benefits identification workshop with the sponsors and key stakeho…" at bounding box center [445, 396] width 379 height 39
click at [256, 374] on input "d. Facilitate a benefits identification workshop with the sponsors and key stak…" at bounding box center [256, 370] width 0 height 8
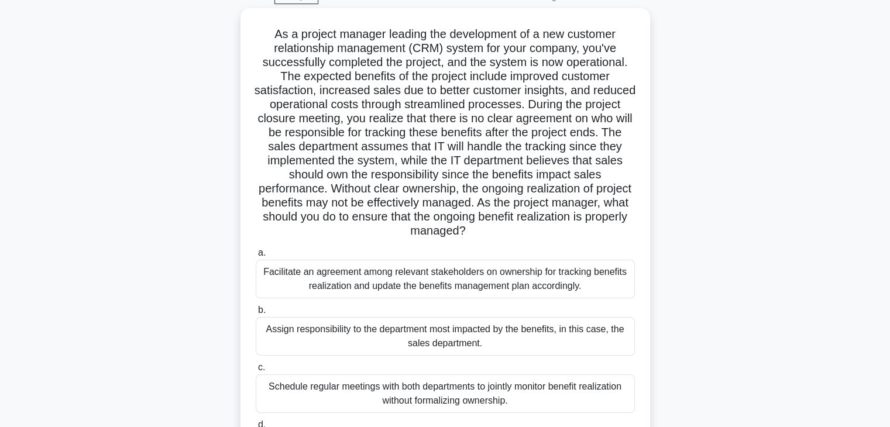
scroll to position [60, 0]
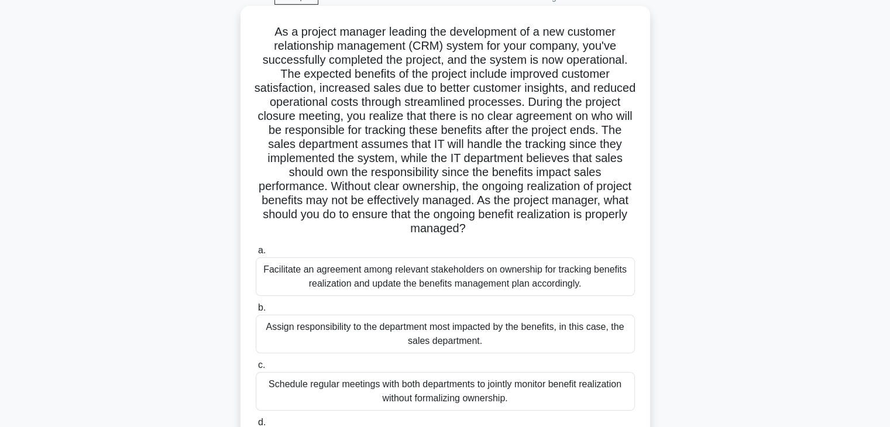
click at [546, 282] on div "Facilitate an agreement among relevant stakeholders on ownership for tracking b…" at bounding box center [445, 277] width 379 height 39
click at [256, 255] on input "a. Facilitate an agreement among relevant stakeholders on ownership for trackin…" at bounding box center [256, 251] width 0 height 8
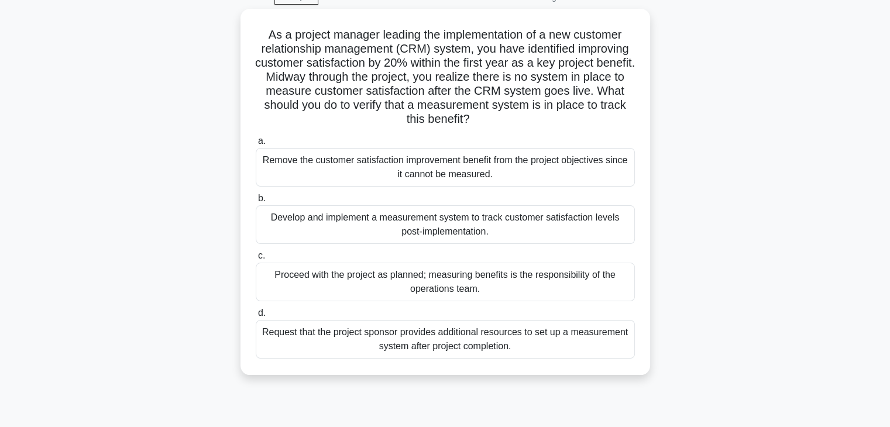
scroll to position [0, 0]
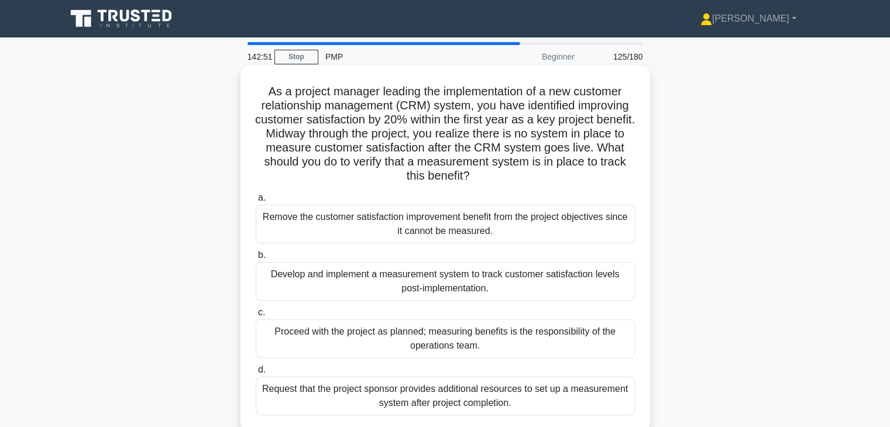
click at [590, 282] on div "Develop and implement a measurement system to track customer satisfaction level…" at bounding box center [445, 281] width 379 height 39
click at [256, 259] on input "b. Develop and implement a measurement system to track customer satisfaction le…" at bounding box center [256, 256] width 0 height 8
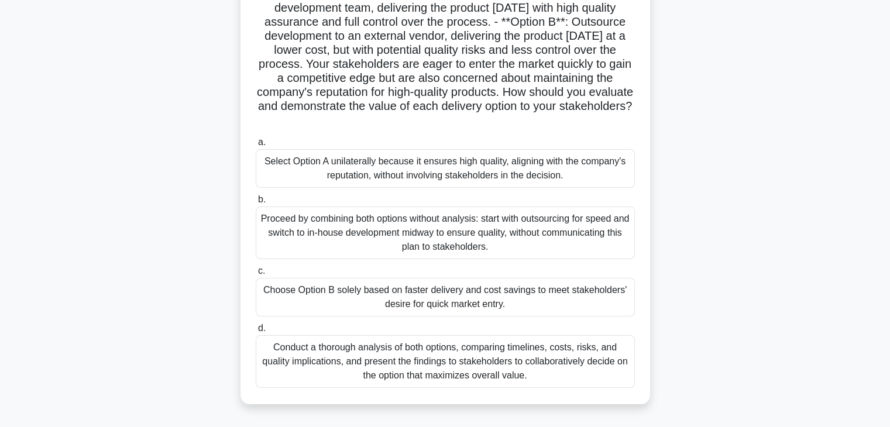
scroll to position [116, 0]
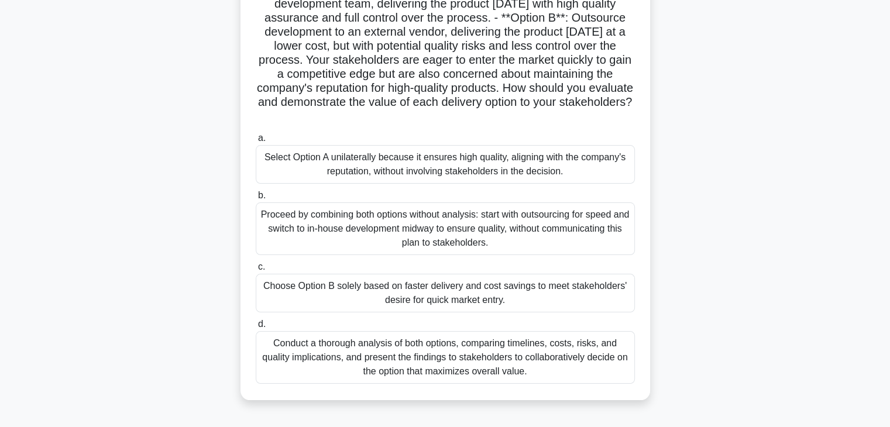
click at [564, 350] on div "Conduct a thorough analysis of both options, comparing timelines, costs, risks,…" at bounding box center [445, 357] width 379 height 53
click at [256, 328] on input "d. Conduct a thorough analysis of both options, comparing timelines, costs, ris…" at bounding box center [256, 325] width 0 height 8
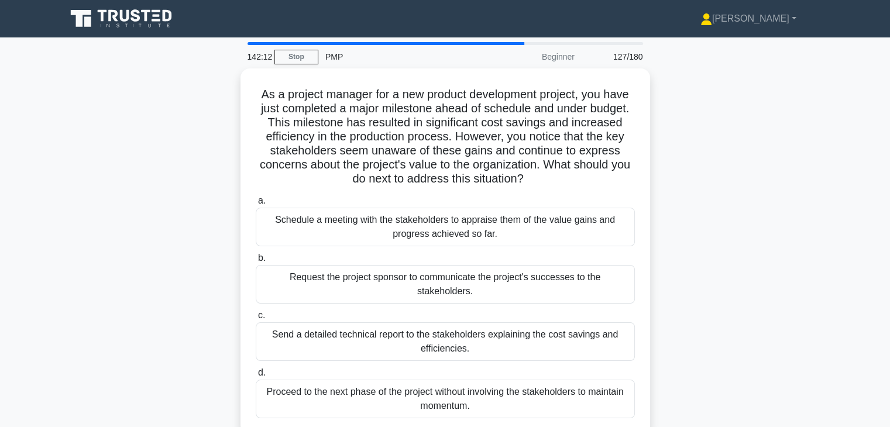
scroll to position [0, 0]
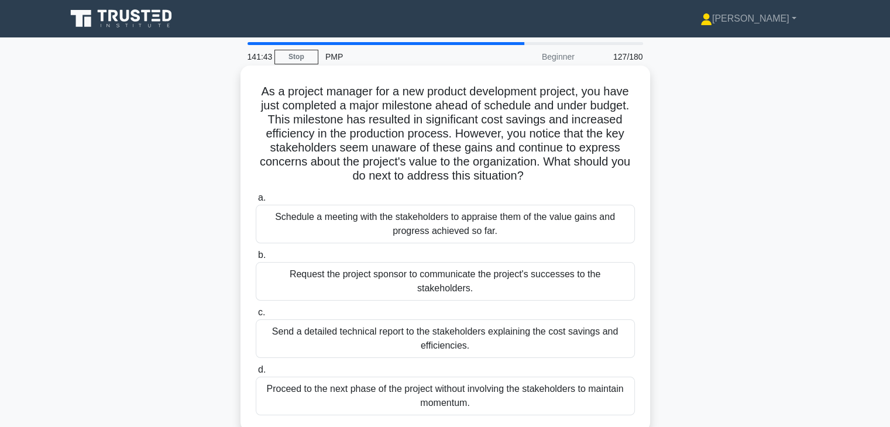
click at [597, 228] on div "Schedule a meeting with the stakeholders to appraise them of the value gains an…" at bounding box center [445, 224] width 379 height 39
click at [256, 202] on input "a. Schedule a meeting with the stakeholders to appraise them of the value gains…" at bounding box center [256, 198] width 0 height 8
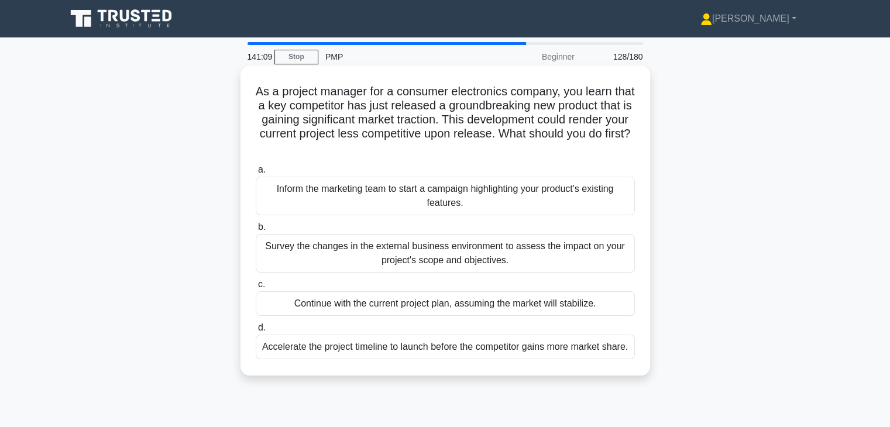
click at [568, 242] on div "Survey the changes in the external business environment to assess the impact on…" at bounding box center [445, 253] width 379 height 39
click at [256, 231] on input "b. Survey the changes in the external business environment to assess the impact…" at bounding box center [256, 228] width 0 height 8
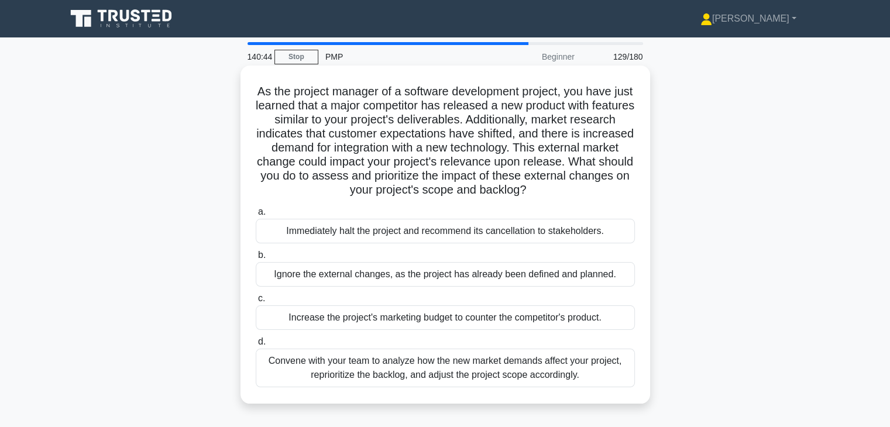
click at [588, 368] on div "Convene with your team to analyze how the new market demands affect your projec…" at bounding box center [445, 368] width 379 height 39
click at [256, 346] on input "d. Convene with your team to analyze how the new market demands affect your pro…" at bounding box center [256, 342] width 0 height 8
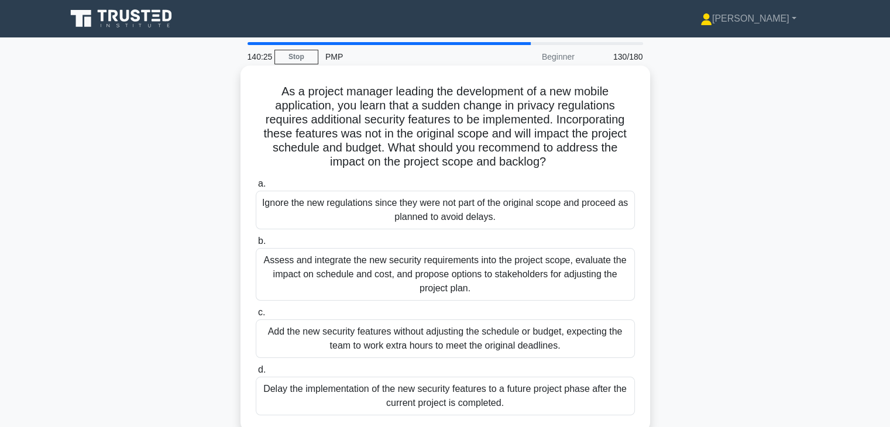
click at [546, 264] on div "Assess and integrate the new security requirements into the project scope, eval…" at bounding box center [445, 274] width 379 height 53
click at [256, 245] on input "b. Assess and integrate the new security requirements into the project scope, e…" at bounding box center [256, 242] width 0 height 8
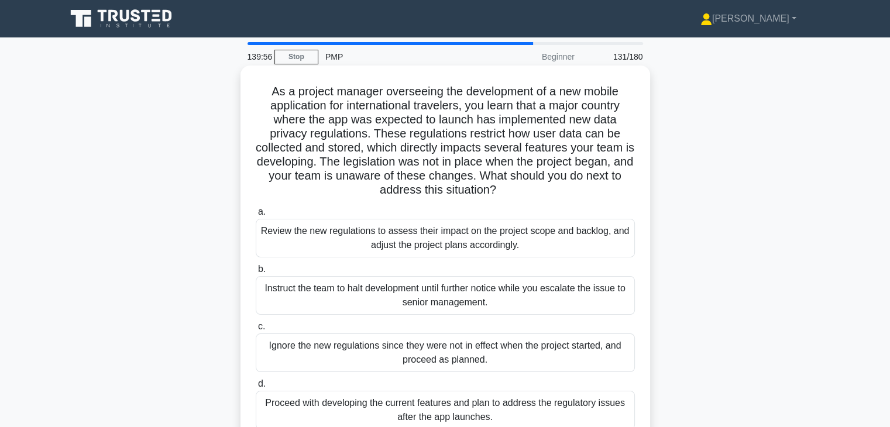
click at [554, 246] on div "Review the new regulations to assess their impact on the project scope and back…" at bounding box center [445, 238] width 379 height 39
click at [256, 216] on input "a. Review the new regulations to assess their impact on the project scope and b…" at bounding box center [256, 212] width 0 height 8
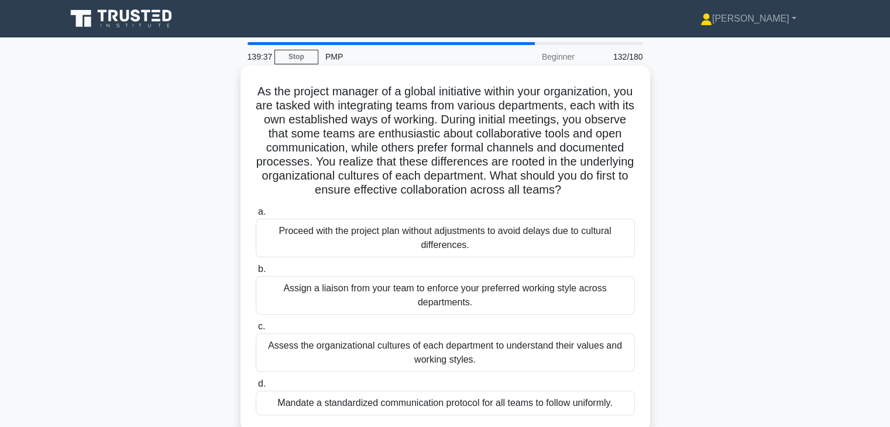
click at [535, 357] on div "Assess the organizational cultures of each department to understand their value…" at bounding box center [445, 353] width 379 height 39
click at [256, 331] on input "c. Assess the organizational cultures of each department to understand their va…" at bounding box center [256, 327] width 0 height 8
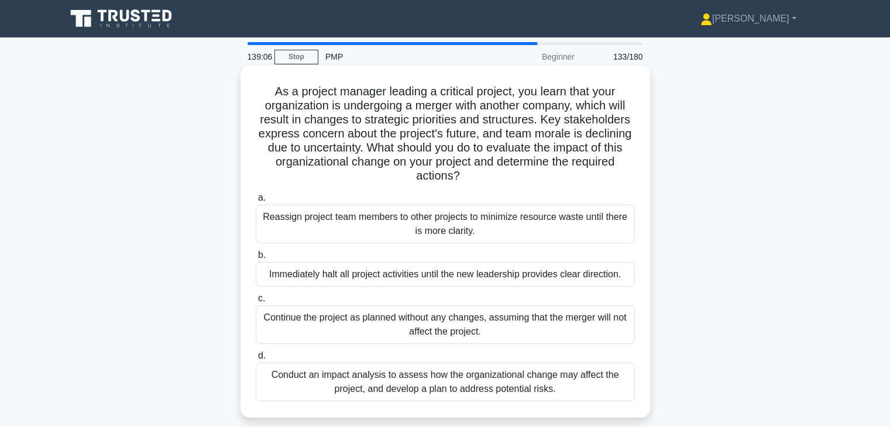
click at [520, 387] on div "Conduct an impact analysis to assess how the organizational change may affect t…" at bounding box center [445, 382] width 379 height 39
click at [256, 360] on input "d. Conduct an impact analysis to assess how the organizational change may affec…" at bounding box center [256, 356] width 0 height 8
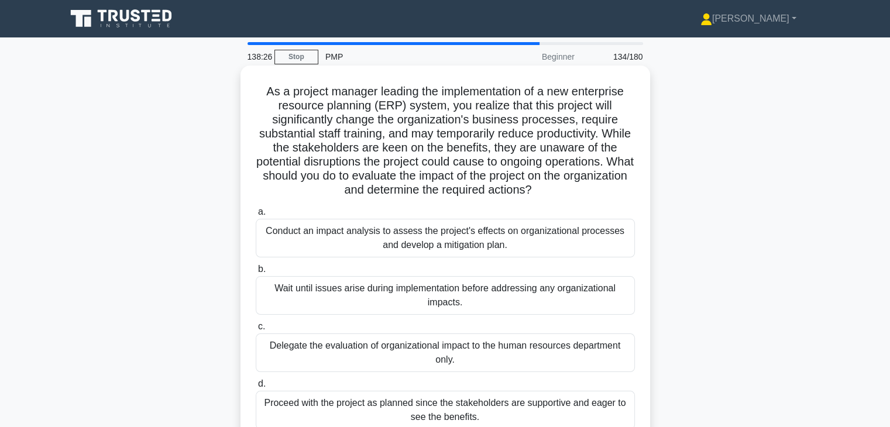
click at [522, 246] on div "Conduct an impact analysis to assess the project's effects on organizational pr…" at bounding box center [445, 238] width 379 height 39
click at [256, 216] on input "a. Conduct an impact analysis to assess the project's effects on organizational…" at bounding box center [256, 212] width 0 height 8
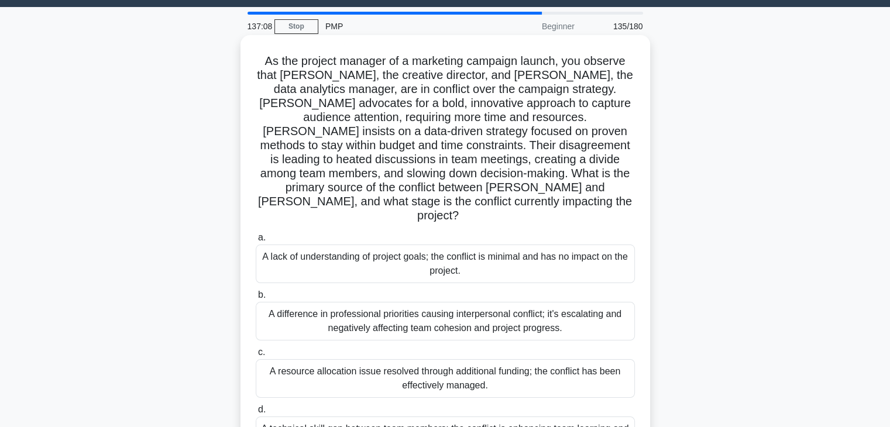
scroll to position [30, 0]
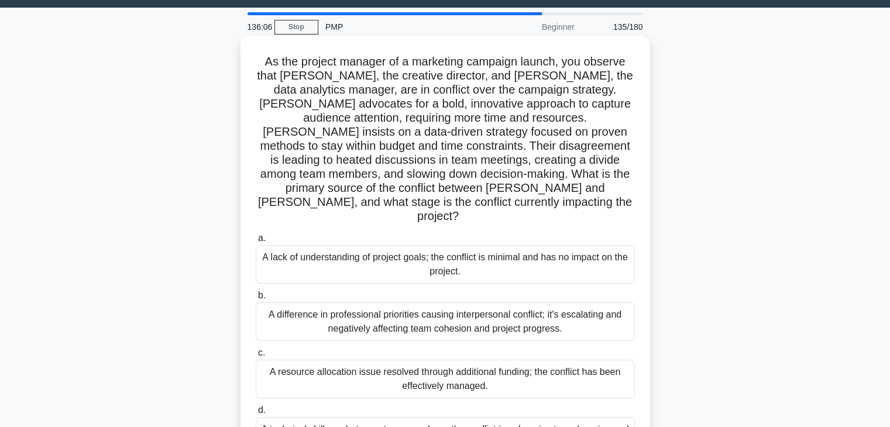
click at [495, 306] on div "A difference in professional priorities causing interpersonal conflict; it's es…" at bounding box center [445, 322] width 379 height 39
click at [256, 300] on input "b. A difference in professional priorities causing interpersonal conflict; it's…" at bounding box center [256, 296] width 0 height 8
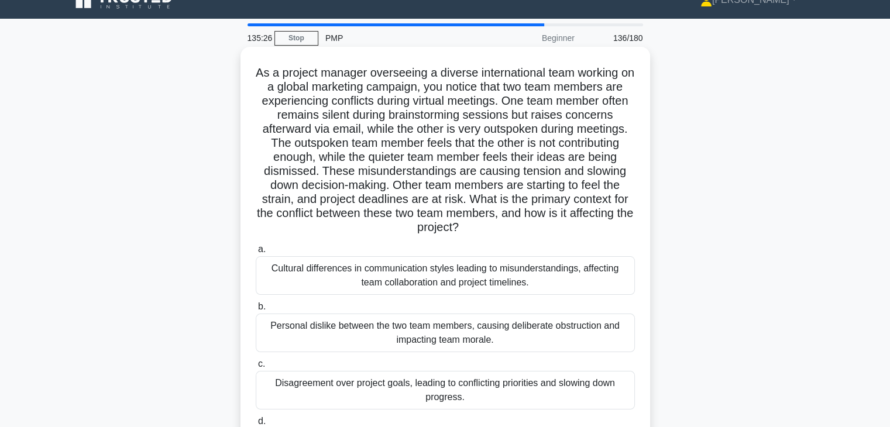
scroll to position [81, 0]
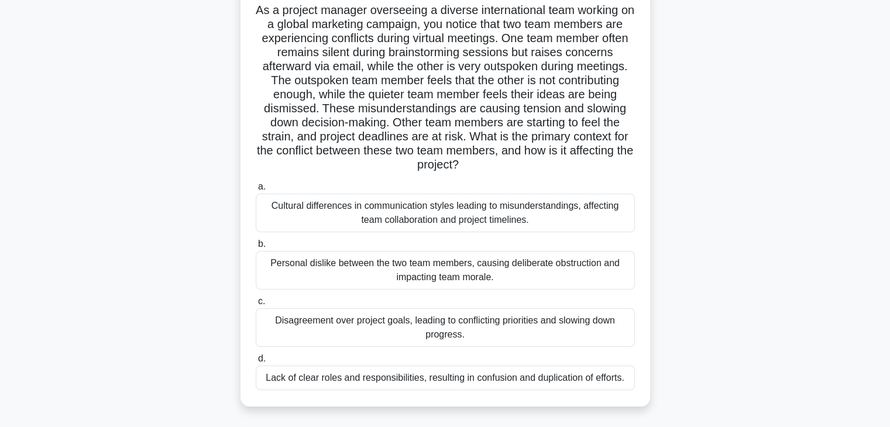
click at [574, 215] on div "Cultural differences in communication styles leading to misunderstandings, affe…" at bounding box center [445, 213] width 379 height 39
click at [256, 191] on input "a. Cultural differences in communication styles leading to misunderstandings, a…" at bounding box center [256, 187] width 0 height 8
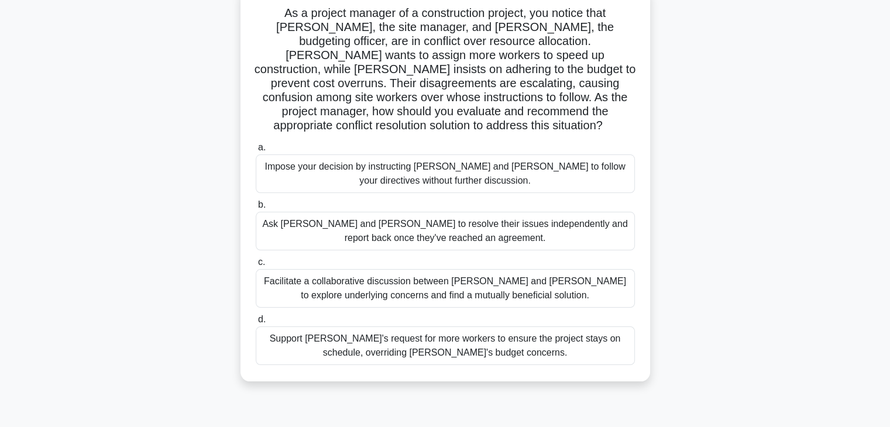
scroll to position [0, 0]
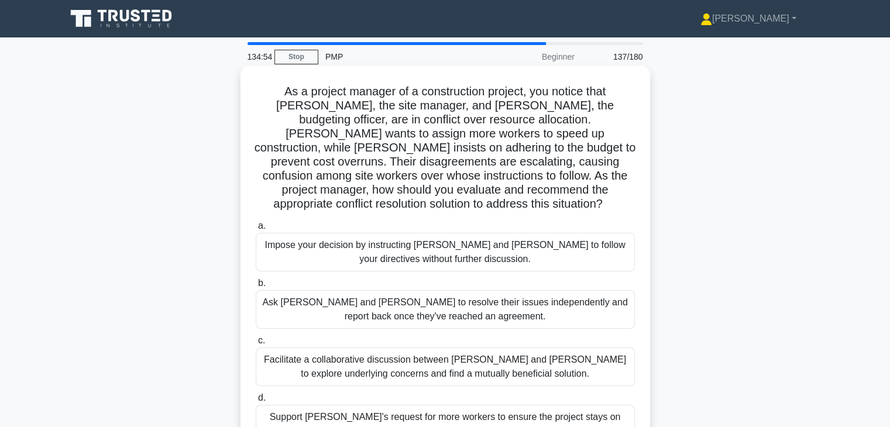
click at [531, 348] on div "Facilitate a collaborative discussion between Tom and Lisa to explore underlyin…" at bounding box center [445, 367] width 379 height 39
click at [256, 339] on input "c. Facilitate a collaborative discussion between Tom and Lisa to explore underl…" at bounding box center [256, 341] width 0 height 8
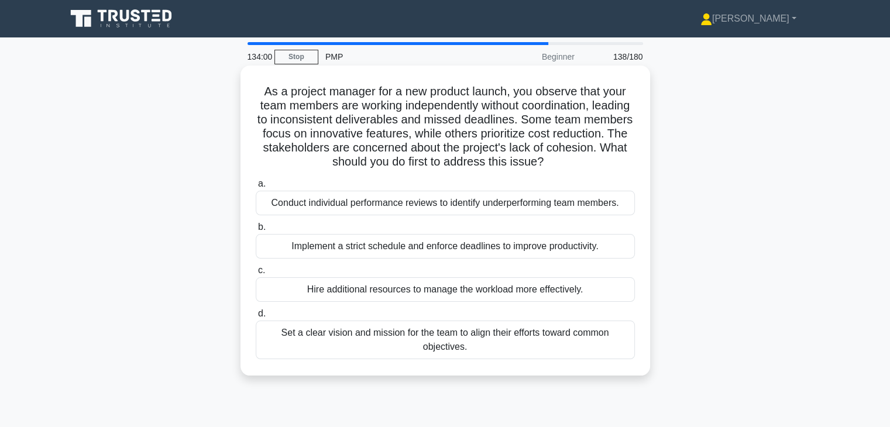
click at [556, 350] on div "Set a clear vision and mission for the team to align their efforts toward commo…" at bounding box center [445, 340] width 379 height 39
click at [256, 318] on input "d. Set a clear vision and mission for the team to align their efforts toward co…" at bounding box center [256, 314] width 0 height 8
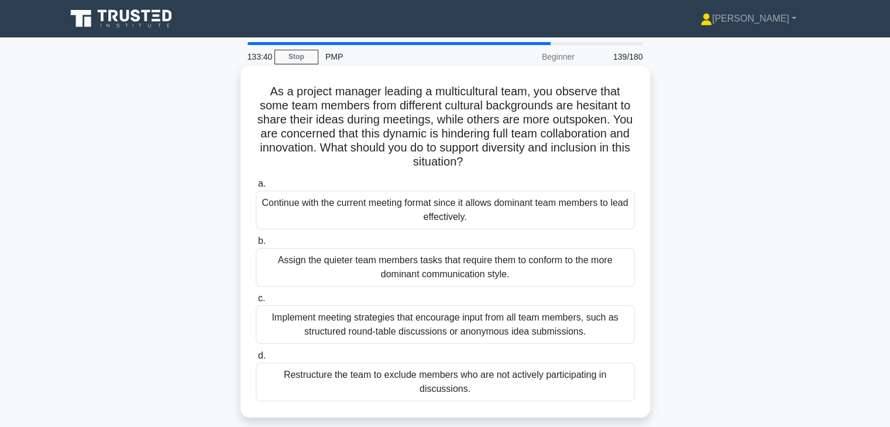
click at [530, 331] on div "Implement meeting strategies that encourage input from all team members, such a…" at bounding box center [445, 325] width 379 height 39
click at [256, 303] on input "c. Implement meeting strategies that encourage input from all team members, suc…" at bounding box center [256, 299] width 0 height 8
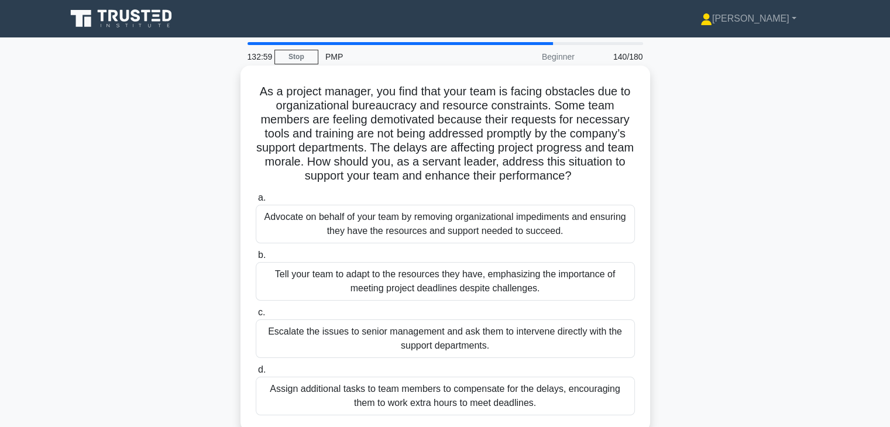
click at [609, 223] on div "Advocate on behalf of your team by removing organizational impediments and ensu…" at bounding box center [445, 224] width 379 height 39
click at [256, 202] on input "a. Advocate on behalf of your team by removing organizational impediments and e…" at bounding box center [256, 198] width 0 height 8
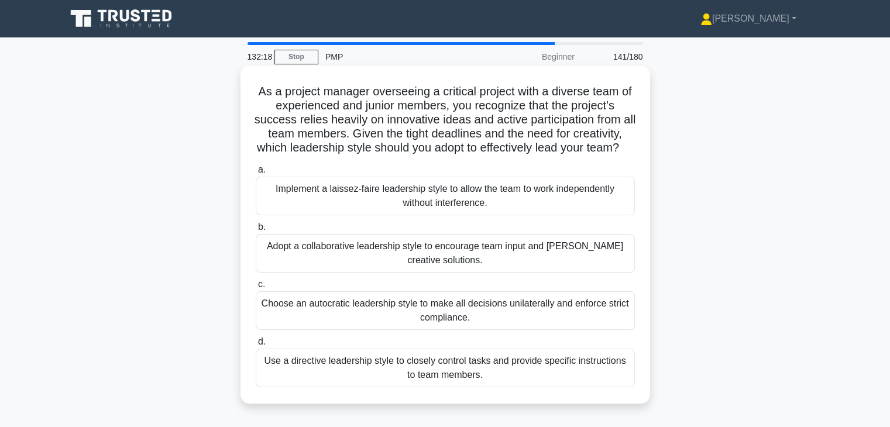
click at [567, 273] on div "Adopt a collaborative leadership style to encourage team input and foster creat…" at bounding box center [445, 253] width 379 height 39
click at [256, 231] on input "b. Adopt a collaborative leadership style to encourage team input and foster cr…" at bounding box center [256, 228] width 0 height 8
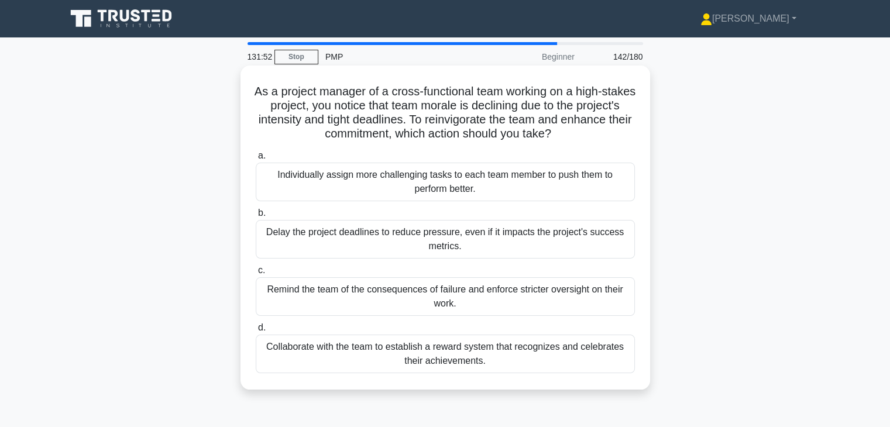
click at [546, 345] on div "Collaborate with the team to establish a reward system that recognizes and cele…" at bounding box center [445, 354] width 379 height 39
click at [256, 332] on input "d. Collaborate with the team to establish a reward system that recognizes and c…" at bounding box center [256, 328] width 0 height 8
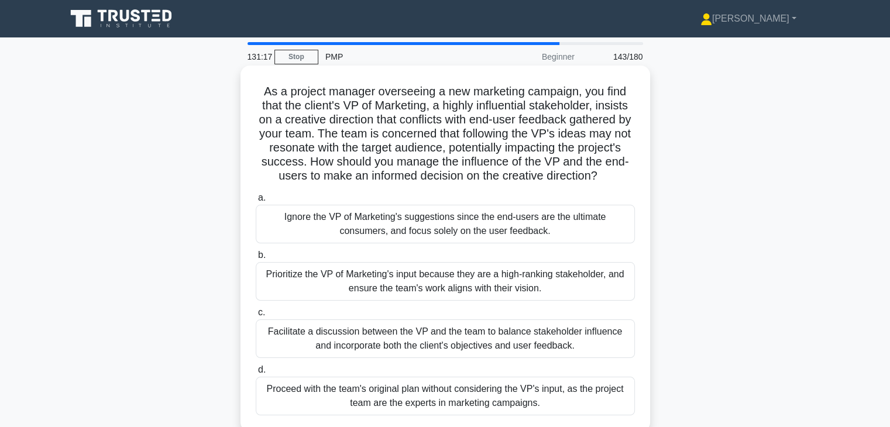
click at [518, 350] on div "Facilitate a discussion between the VP and the team to balance stakeholder infl…" at bounding box center [445, 339] width 379 height 39
click at [256, 317] on input "c. Facilitate a discussion between the VP and the team to balance stakeholder i…" at bounding box center [256, 313] width 0 height 8
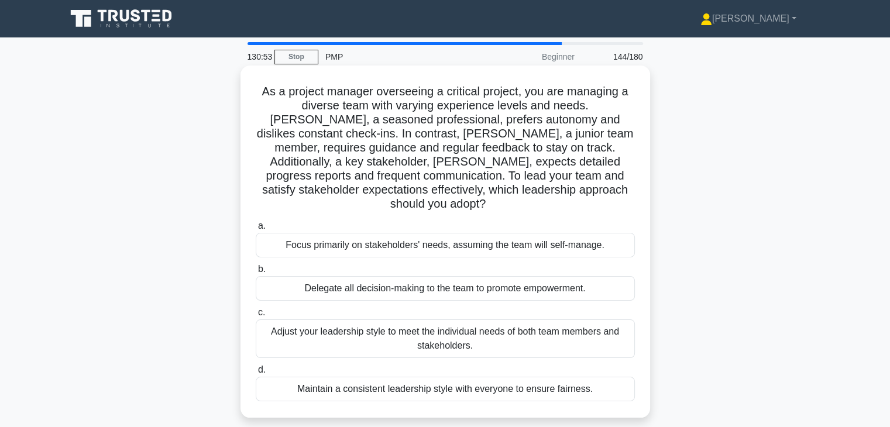
click at [609, 337] on div "Adjust your leadership style to meet the individual needs of both team members …" at bounding box center [445, 339] width 379 height 39
click at [256, 317] on input "c. Adjust your leadership style to meet the individual needs of both team membe…" at bounding box center [256, 313] width 0 height 8
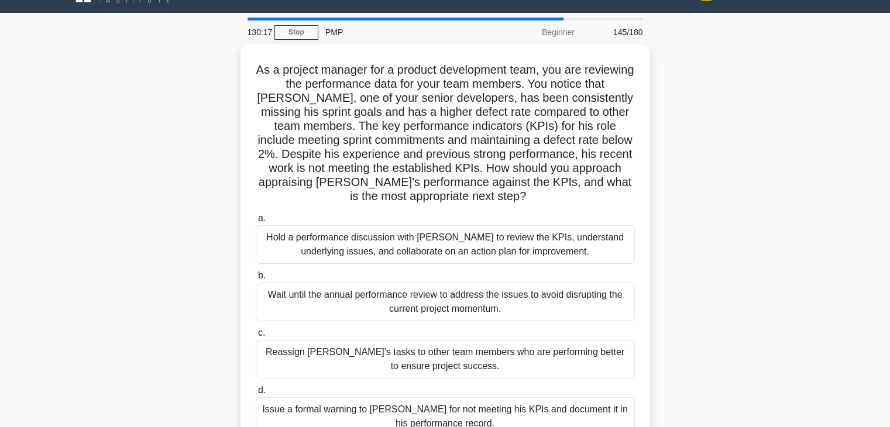
scroll to position [23, 0]
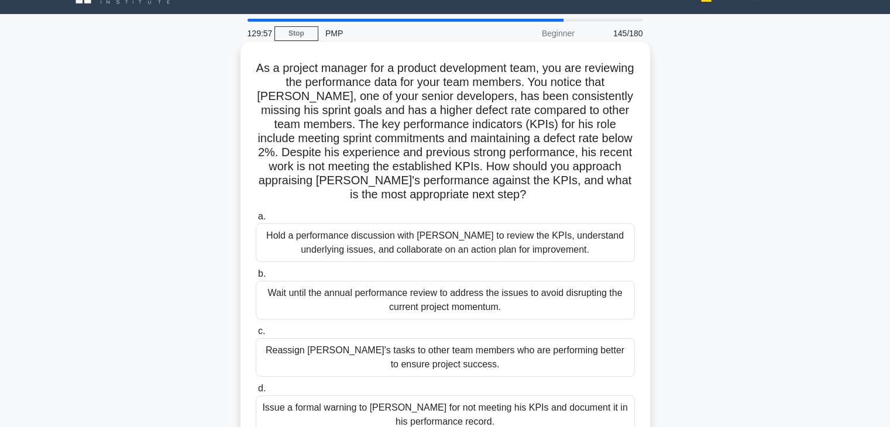
click at [541, 248] on div "Hold a performance discussion with David to review the KPIs, understand underly…" at bounding box center [445, 243] width 379 height 39
click at [256, 221] on input "a. Hold a performance discussion with David to review the KPIs, understand unde…" at bounding box center [256, 217] width 0 height 8
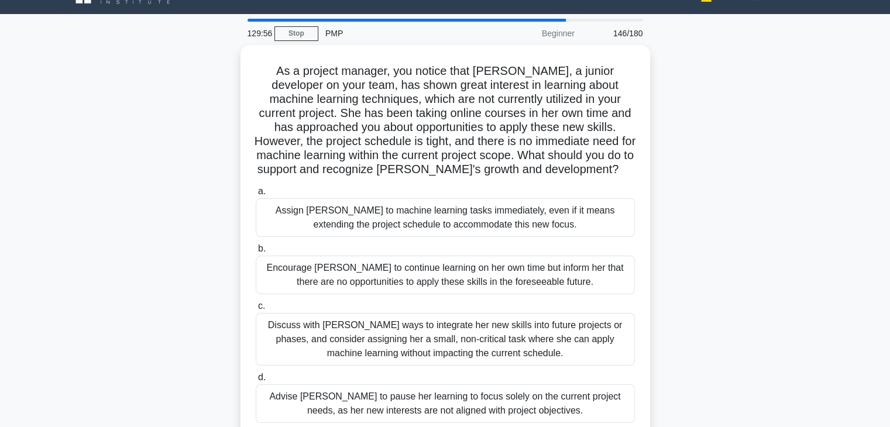
scroll to position [0, 0]
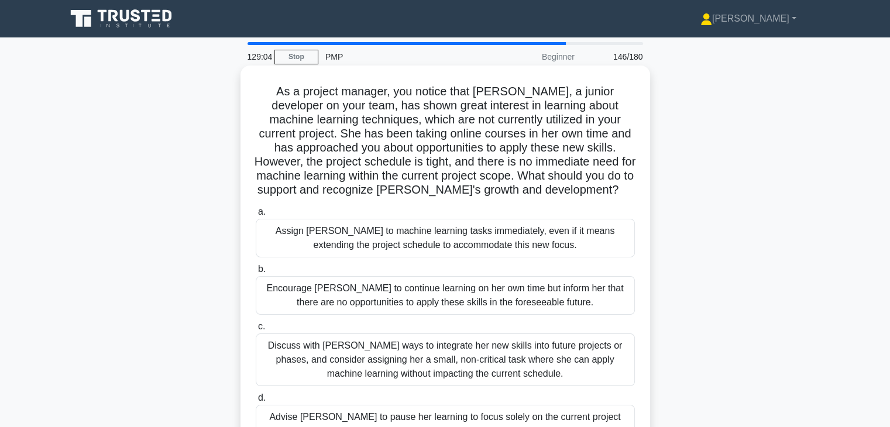
click at [581, 379] on div "Discuss with Emily ways to integrate her new skills into future projects or pha…" at bounding box center [445, 360] width 379 height 53
click at [256, 331] on input "c. Discuss with Emily ways to integrate her new skills into future projects or …" at bounding box center [256, 327] width 0 height 8
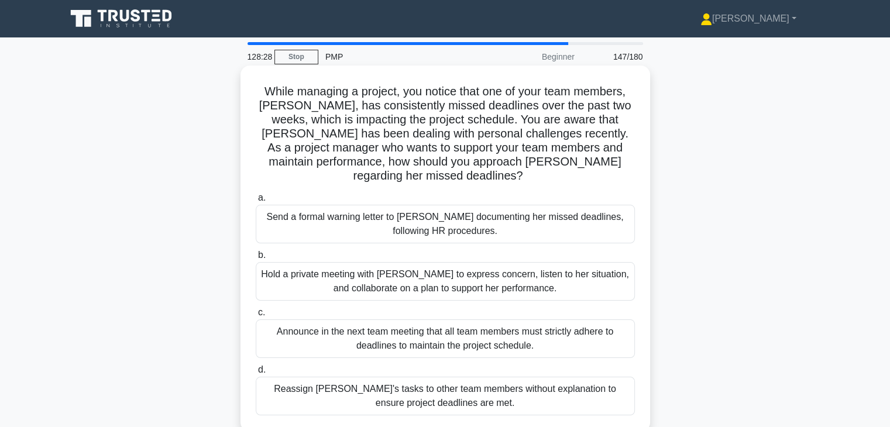
click at [518, 268] on div "Hold a private meeting with Emma to express concern, listen to her situation, a…" at bounding box center [445, 281] width 379 height 39
click at [256, 259] on input "b. Hold a private meeting with Emma to express concern, listen to her situation…" at bounding box center [256, 256] width 0 height 8
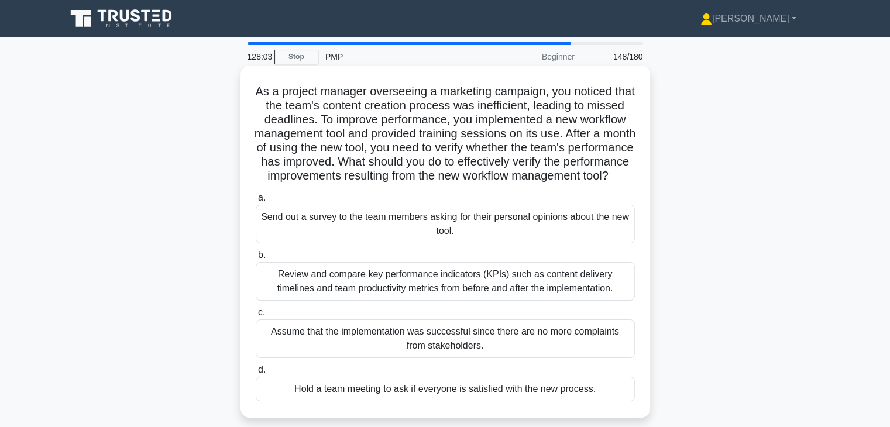
click at [555, 301] on div "Review and compare key performance indicators (KPIs) such as content delivery t…" at bounding box center [445, 281] width 379 height 39
click at [256, 259] on input "b. Review and compare key performance indicators (KPIs) such as content deliver…" at bounding box center [256, 256] width 0 height 8
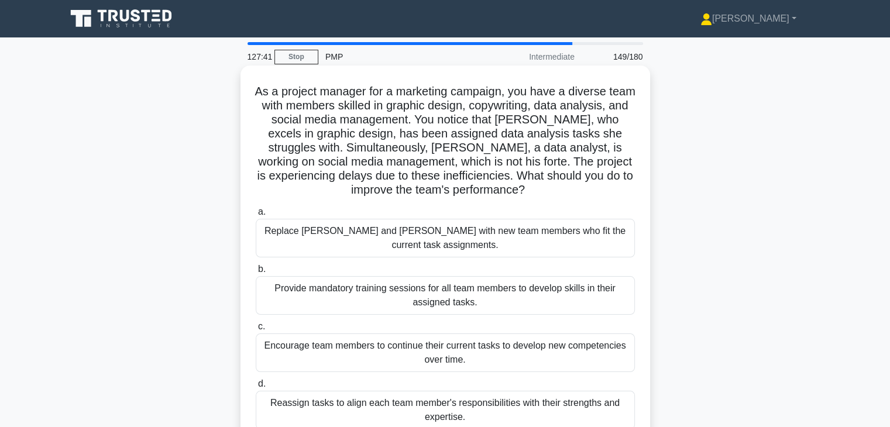
click at [502, 391] on div "Reassign tasks to align each team member's responsibilities with their strength…" at bounding box center [445, 410] width 379 height 39
click at [256, 386] on input "d. Reassign tasks to align each team member's responsibilities with their stren…" at bounding box center [256, 385] width 0 height 8
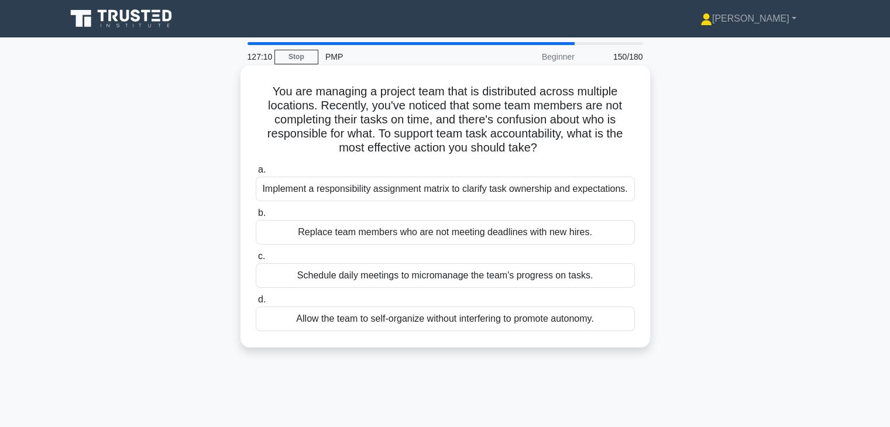
click at [597, 189] on div "Implement a responsibility assignment matrix to clarify task ownership and expe…" at bounding box center [445, 189] width 379 height 25
click at [256, 174] on input "a. Implement a responsibility assignment matrix to clarify task ownership and e…" at bounding box center [256, 170] width 0 height 8
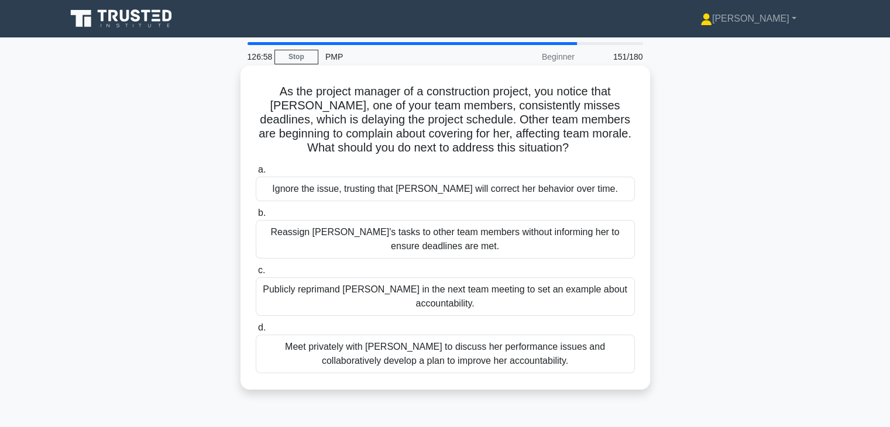
click at [543, 359] on div "Meet privately with Emily to discuss her performance issues and collaboratively…" at bounding box center [445, 354] width 379 height 39
click at [256, 332] on input "d. Meet privately with Emily to discuss her performance issues and collaborativ…" at bounding box center [256, 328] width 0 height 8
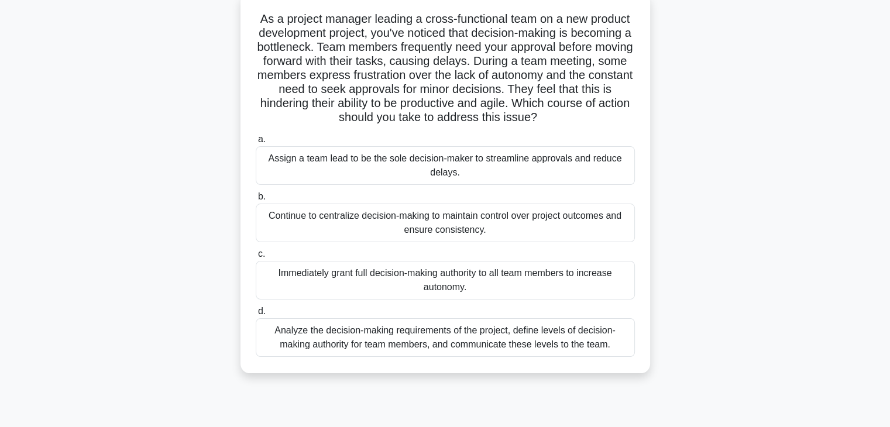
scroll to position [73, 0]
click at [506, 330] on div "Analyze the decision-making requirements of the project, define levels of decis…" at bounding box center [445, 337] width 379 height 39
click at [256, 316] on input "d. Analyze the decision-making requirements of the project, define levels of de…" at bounding box center [256, 312] width 0 height 8
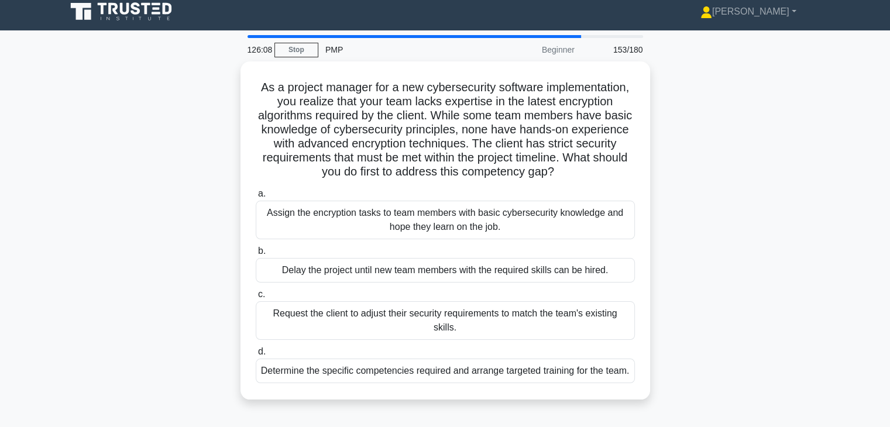
scroll to position [0, 0]
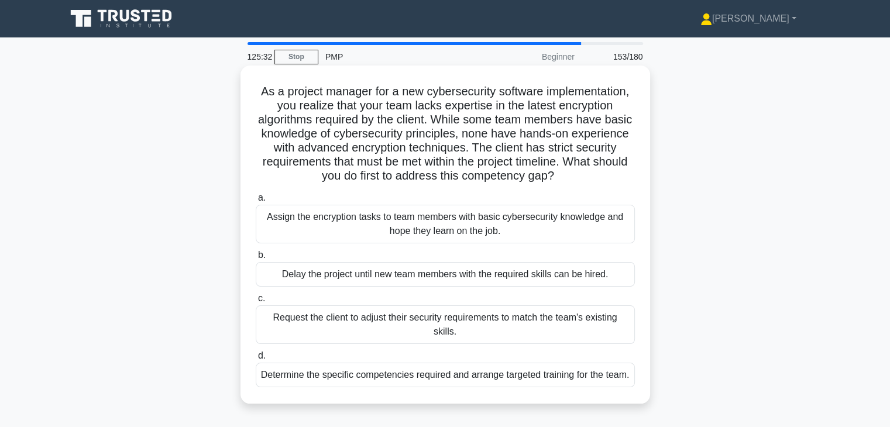
click at [447, 363] on div "Determine the specific competencies required and arrange targeted training for …" at bounding box center [445, 375] width 379 height 25
click at [256, 360] on input "d. Determine the specific competencies required and arrange targeted training f…" at bounding box center [256, 356] width 0 height 8
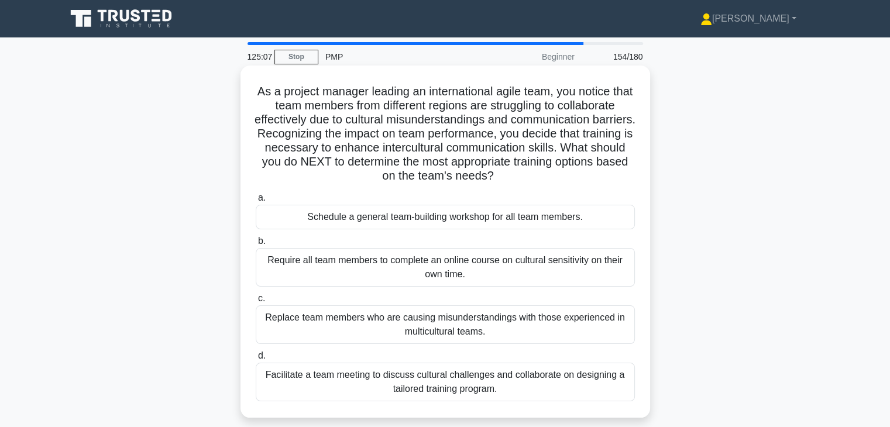
click at [495, 385] on div "Facilitate a team meeting to discuss cultural challenges and collaborate on des…" at bounding box center [445, 382] width 379 height 39
click at [256, 360] on input "d. Facilitate a team meeting to discuss cultural challenges and collaborate on …" at bounding box center [256, 356] width 0 height 8
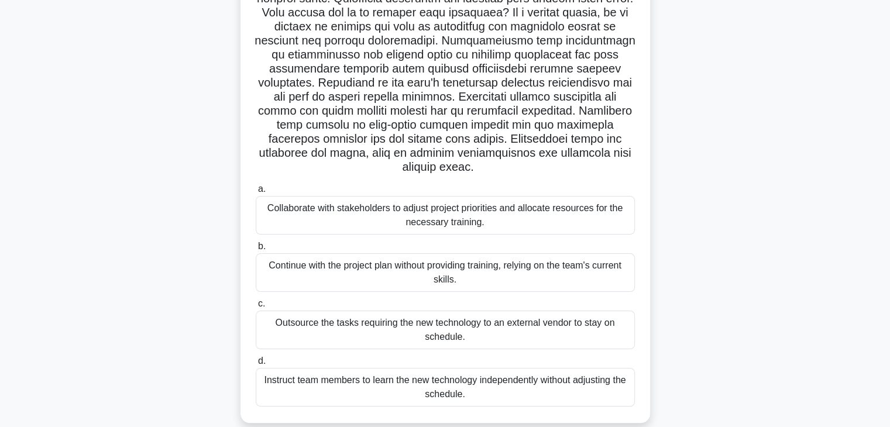
scroll to position [138, 0]
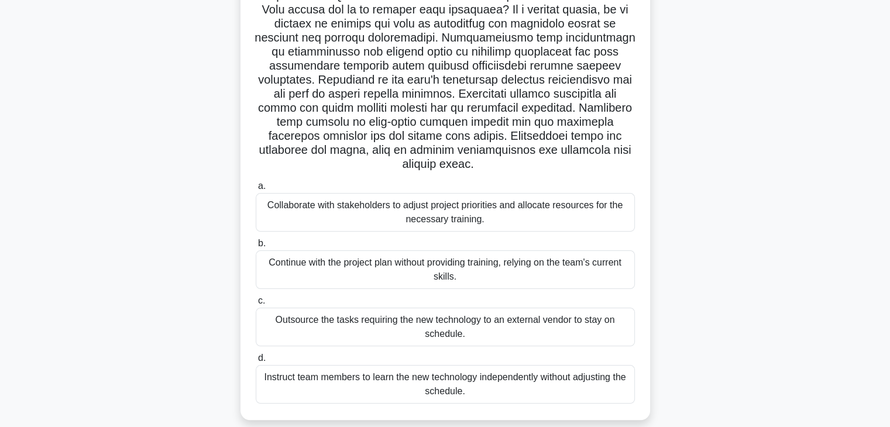
click at [536, 213] on div "Collaborate with stakeholders to adjust project priorities and allocate resourc…" at bounding box center [445, 212] width 379 height 39
click at [256, 190] on input "a. Collaborate with stakeholders to adjust project priorities and allocate reso…" at bounding box center [256, 187] width 0 height 8
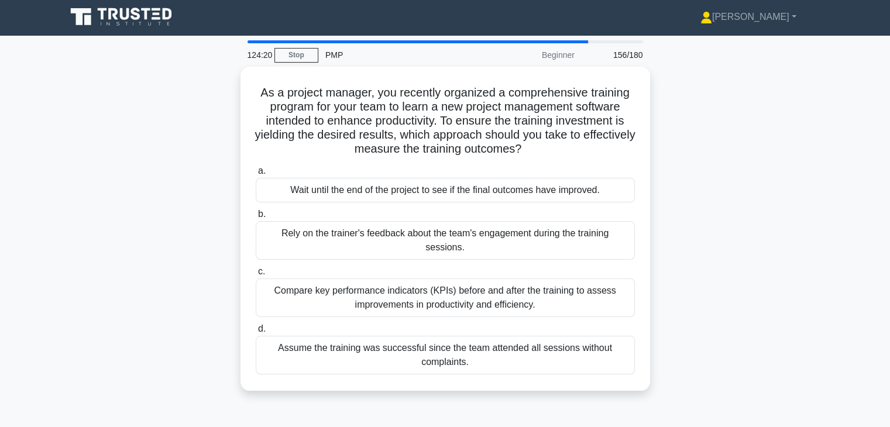
scroll to position [0, 0]
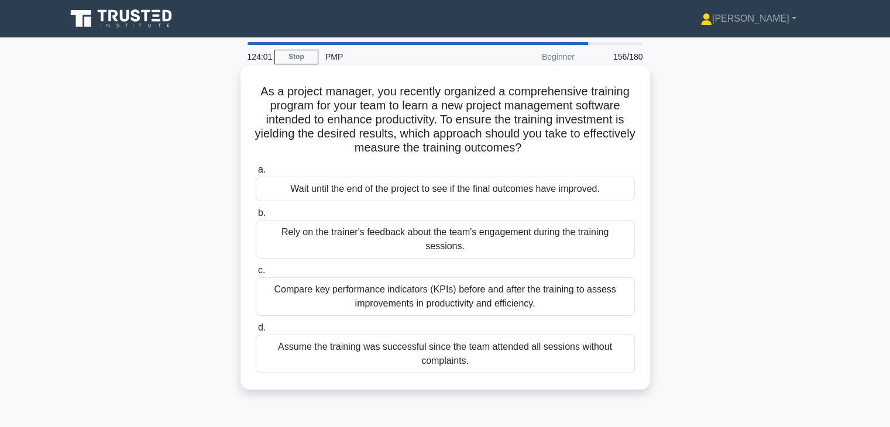
click at [569, 289] on div "Compare key performance indicators (KPIs) before and after the training to asse…" at bounding box center [445, 297] width 379 height 39
click at [256, 275] on input "c. Compare key performance indicators (KPIs) before and after the training to a…" at bounding box center [256, 271] width 0 height 8
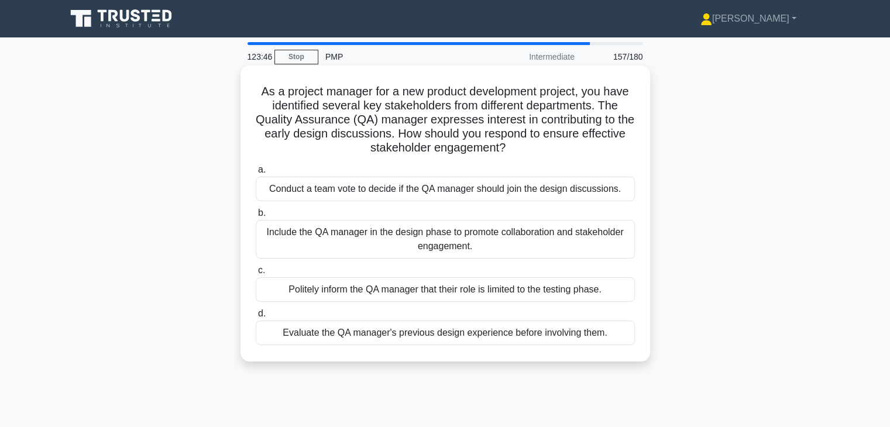
click at [569, 231] on div "Include the QA manager in the design phase to promote collaboration and stakeho…" at bounding box center [445, 239] width 379 height 39
click at [256, 217] on input "b. Include the QA manager in the design phase to promote collaboration and stak…" at bounding box center [256, 214] width 0 height 8
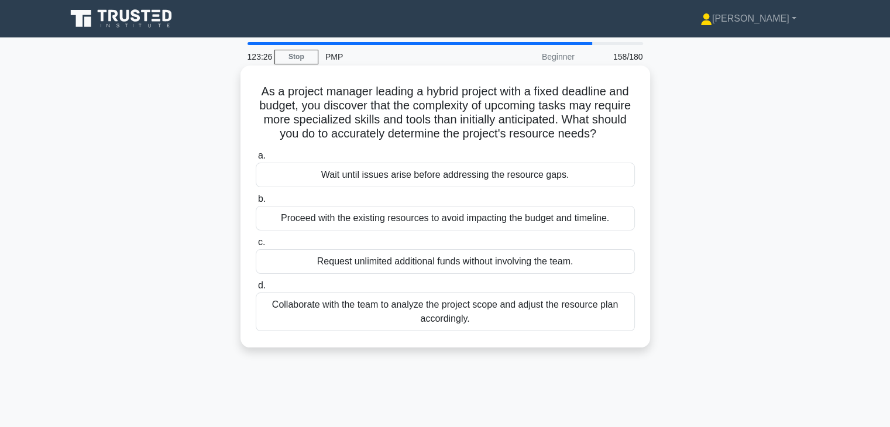
click at [574, 318] on div "Collaborate with the team to analyze the project scope and adjust the resource …" at bounding box center [445, 312] width 379 height 39
click at [256, 290] on input "d. Collaborate with the team to analyze the project scope and adjust the resour…" at bounding box center [256, 286] width 0 height 8
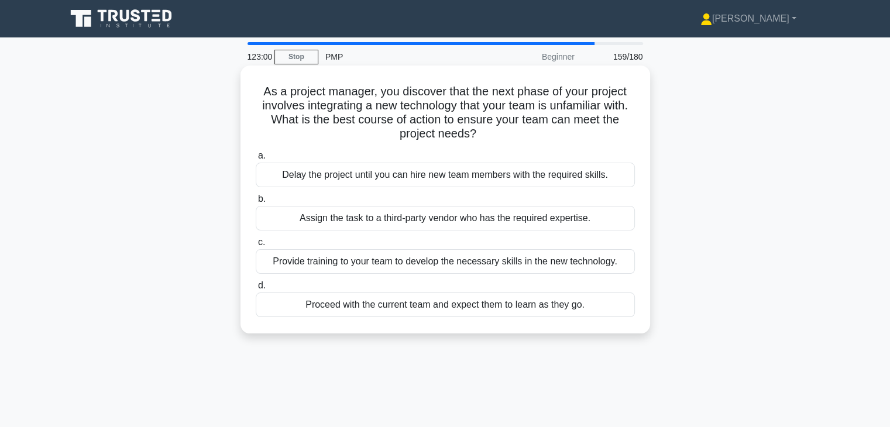
click at [574, 269] on div "Provide training to your team to develop the necessary skills in the new techno…" at bounding box center [445, 261] width 379 height 25
click at [256, 246] on input "c. Provide training to your team to develop the necessary skills in the new tec…" at bounding box center [256, 243] width 0 height 8
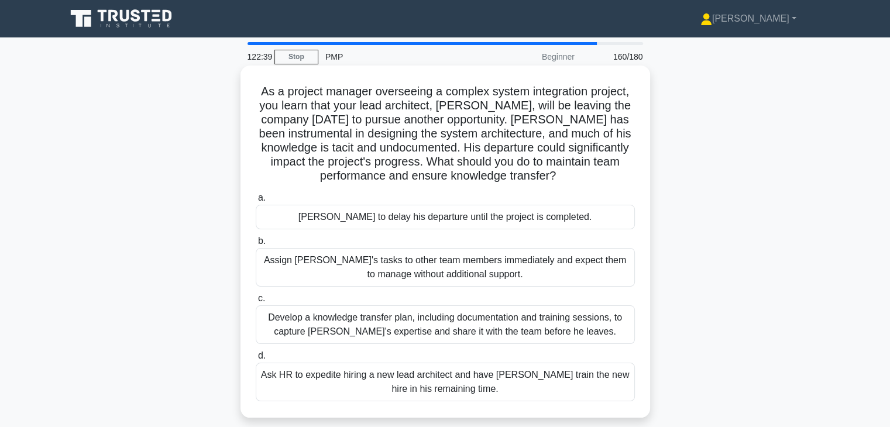
click at [565, 315] on div "Develop a knowledge transfer plan, including documentation and training session…" at bounding box center [445, 325] width 379 height 39
click at [256, 303] on input "c. Develop a knowledge transfer plan, including documentation and training sess…" at bounding box center [256, 299] width 0 height 8
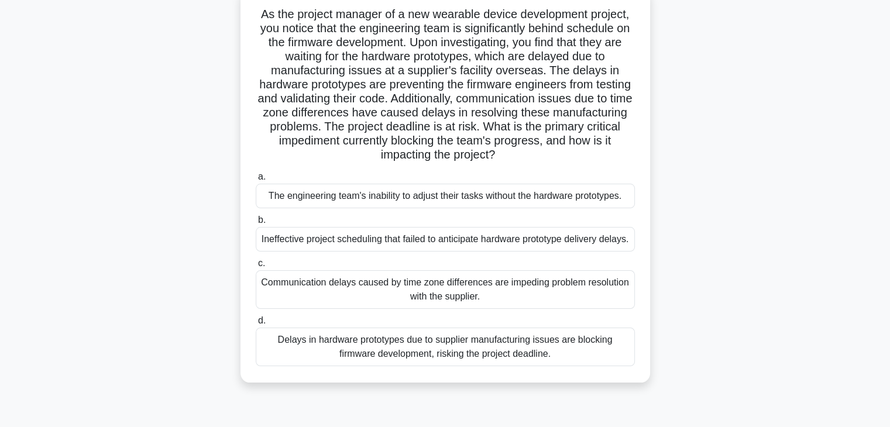
scroll to position [94, 0]
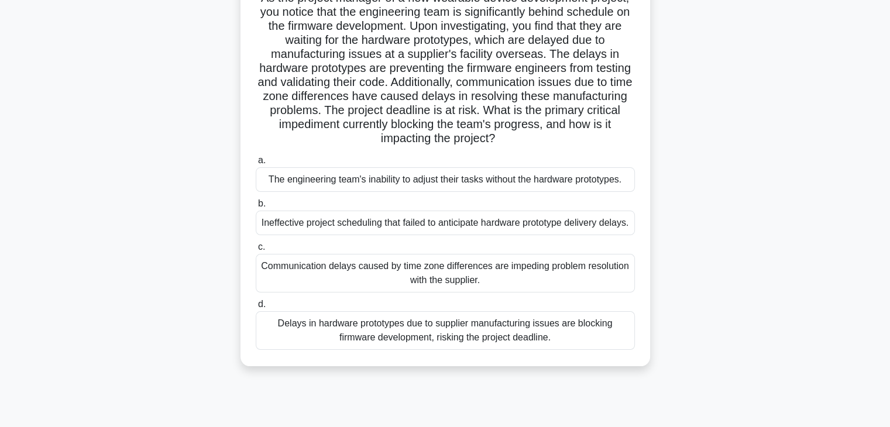
click at [466, 282] on div "Communication delays caused by time zone differences are impeding problem resol…" at bounding box center [445, 273] width 379 height 39
click at [256, 251] on input "c. Communication delays caused by time zone differences are impeding problem re…" at bounding box center [256, 248] width 0 height 8
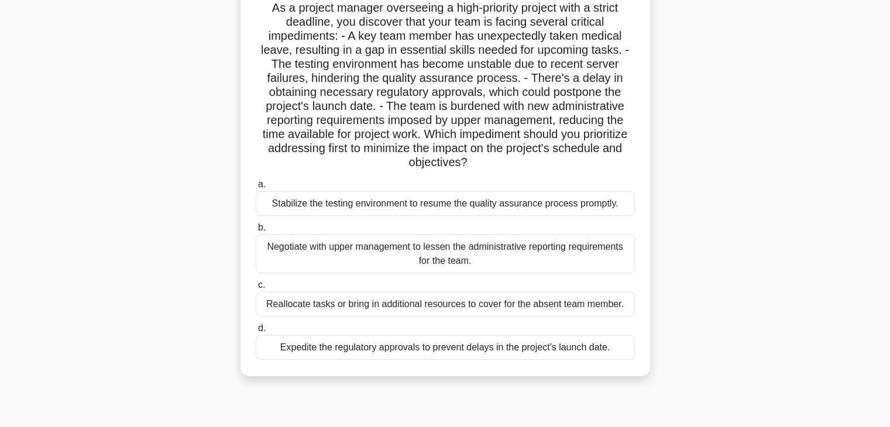
scroll to position [88, 0]
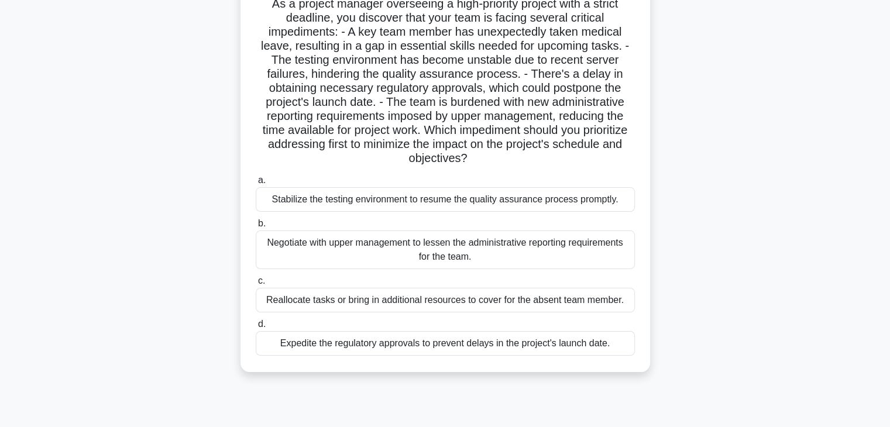
click at [557, 268] on div "Negotiate with upper management to lessen the administrative reporting requirem…" at bounding box center [445, 250] width 379 height 39
click at [256, 228] on input "b. Negotiate with upper management to lessen the administrative reporting requi…" at bounding box center [256, 224] width 0 height 8
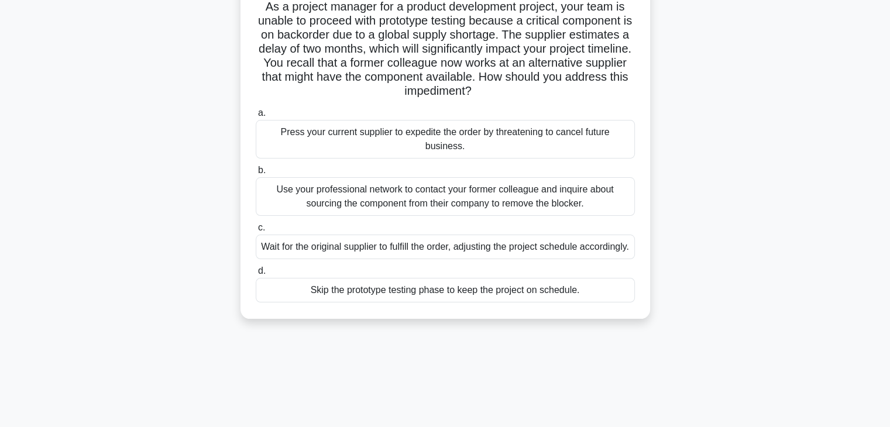
scroll to position [0, 0]
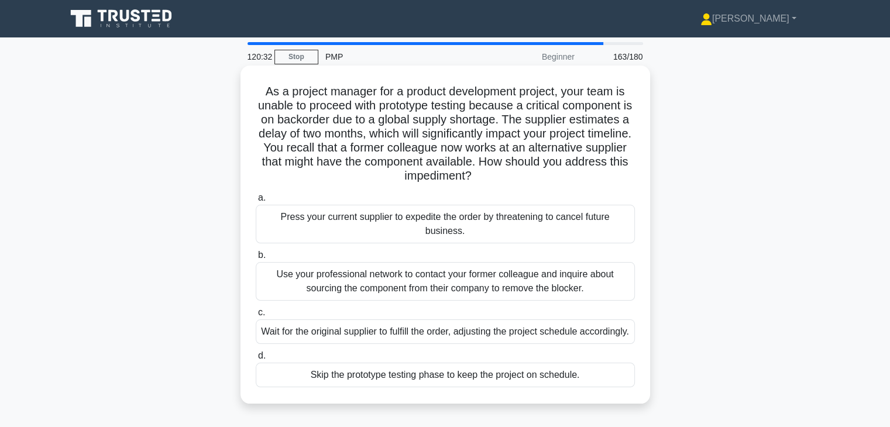
click at [553, 279] on div "Use your professional network to contact your former colleague and inquire abou…" at bounding box center [445, 281] width 379 height 39
click at [256, 259] on input "b. Use your professional network to contact your former colleague and inquire a…" at bounding box center [256, 256] width 0 height 8
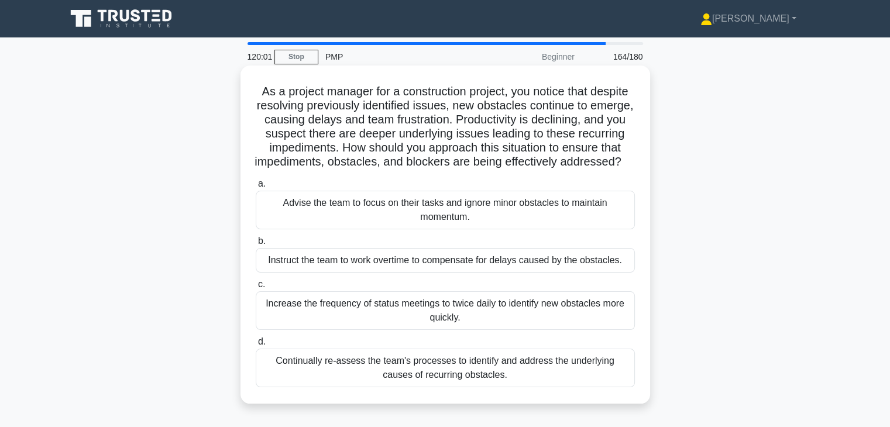
click at [512, 379] on div "Continually re-assess the team's processes to identify and address the underlyi…" at bounding box center [445, 368] width 379 height 39
click at [256, 346] on input "d. Continually re-assess the team's processes to identify and address the under…" at bounding box center [256, 342] width 0 height 8
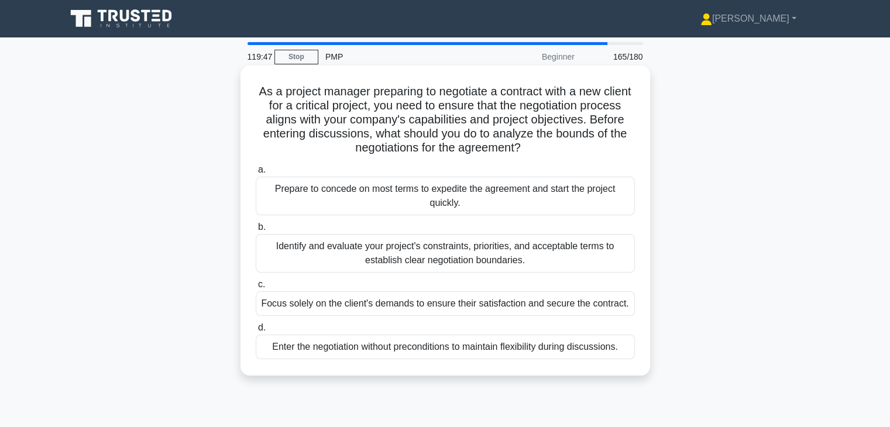
click at [563, 260] on div "Identify and evaluate your project's constraints, priorities, and acceptable te…" at bounding box center [445, 253] width 379 height 39
click at [256, 231] on input "b. Identify and evaluate your project's constraints, priorities, and acceptable…" at bounding box center [256, 228] width 0 height 8
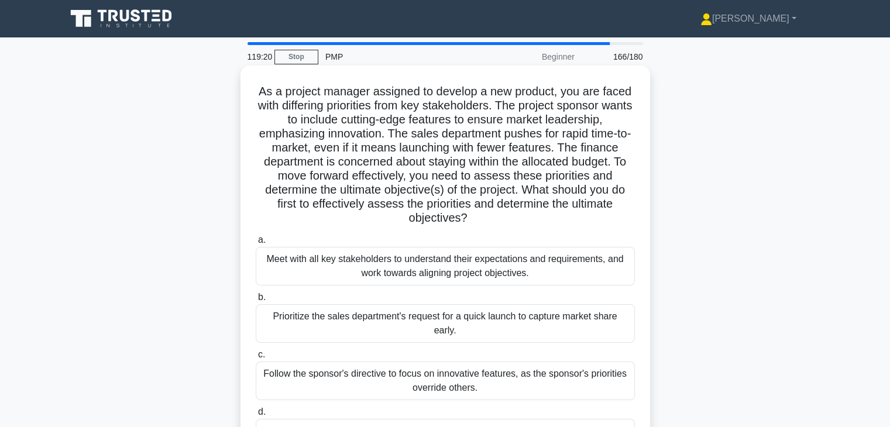
click at [578, 268] on div "Meet with all key stakeholders to understand their expectations and requirement…" at bounding box center [445, 266] width 379 height 39
click at [256, 244] on input "a. Meet with all key stakeholders to understand their expectations and requirem…" at bounding box center [256, 241] width 0 height 8
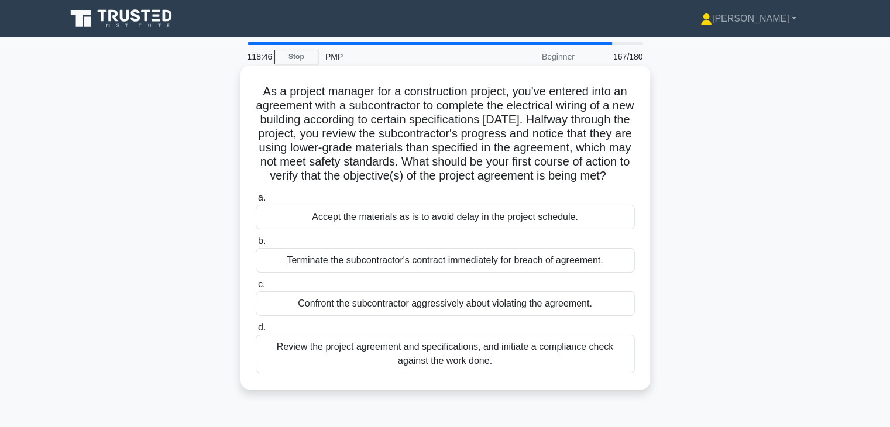
click at [505, 363] on div "Review the project agreement and specifications, and initiate a compliance chec…" at bounding box center [445, 354] width 379 height 39
click at [256, 332] on input "d. Review the project agreement and specifications, and initiate a compliance c…" at bounding box center [256, 328] width 0 height 8
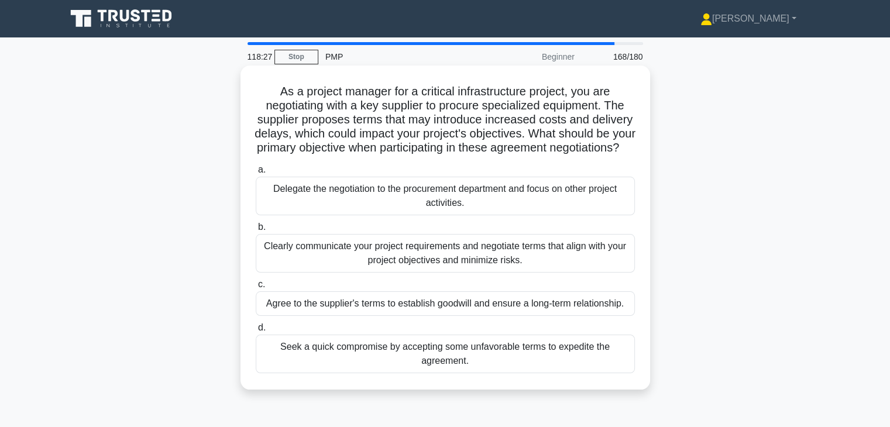
click at [566, 273] on div "Clearly communicate your project requirements and negotiate terms that align wi…" at bounding box center [445, 253] width 379 height 39
click at [256, 231] on input "b. Clearly communicate your project requirements and negotiate terms that align…" at bounding box center [256, 228] width 0 height 8
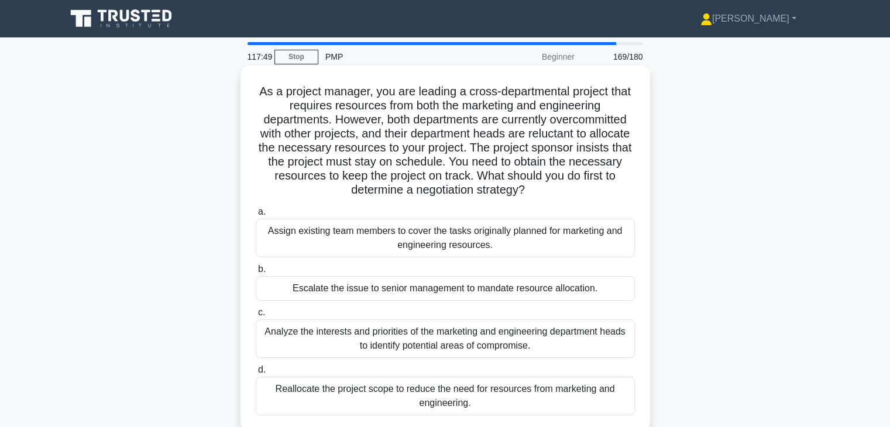
click at [546, 350] on div "Analyze the interests and priorities of the marketing and engineering departmen…" at bounding box center [445, 339] width 379 height 39
click at [256, 317] on input "c. Analyze the interests and priorities of the marketing and engineering depart…" at bounding box center [256, 313] width 0 height 8
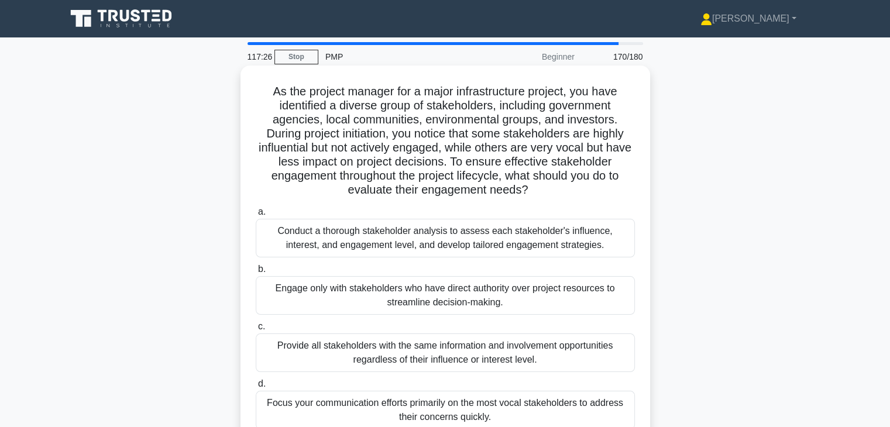
click at [557, 244] on div "Conduct a thorough stakeholder analysis to assess each stakeholder's influence,…" at bounding box center [445, 238] width 379 height 39
click at [256, 216] on input "a. Conduct a thorough stakeholder analysis to assess each stakeholder's influen…" at bounding box center [256, 212] width 0 height 8
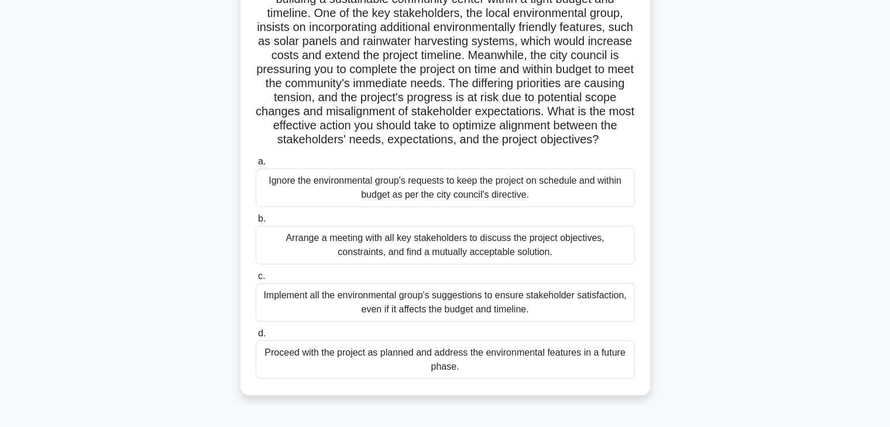
scroll to position [110, 0]
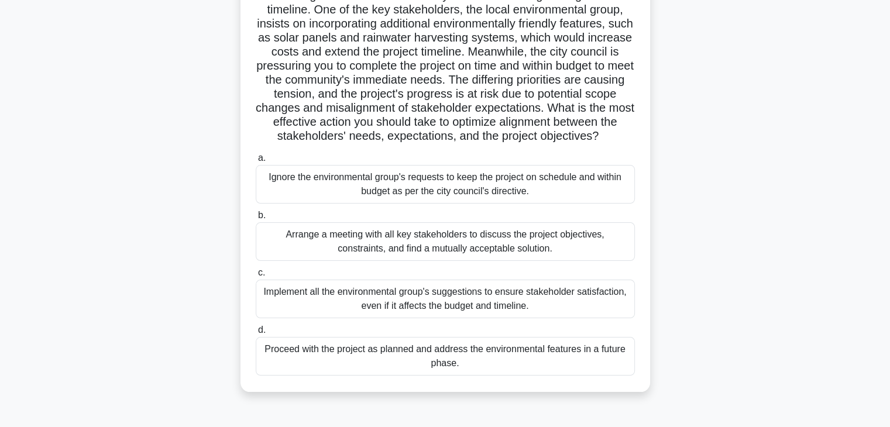
click at [517, 261] on div "Arrange a meeting with all key stakeholders to discuss the project objectives, …" at bounding box center [445, 241] width 379 height 39
click at [256, 220] on input "b. Arrange a meeting with all key stakeholders to discuss the project objective…" at bounding box center [256, 216] width 0 height 8
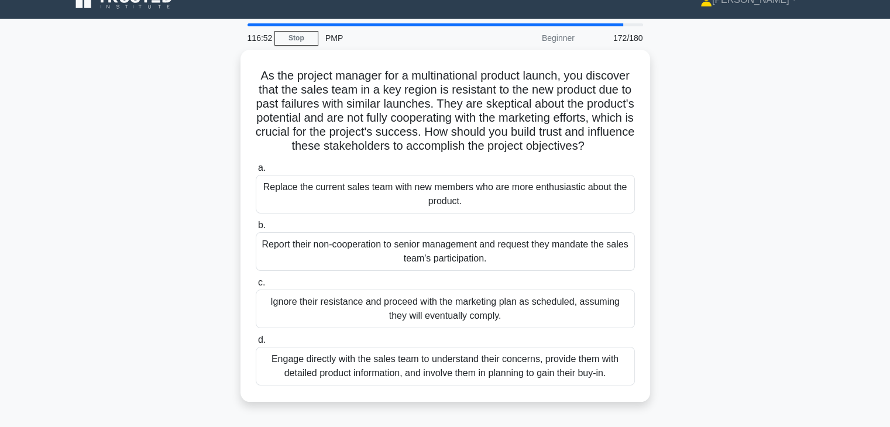
scroll to position [0, 0]
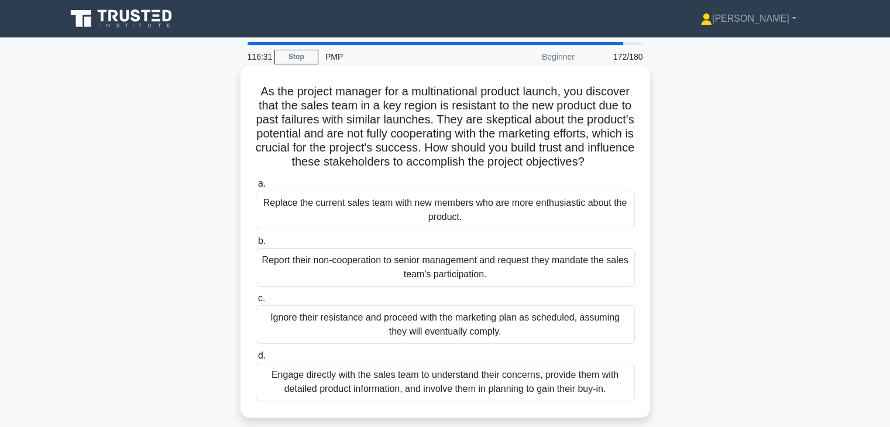
click at [492, 399] on div "Engage directly with the sales team to understand their concerns, provide them …" at bounding box center [445, 382] width 379 height 39
click at [256, 360] on input "d. Engage directly with the sales team to understand their concerns, provide th…" at bounding box center [256, 356] width 0 height 8
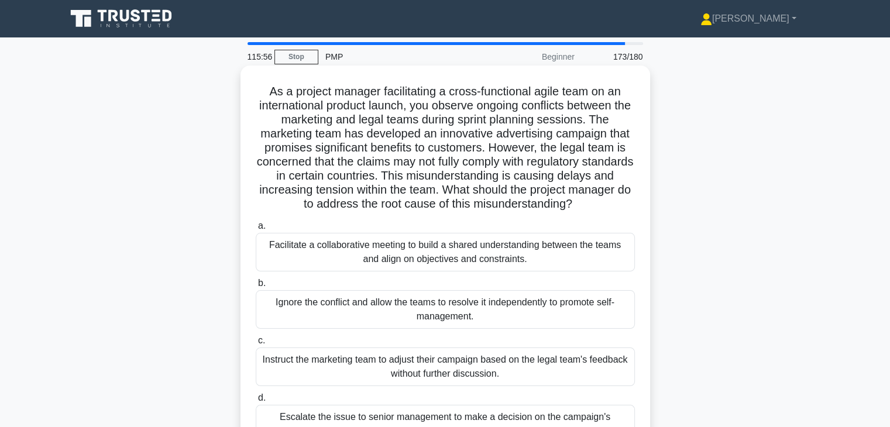
click at [529, 242] on div "Facilitate a collaborative meeting to build a shared understanding between the …" at bounding box center [445, 252] width 379 height 39
click at [256, 230] on input "a. Facilitate a collaborative meeting to build a shared understanding between t…" at bounding box center [256, 226] width 0 height 8
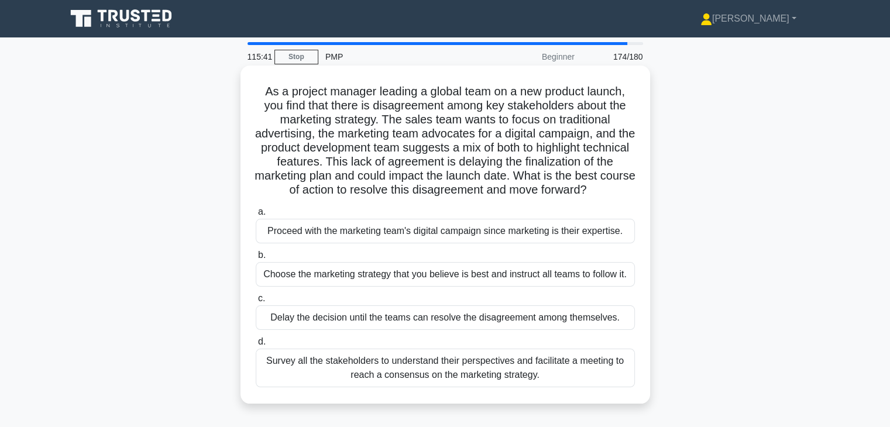
click at [470, 362] on div "Survey all the stakeholders to understand their perspectives and facilitate a m…" at bounding box center [445, 368] width 379 height 39
click at [256, 346] on input "d. Survey all the stakeholders to understand their perspectives and facilitate …" at bounding box center [256, 342] width 0 height 8
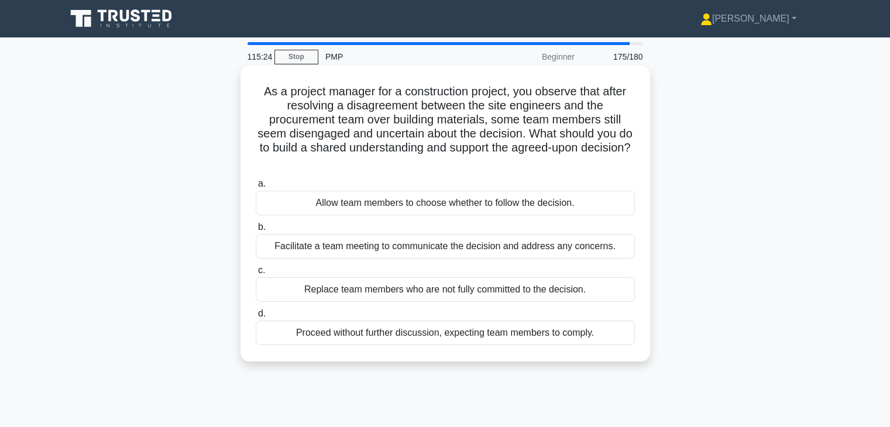
click at [555, 244] on div "Facilitate a team meeting to communicate the decision and address any concerns." at bounding box center [445, 246] width 379 height 25
click at [256, 231] on input "b. Facilitate a team meeting to communicate the decision and address any concer…" at bounding box center [256, 228] width 0 height 8
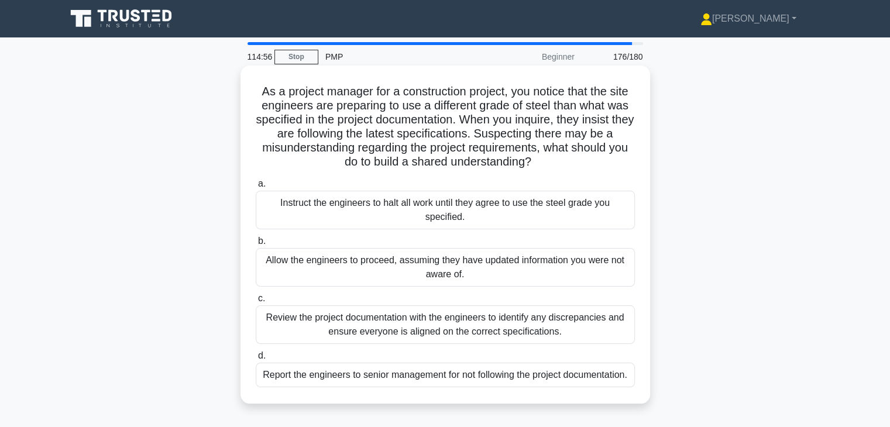
click at [562, 314] on div "Review the project documentation with the engineers to identify any discrepanci…" at bounding box center [445, 325] width 379 height 39
click at [256, 303] on input "c. Review the project documentation with the engineers to identify any discrepa…" at bounding box center [256, 299] width 0 height 8
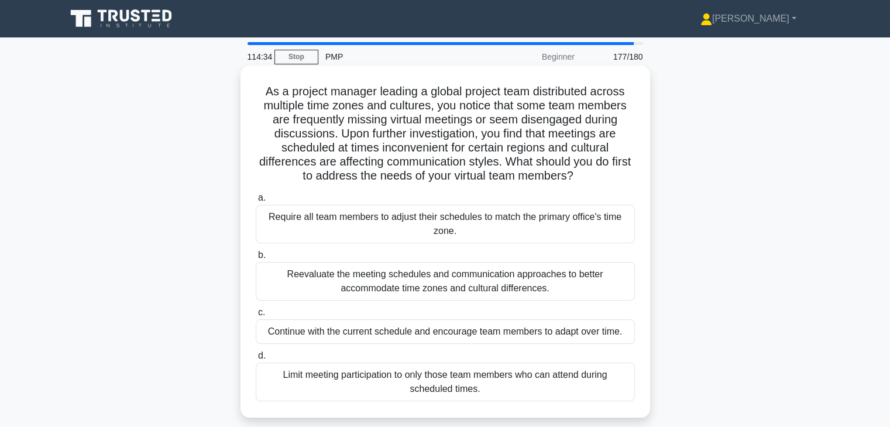
click at [513, 290] on div "Reevaluate the meeting schedules and communication approaches to better accommo…" at bounding box center [445, 281] width 379 height 39
click at [256, 259] on input "b. Reevaluate the meeting schedules and communication approaches to better acco…" at bounding box center [256, 256] width 0 height 8
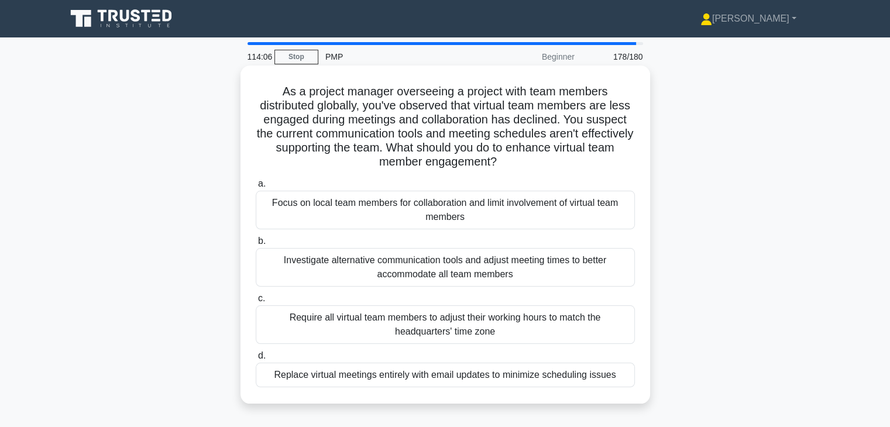
click at [556, 268] on div "Investigate alternative communication tools and adjust meeting times to better …" at bounding box center [445, 267] width 379 height 39
click at [256, 245] on input "b. Investigate alternative communication tools and adjust meeting times to bett…" at bounding box center [256, 242] width 0 height 8
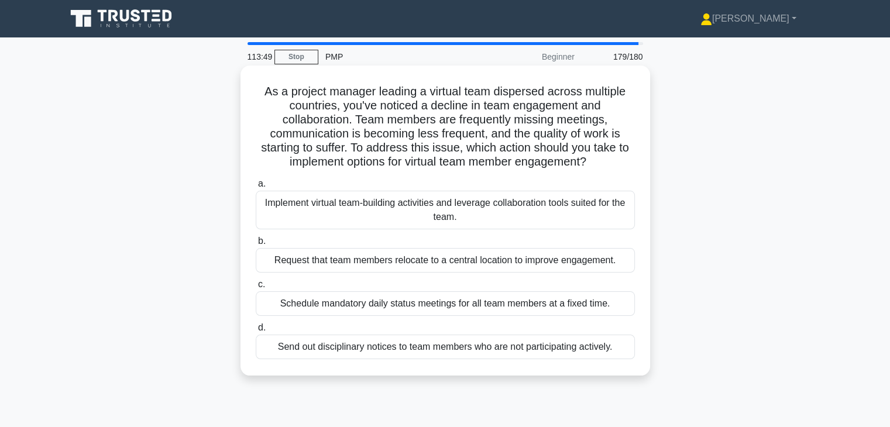
click at [534, 214] on div "Implement virtual team-building activities and leverage collaboration tools sui…" at bounding box center [445, 210] width 379 height 39
click at [256, 188] on input "a. Implement virtual team-building activities and leverage collaboration tools …" at bounding box center [256, 184] width 0 height 8
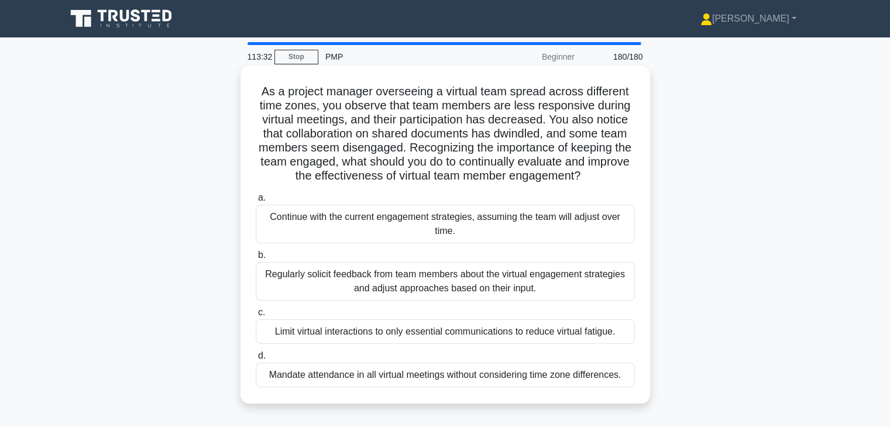
click at [509, 286] on div "Regularly solicit feedback from team members about the virtual engagement strat…" at bounding box center [445, 281] width 379 height 39
click at [256, 259] on input "b. Regularly solicit feedback from team members about the virtual engagement st…" at bounding box center [256, 256] width 0 height 8
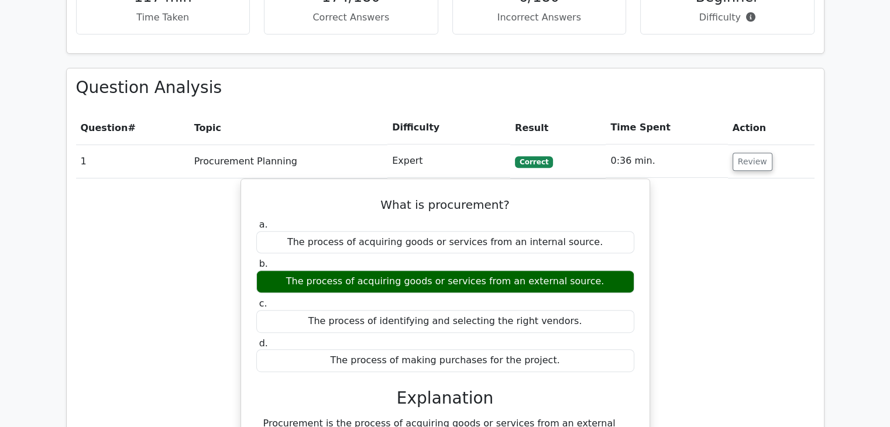
scroll to position [458, 0]
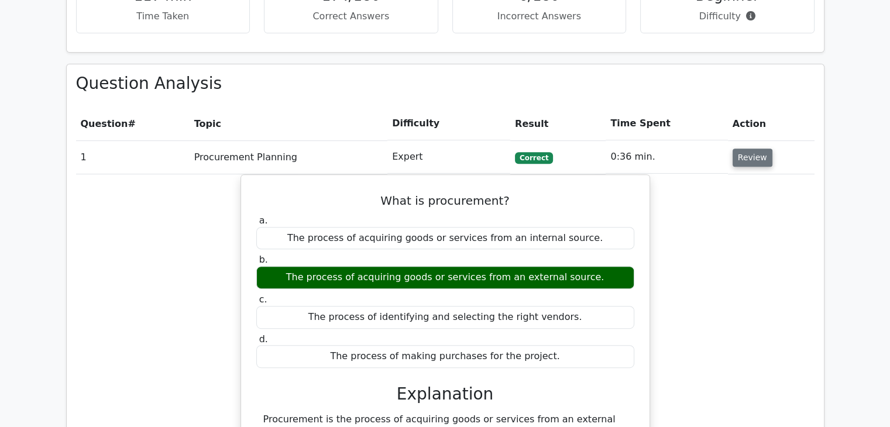
click at [748, 158] on button "Review" at bounding box center [753, 158] width 40 height 18
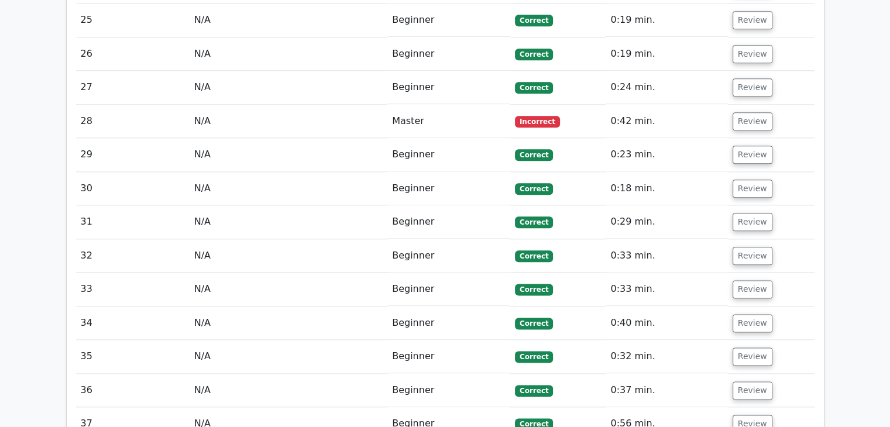
scroll to position [1329, 0]
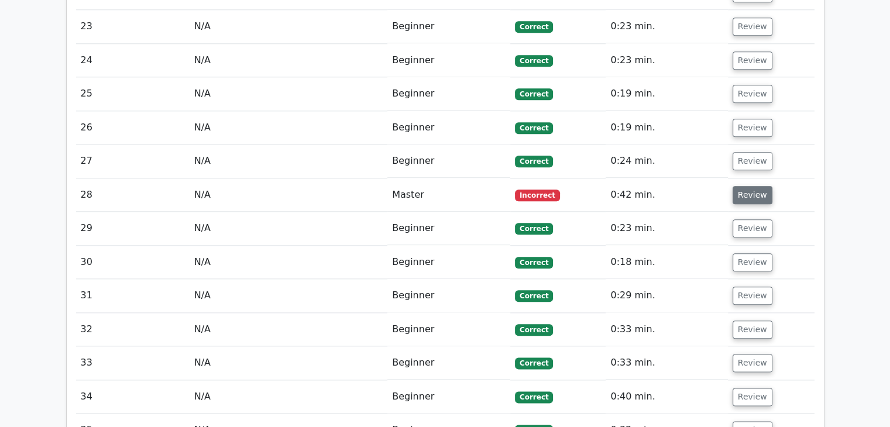
click at [756, 186] on button "Review" at bounding box center [753, 195] width 40 height 18
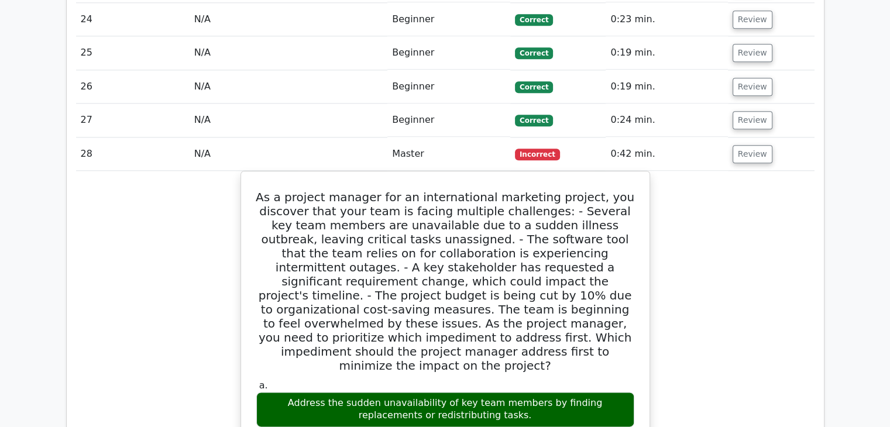
scroll to position [1369, 0]
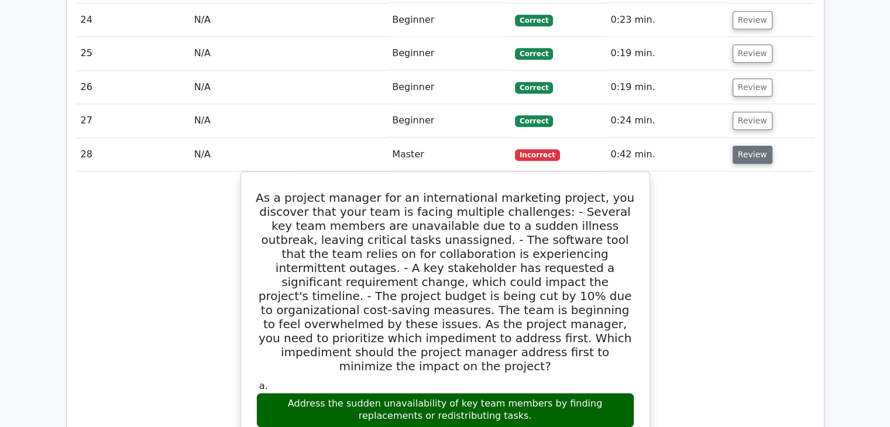
drag, startPoint x: 745, startPoint y: 152, endPoint x: 758, endPoint y: 149, distance: 13.8
click at [758, 149] on button "Review" at bounding box center [753, 155] width 40 height 18
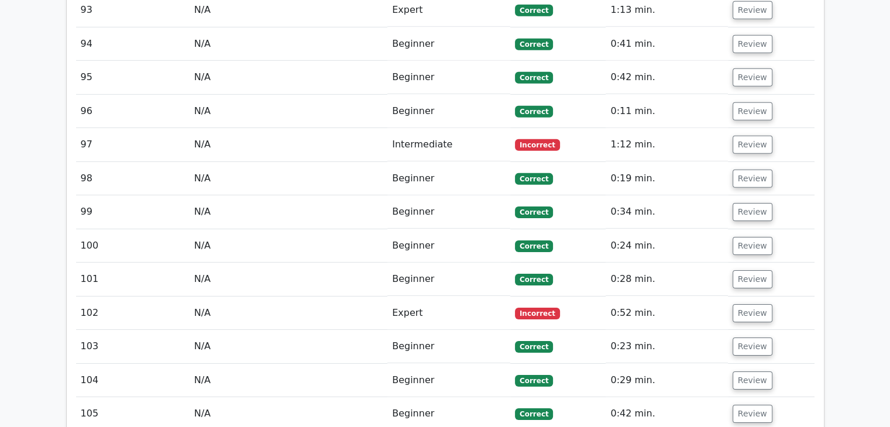
scroll to position [3702, 0]
click at [734, 135] on button "Review" at bounding box center [753, 144] width 40 height 18
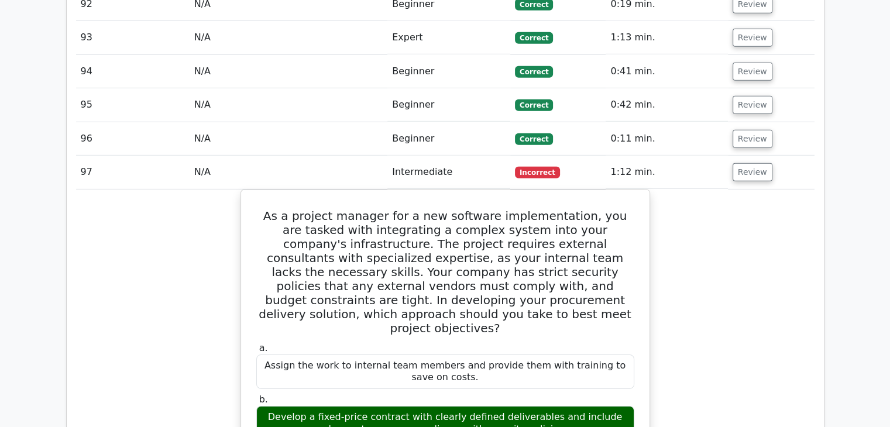
scroll to position [3671, 0]
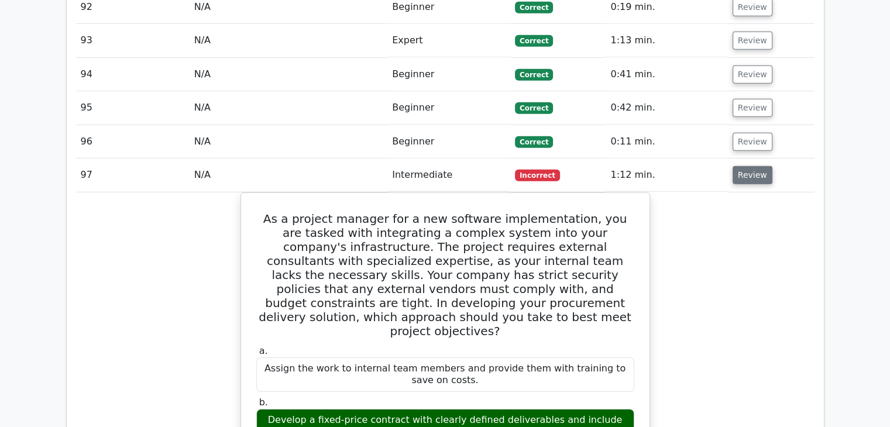
click at [751, 166] on button "Review" at bounding box center [753, 175] width 40 height 18
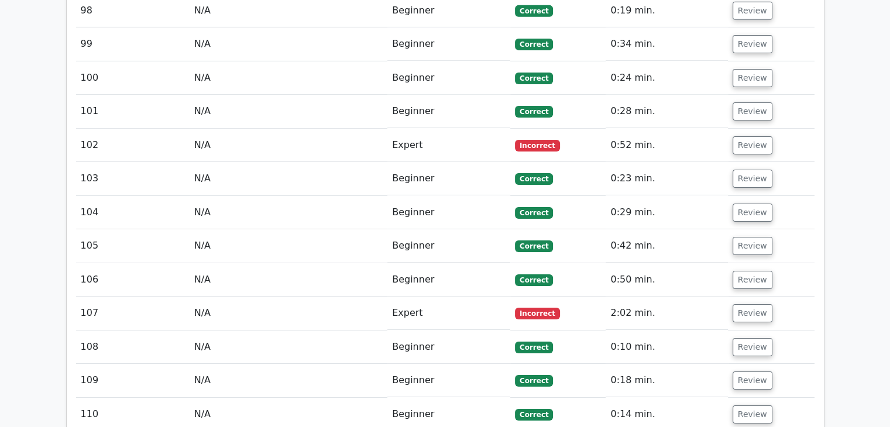
scroll to position [3870, 0]
click at [750, 136] on button "Review" at bounding box center [753, 145] width 40 height 18
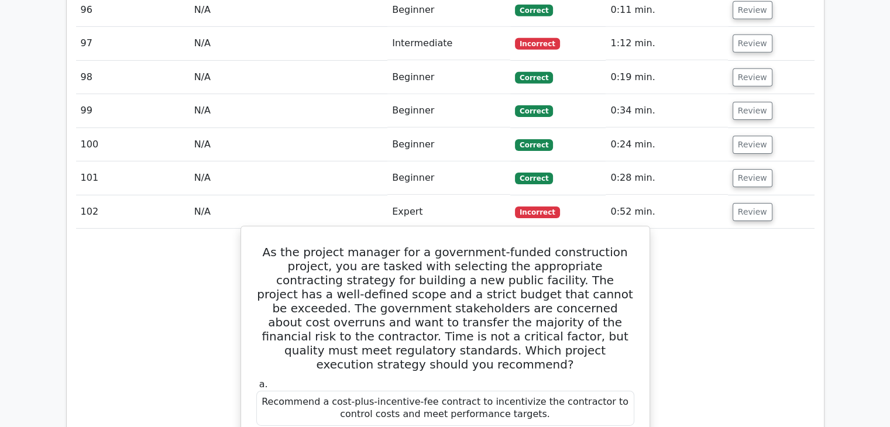
scroll to position [3801, 0]
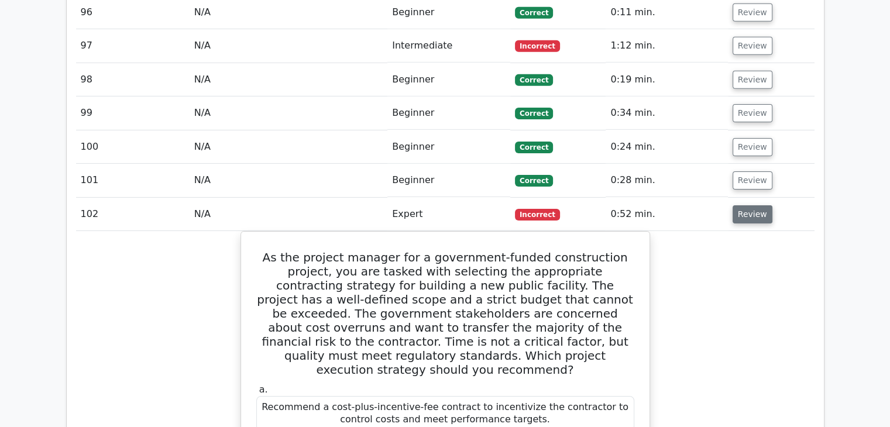
click at [744, 205] on button "Review" at bounding box center [753, 214] width 40 height 18
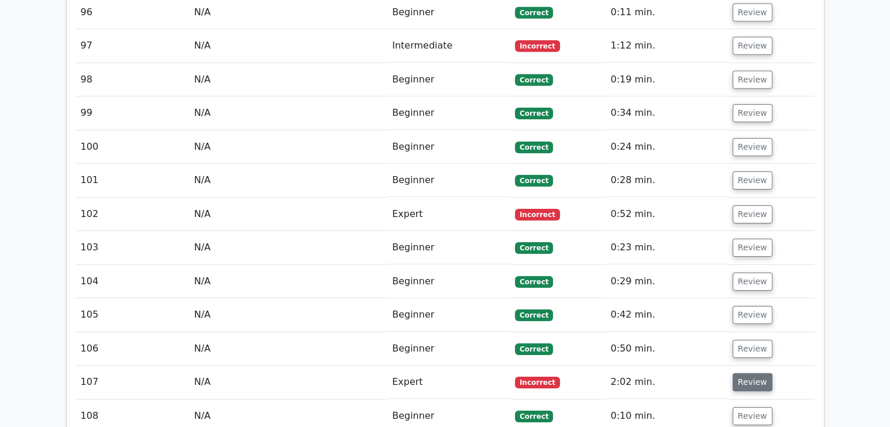
click at [745, 374] on button "Review" at bounding box center [753, 383] width 40 height 18
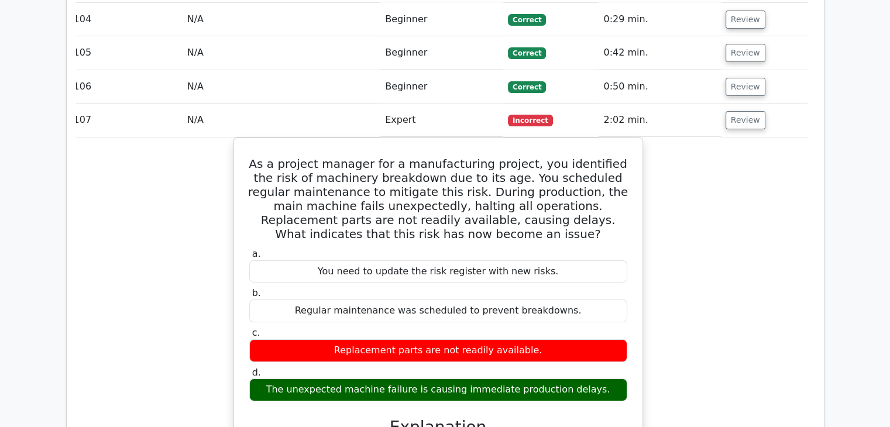
scroll to position [4063, 0]
click at [731, 111] on button "Review" at bounding box center [746, 120] width 40 height 18
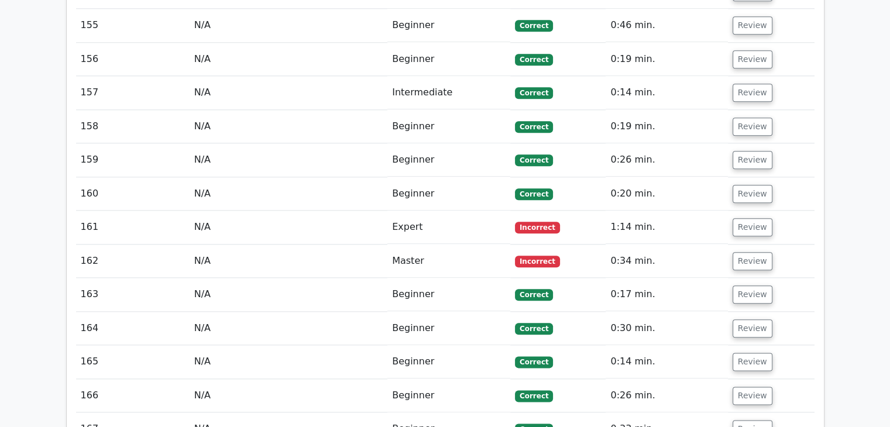
scroll to position [5770, 0]
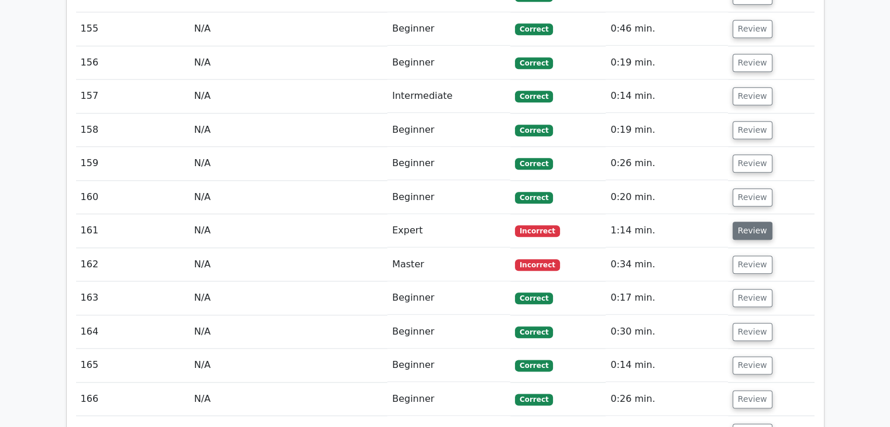
click at [742, 222] on button "Review" at bounding box center [753, 231] width 40 height 18
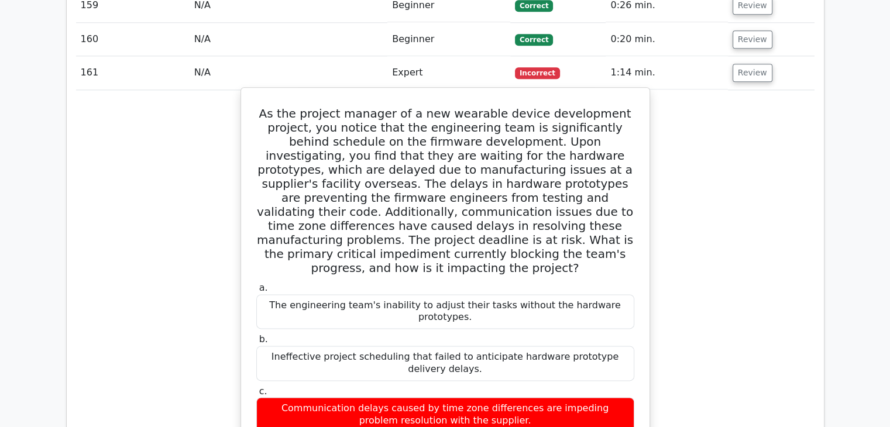
scroll to position [5927, 0]
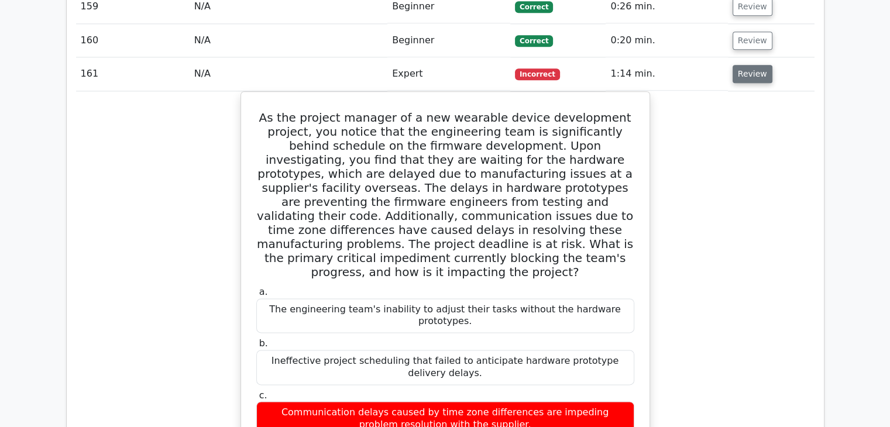
click at [753, 65] on button "Review" at bounding box center [753, 74] width 40 height 18
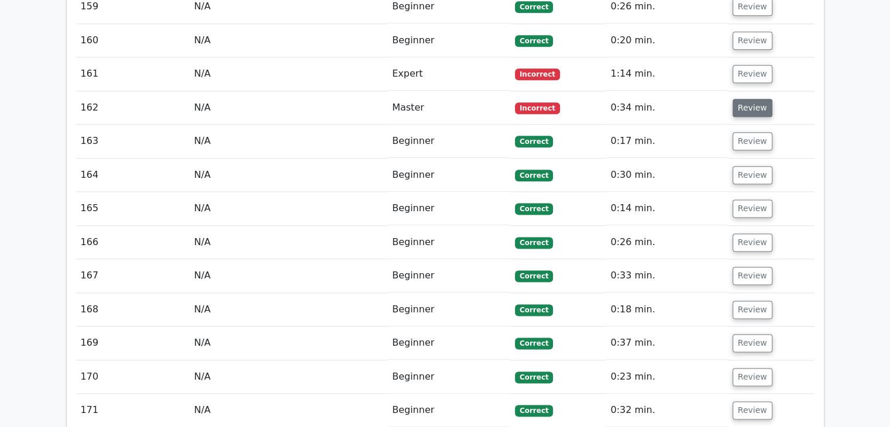
click at [752, 99] on button "Review" at bounding box center [753, 108] width 40 height 18
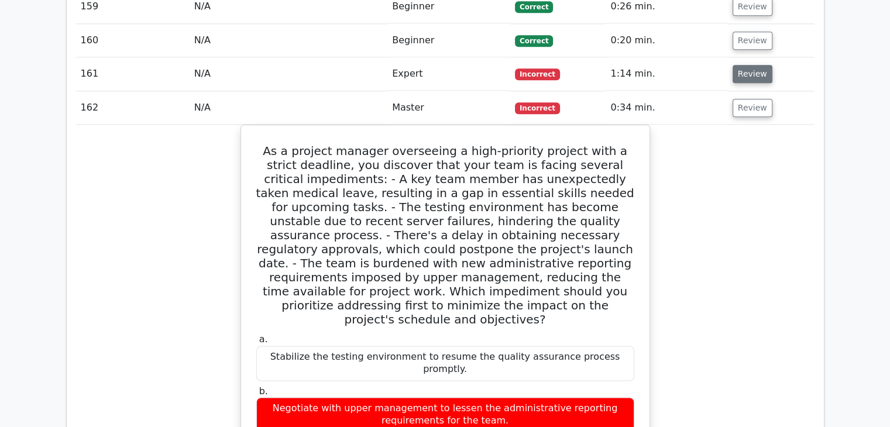
click at [754, 65] on button "Review" at bounding box center [753, 74] width 40 height 18
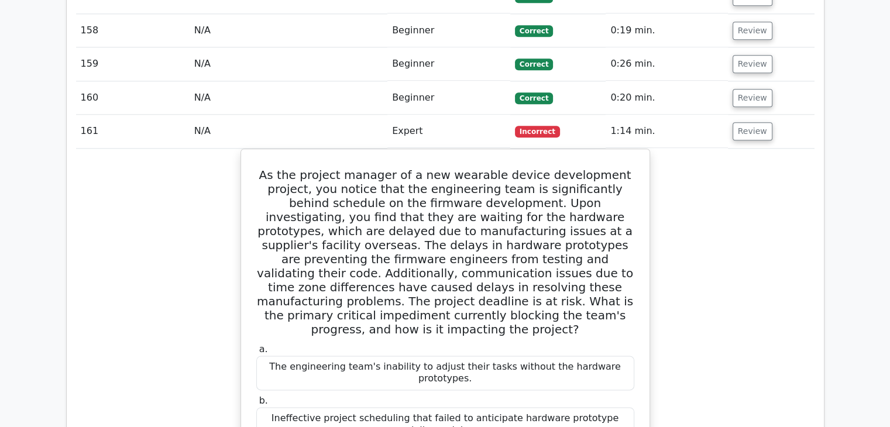
scroll to position [5868, 0]
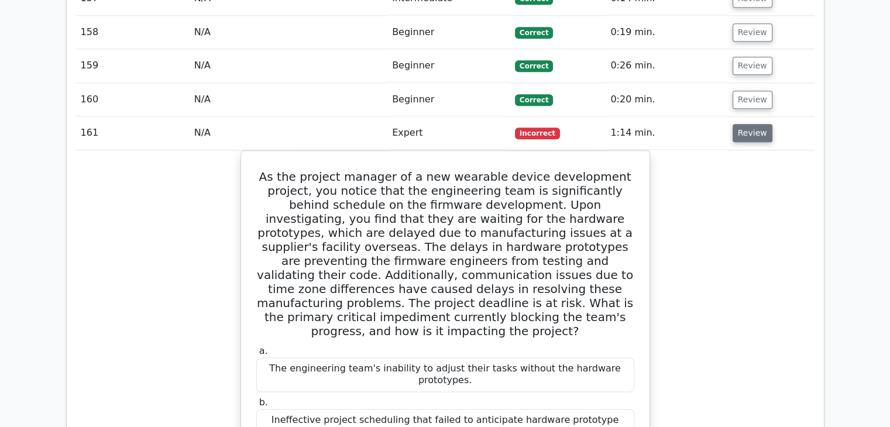
click at [744, 124] on button "Review" at bounding box center [753, 133] width 40 height 18
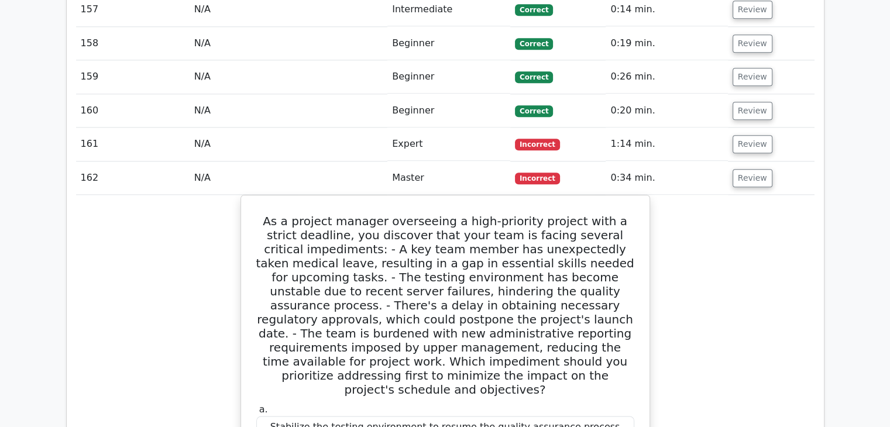
scroll to position [5844, 0]
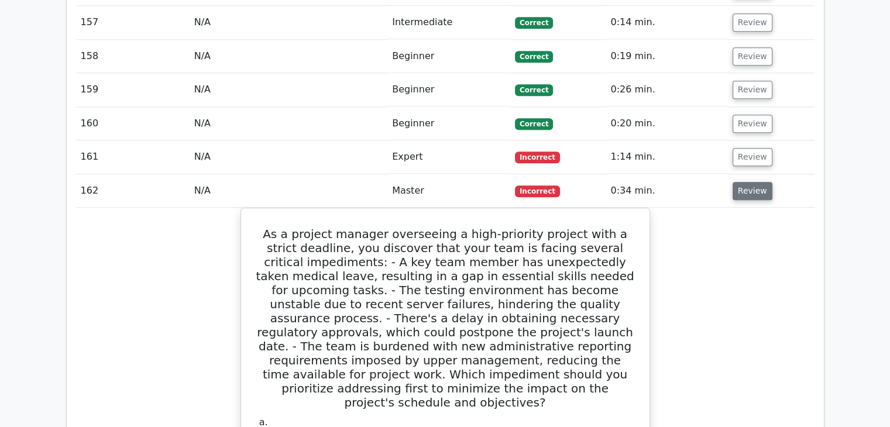
click at [741, 182] on button "Review" at bounding box center [753, 191] width 40 height 18
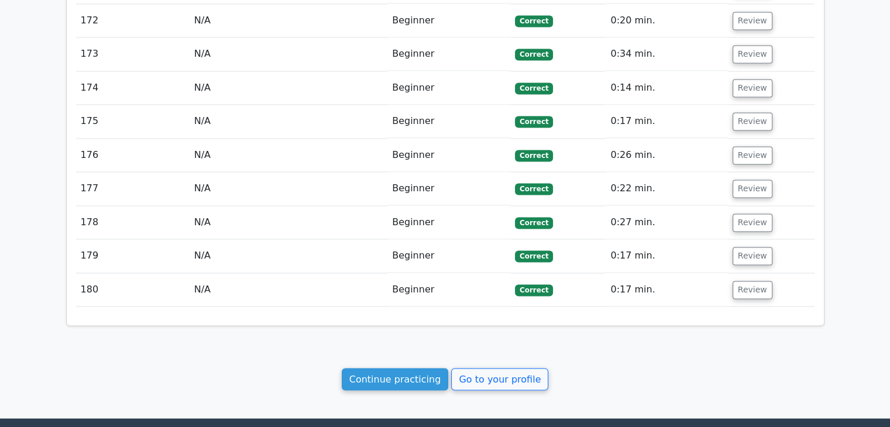
scroll to position [6451, 0]
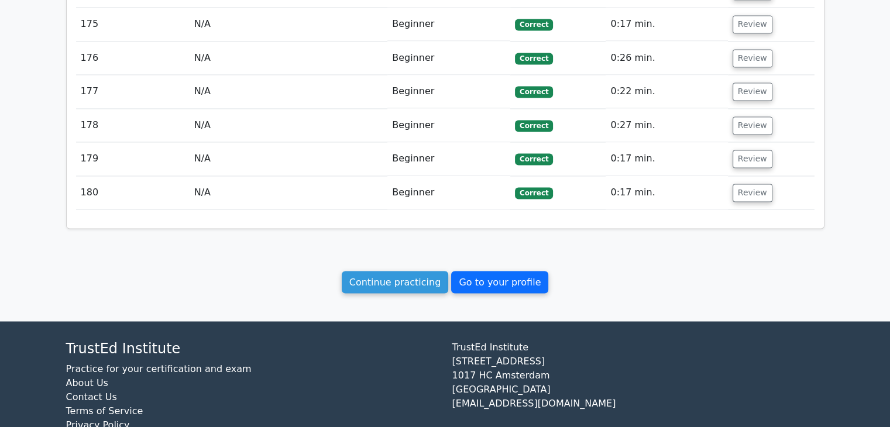
click at [508, 271] on link "Go to your profile" at bounding box center [499, 282] width 97 height 22
